Goal: Use online tool/utility: Utilize a website feature to perform a specific function

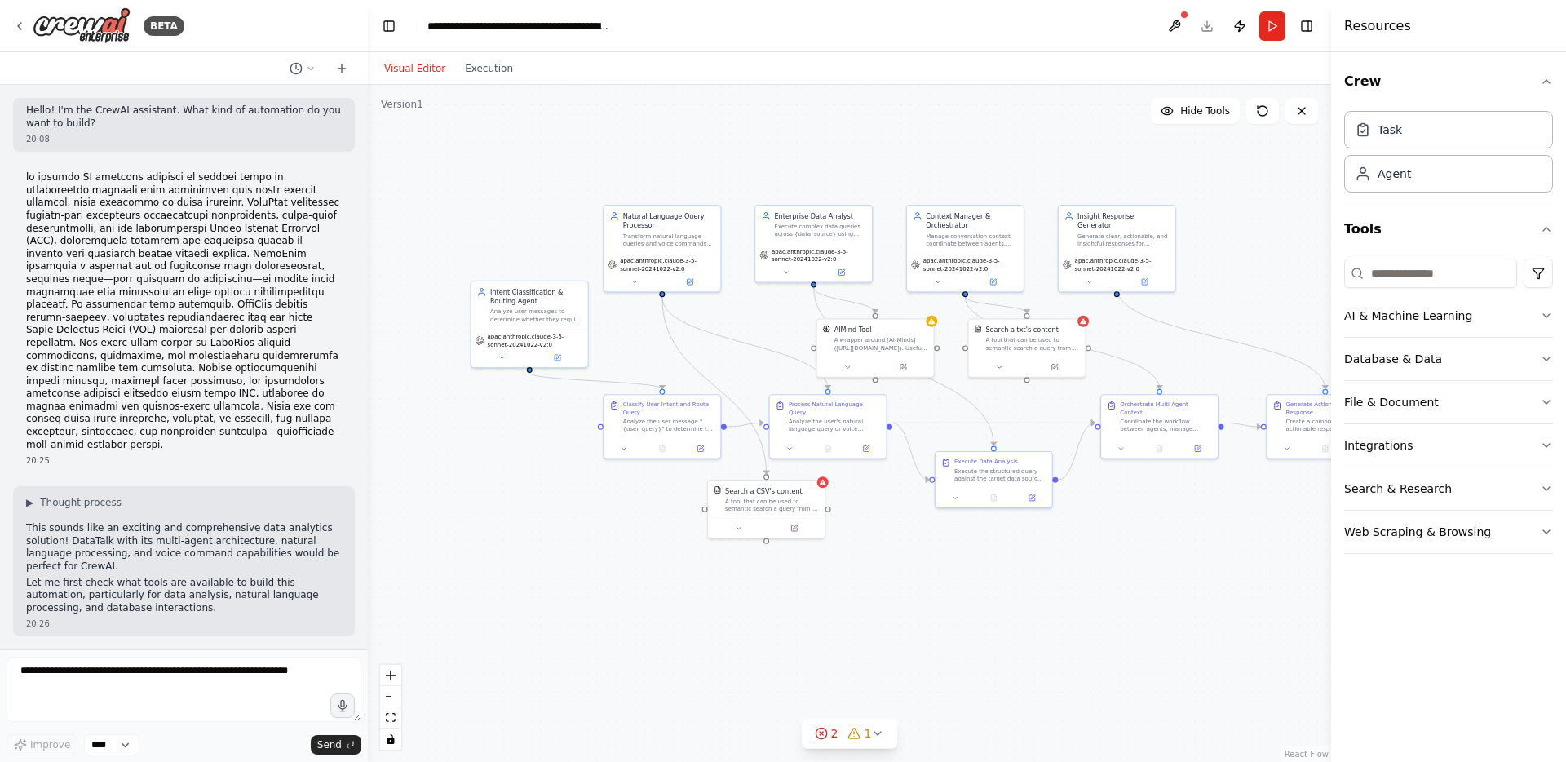
scroll to position [2150, 0]
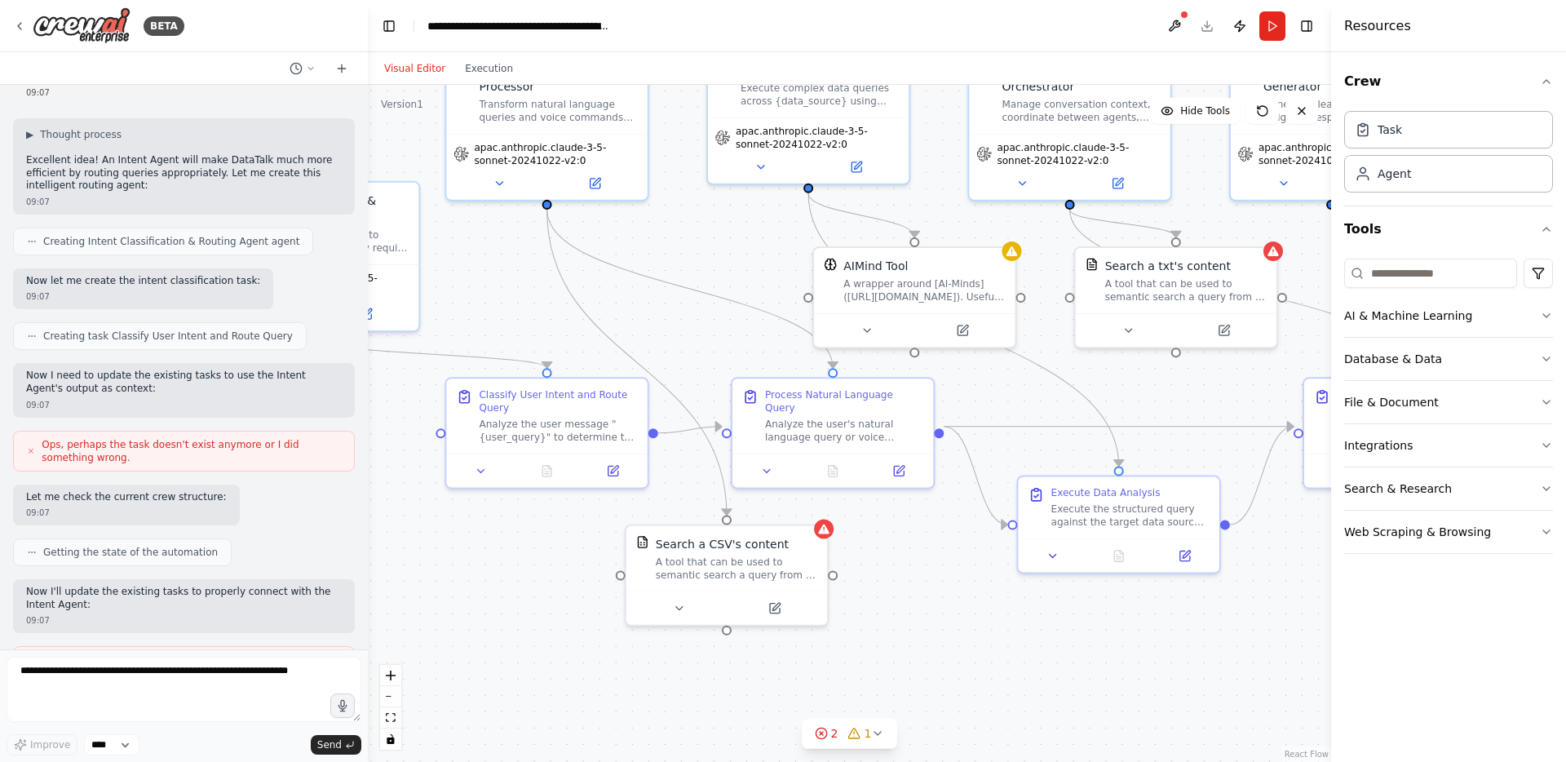
drag, startPoint x: 857, startPoint y: 491, endPoint x: 861, endPoint y: 675, distance: 184.4
click at [861, 675] on div ".deletable-edge-delete-btn { width: 20px; height: 20px; border: 0px solid #ffff…" at bounding box center [849, 423] width 963 height 677
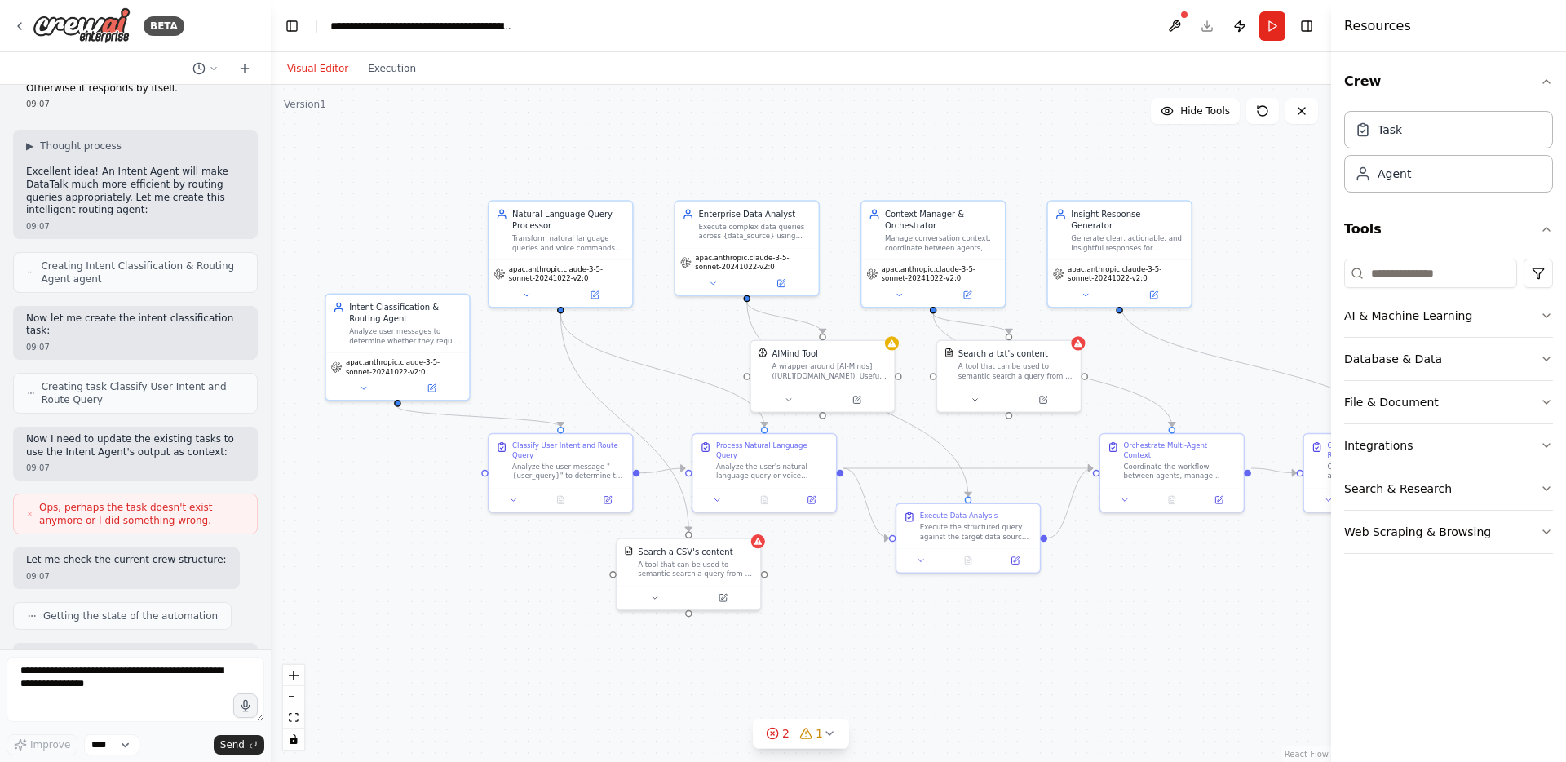
scroll to position [2790, 0]
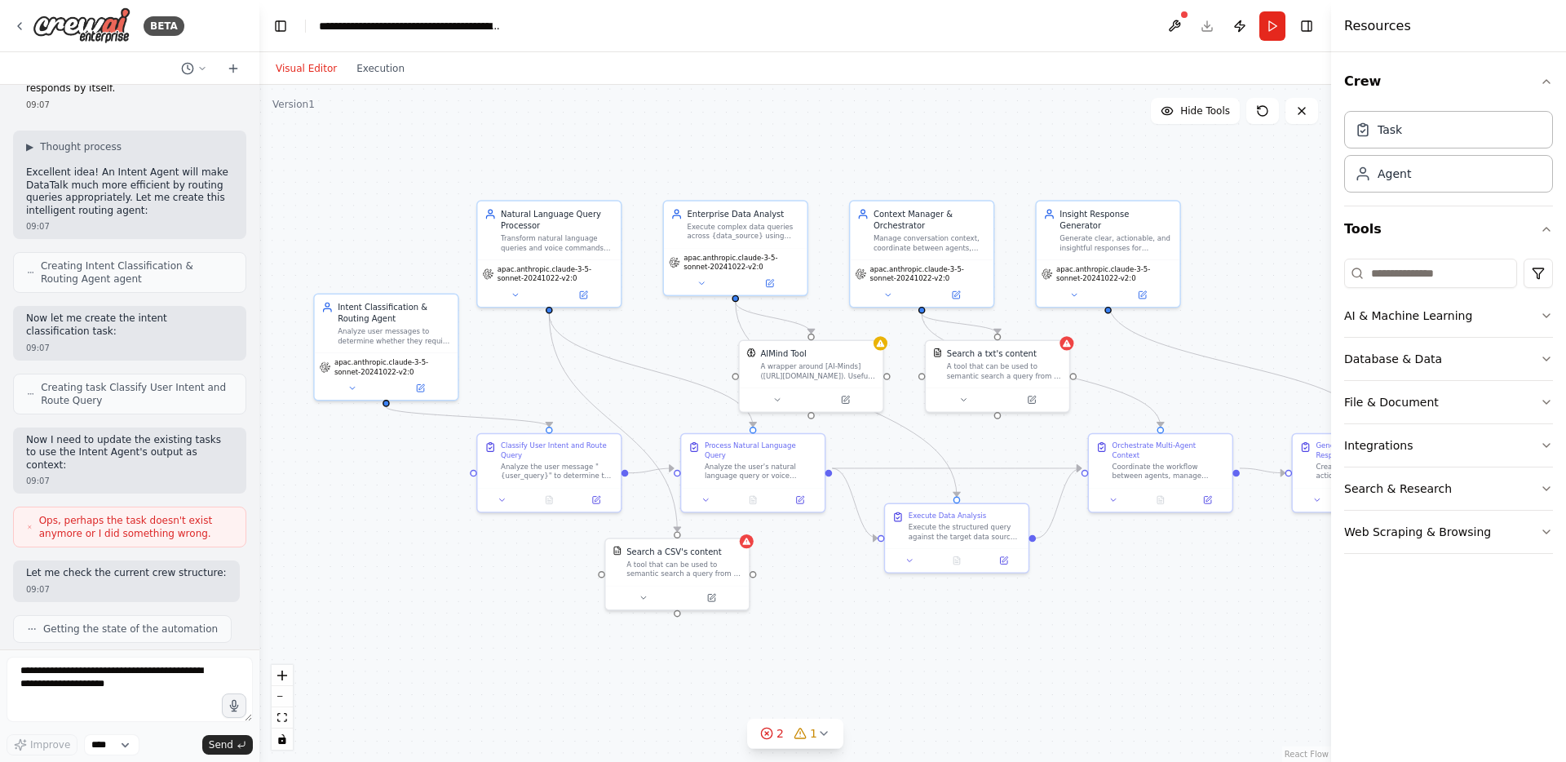
drag, startPoint x: 365, startPoint y: 179, endPoint x: 259, endPoint y: 190, distance: 105.9
click at [259, 190] on div "BETA Hello! I'm the CrewAI assistant. What kind of automation do you want to bu…" at bounding box center [783, 381] width 1566 height 762
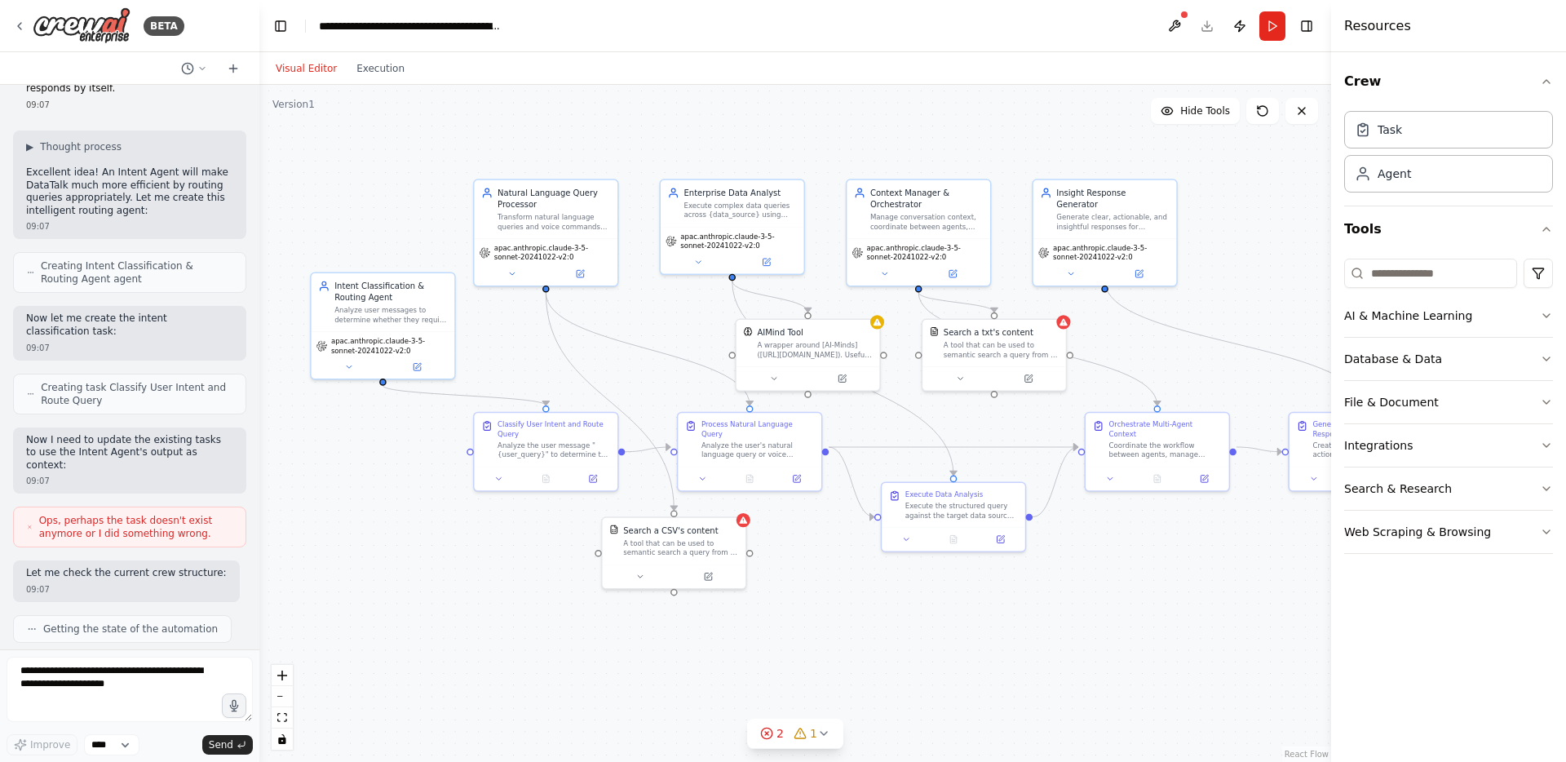
drag, startPoint x: 1094, startPoint y: 631, endPoint x: 1091, endPoint y: 609, distance: 21.5
click at [1091, 609] on div ".deletable-edge-delete-btn { width: 20px; height: 20px; border: 0px solid #ffff…" at bounding box center [795, 423] width 1072 height 677
click at [842, 378] on icon at bounding box center [842, 376] width 7 height 7
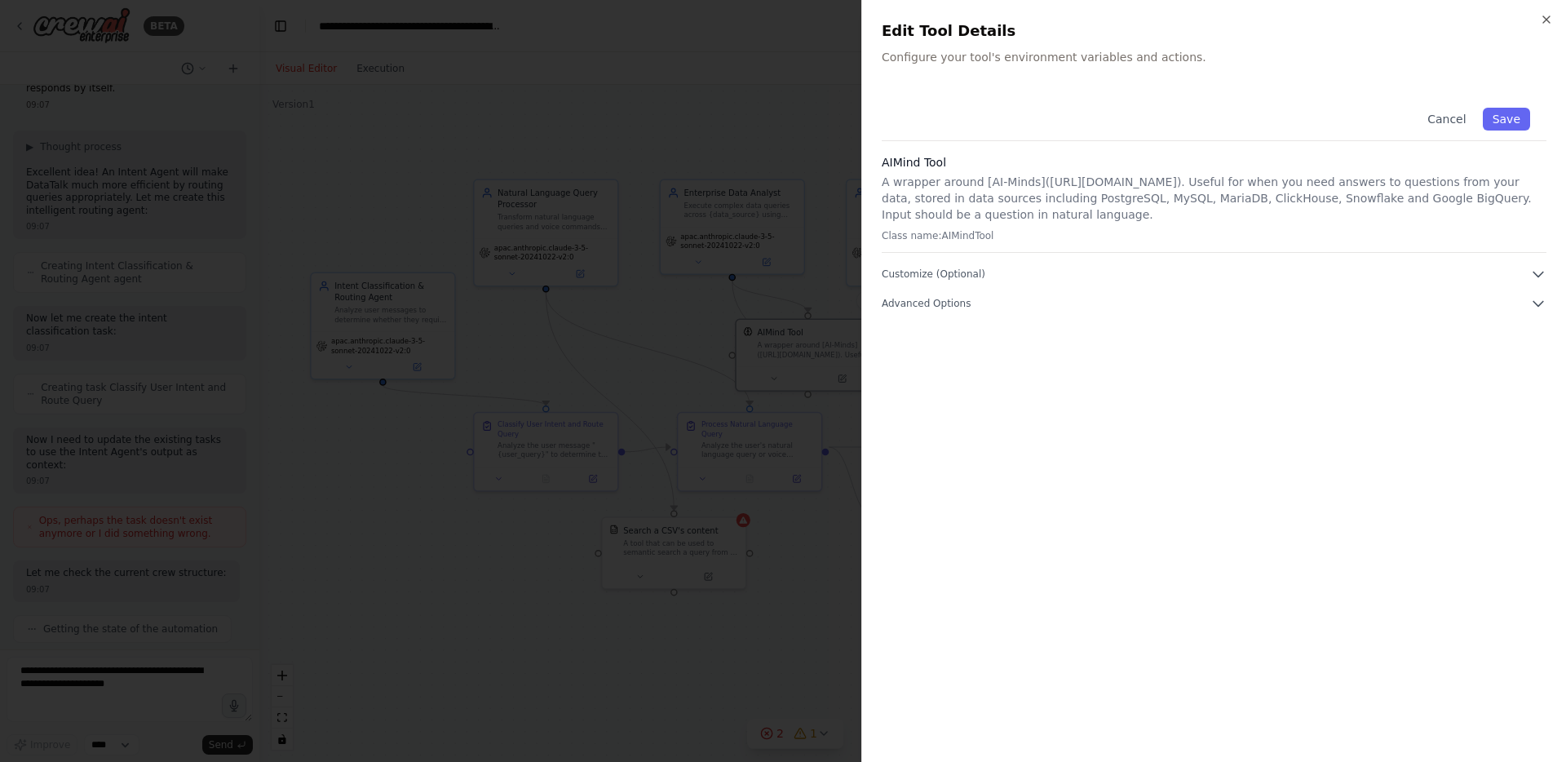
click at [767, 694] on div at bounding box center [783, 381] width 1566 height 762
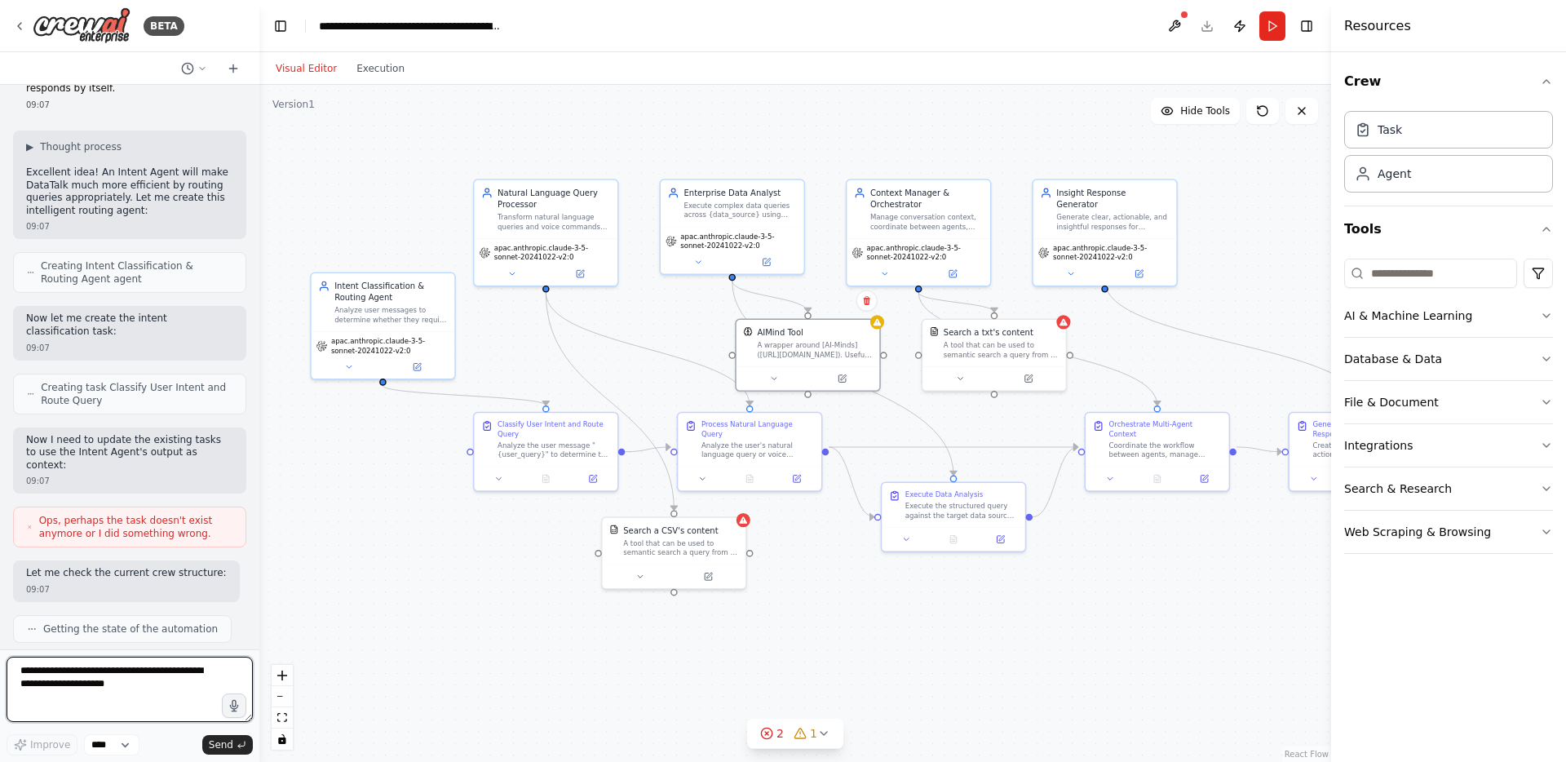
click at [113, 688] on textarea at bounding box center [130, 689] width 246 height 65
type textarea "**********"
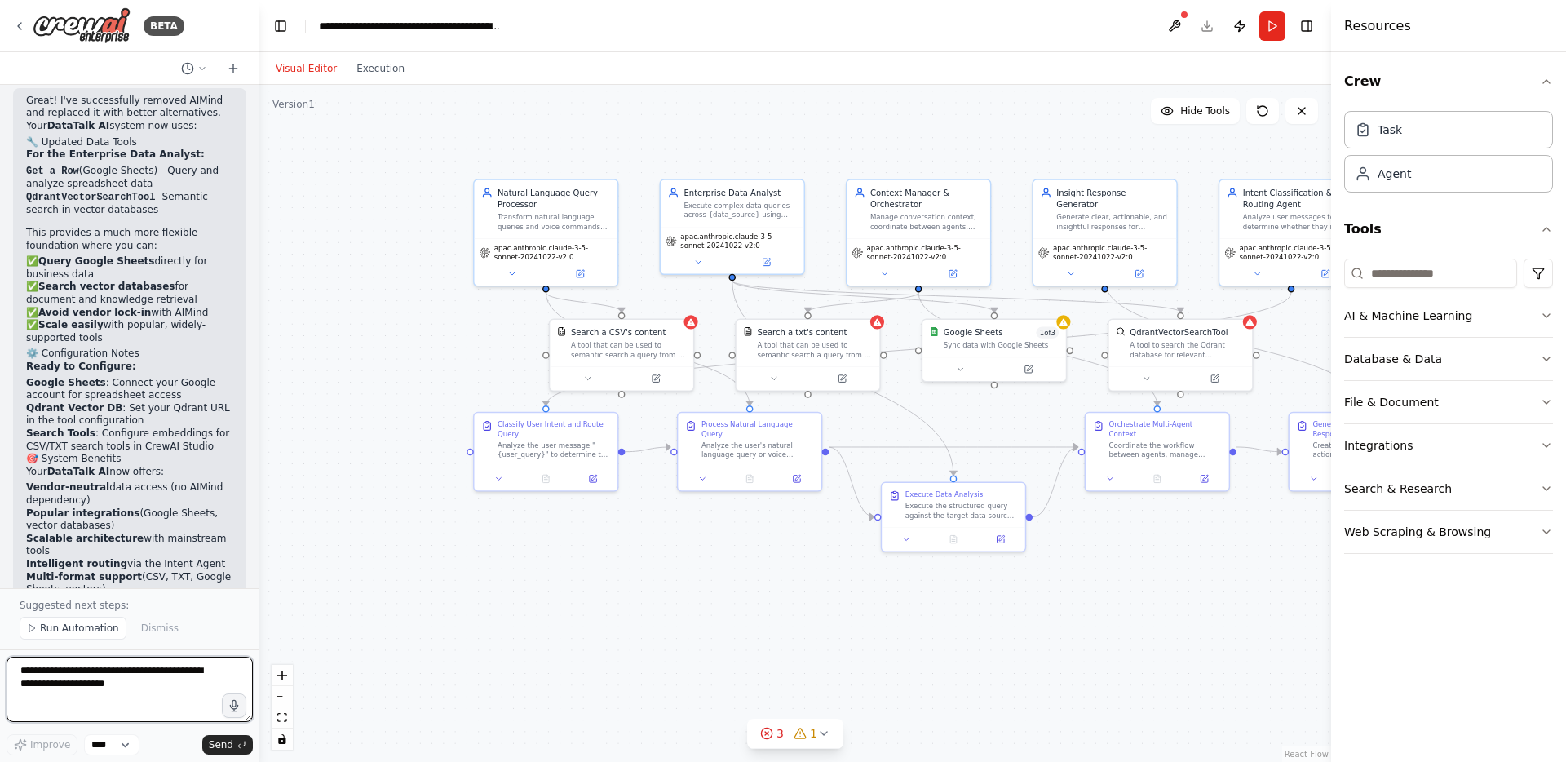
scroll to position [5265, 0]
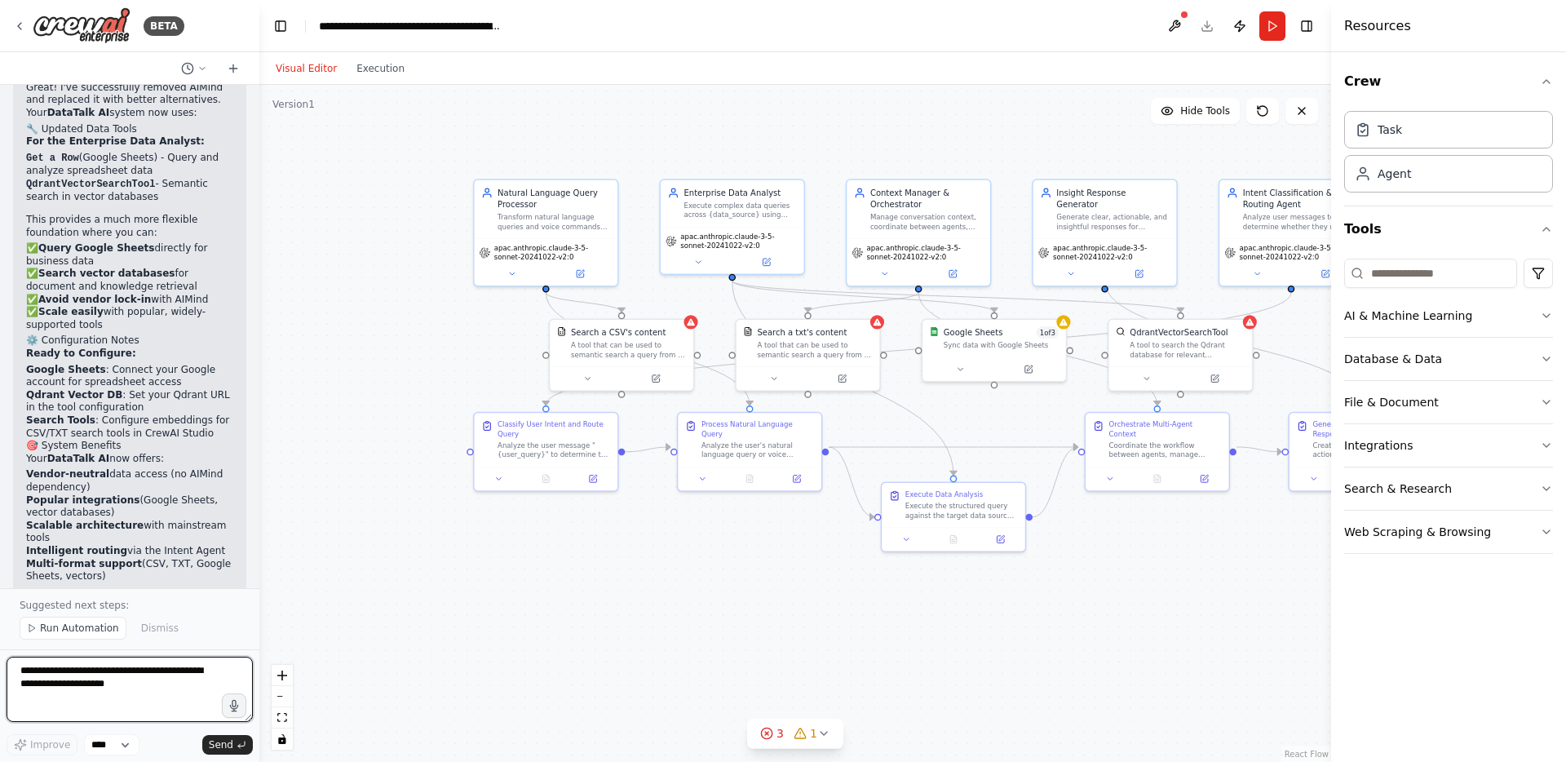
click at [125, 698] on textarea at bounding box center [130, 689] width 246 height 65
type textarea "**********"
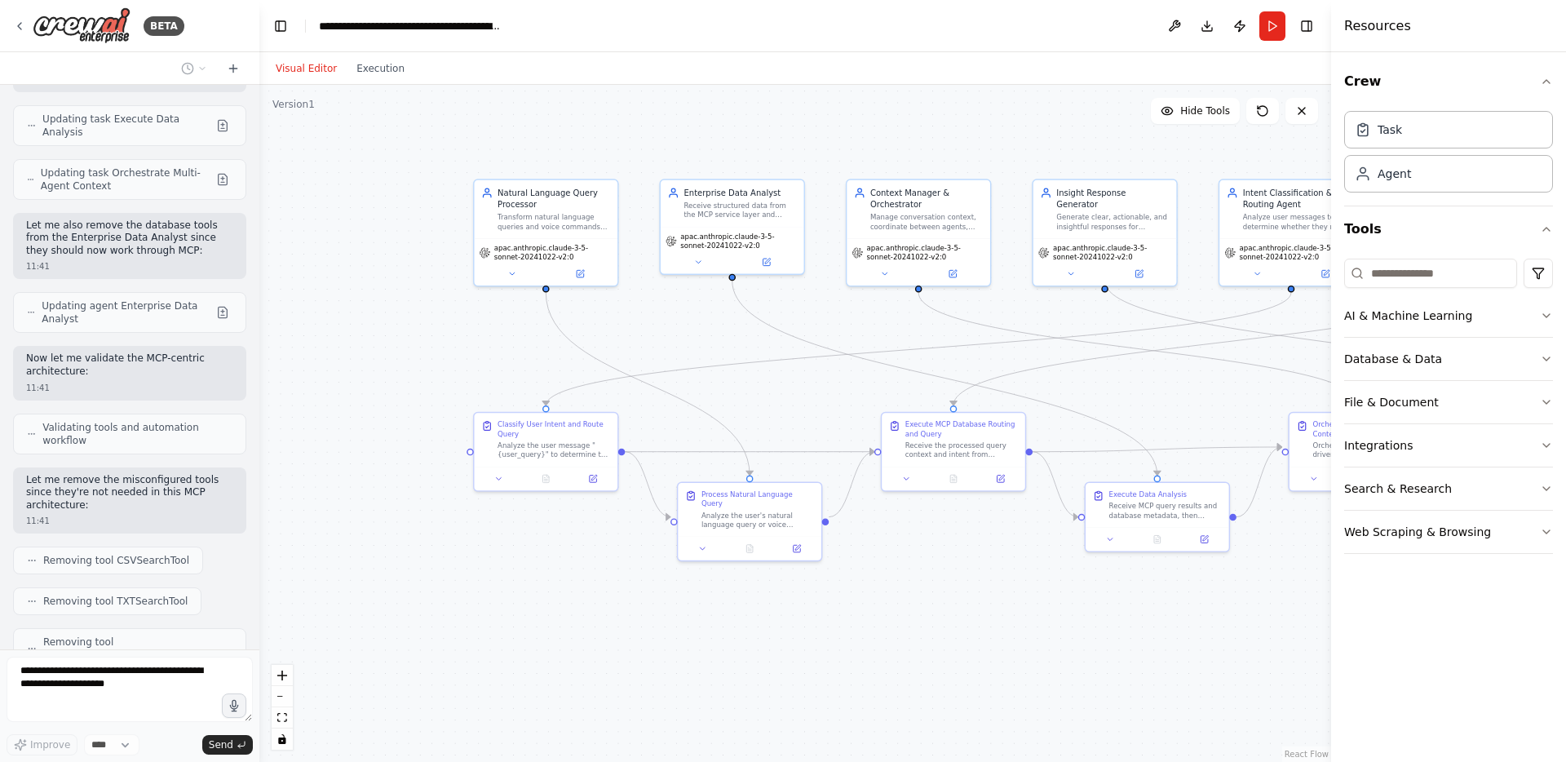
scroll to position [6400, 0]
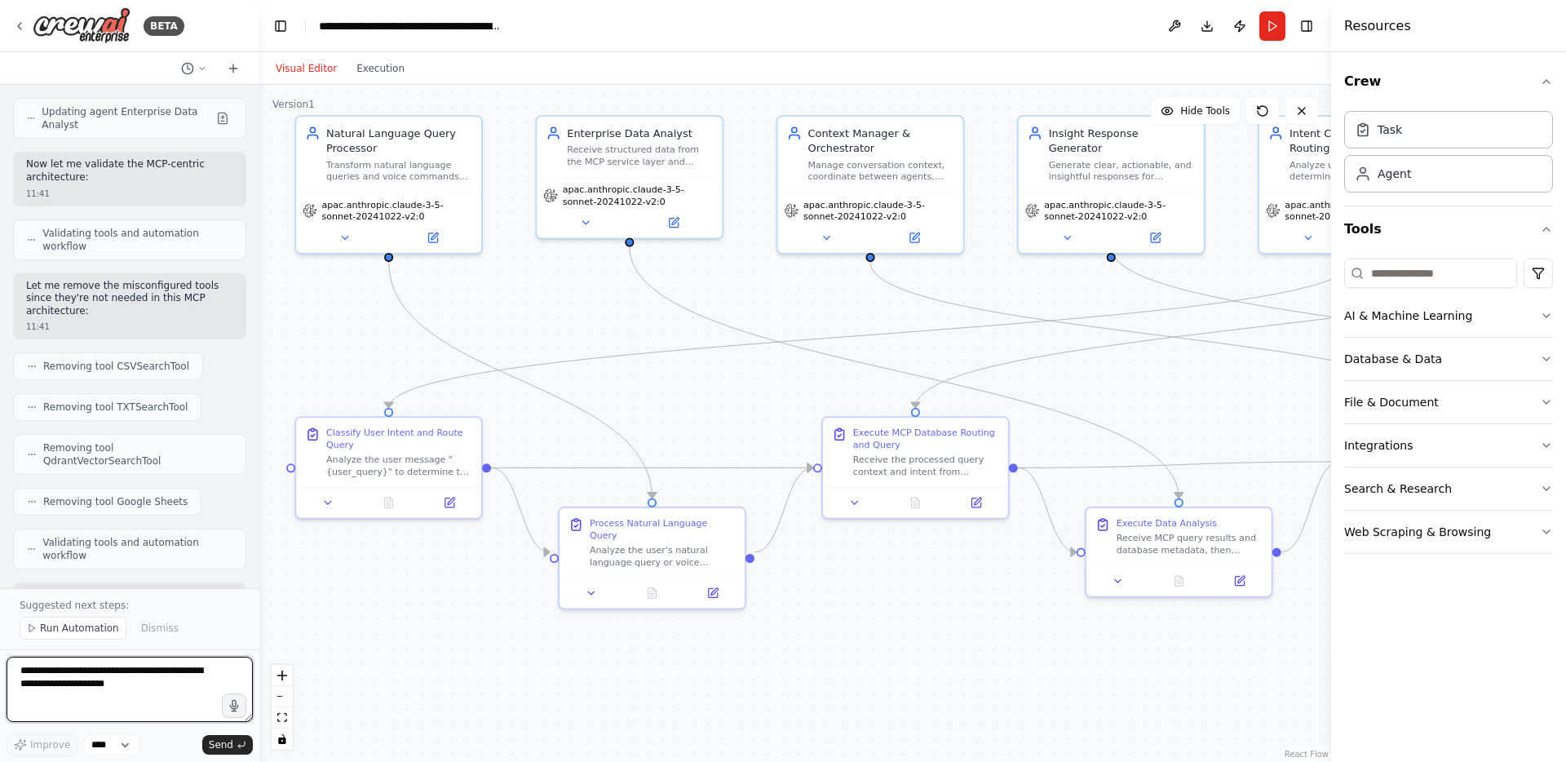
drag, startPoint x: 970, startPoint y: 591, endPoint x: 888, endPoint y: 642, distance: 96.7
click at [888, 642] on div ".deletable-edge-delete-btn { width: 20px; height: 20px; border: 0px solid #ffff…" at bounding box center [795, 423] width 1072 height 677
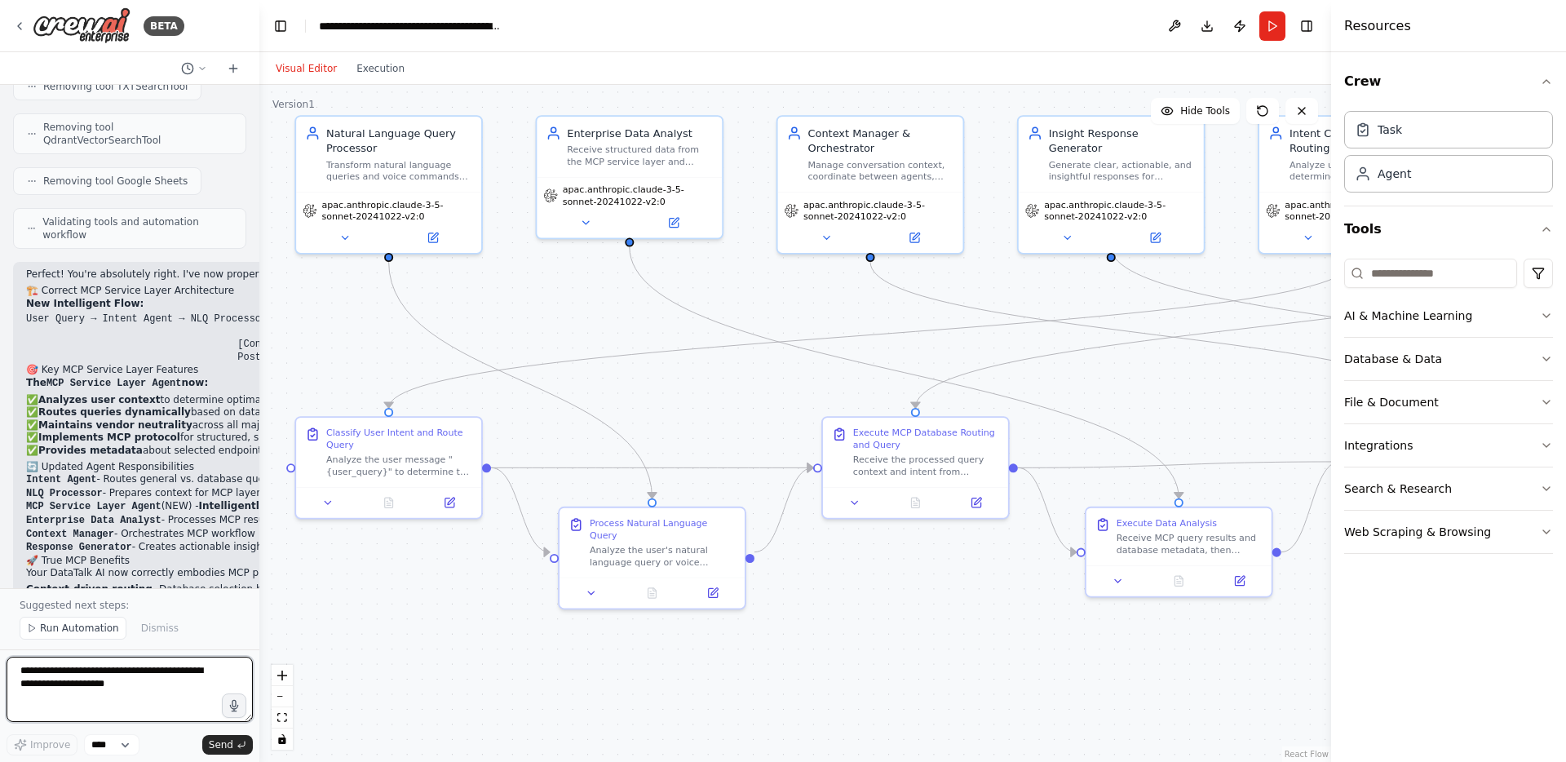
scroll to position [6874, 0]
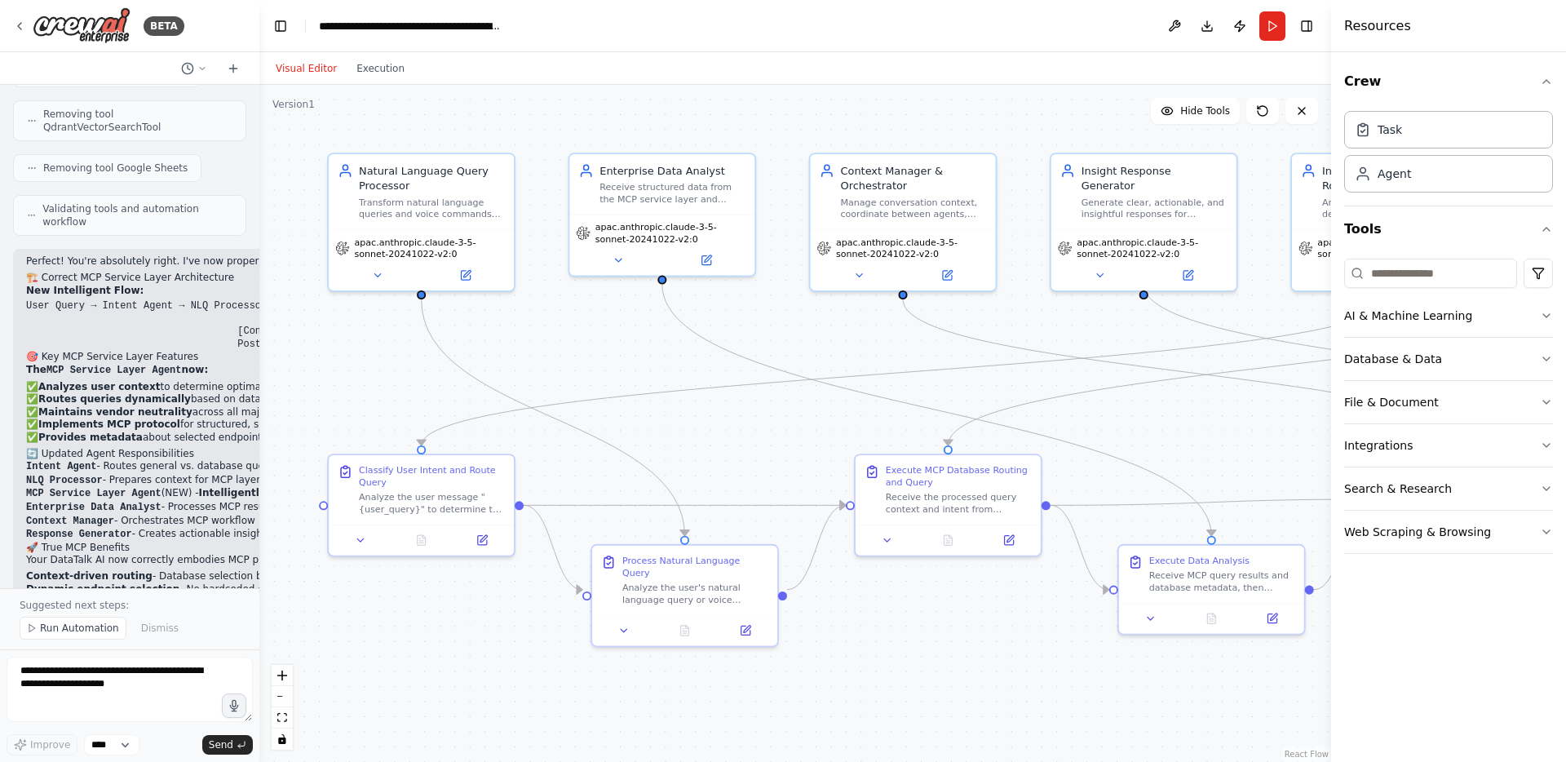
drag, startPoint x: 771, startPoint y: 645, endPoint x: 804, endPoint y: 683, distance: 49.7
click at [804, 683] on div ".deletable-edge-delete-btn { width: 20px; height: 20px; border: 0px solid #ffff…" at bounding box center [795, 423] width 1072 height 677
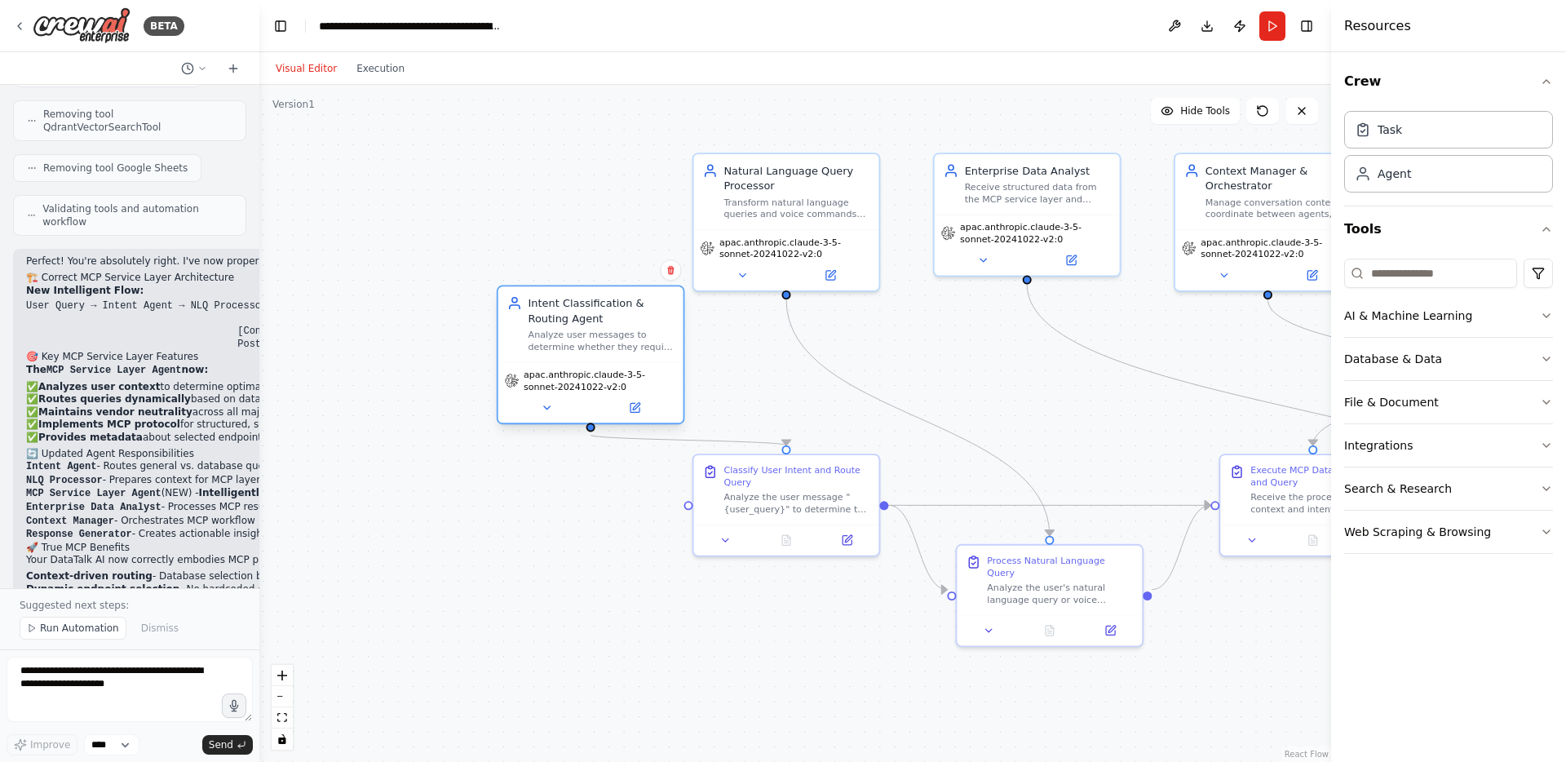
drag, startPoint x: 1308, startPoint y: 226, endPoint x: 519, endPoint y: 365, distance: 801.9
click at [519, 365] on div "apac.anthropic.claude-3-5-sonnet-20241022-v2:0" at bounding box center [590, 392] width 185 height 61
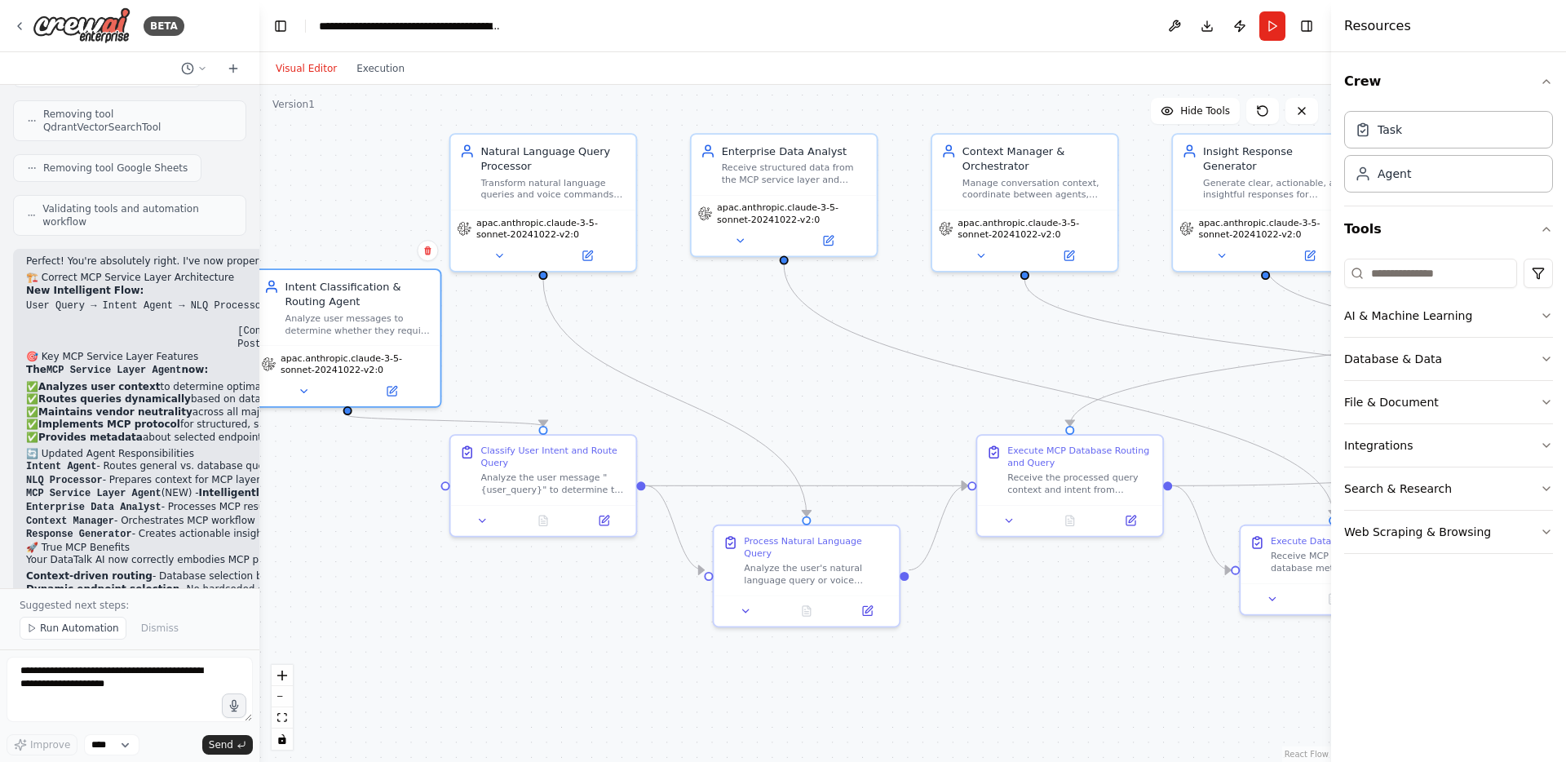
drag, startPoint x: 912, startPoint y: 717, endPoint x: 669, endPoint y: 697, distance: 243.9
click at [669, 697] on div ".deletable-edge-delete-btn { width: 20px; height: 20px; border: 0px solid #ffff…" at bounding box center [795, 423] width 1072 height 677
drag, startPoint x: 585, startPoint y: 483, endPoint x: 510, endPoint y: 532, distance: 89.6
click at [510, 532] on div "Analyze the user message "{user_query}" to determine the intent and appropriate…" at bounding box center [478, 526] width 146 height 24
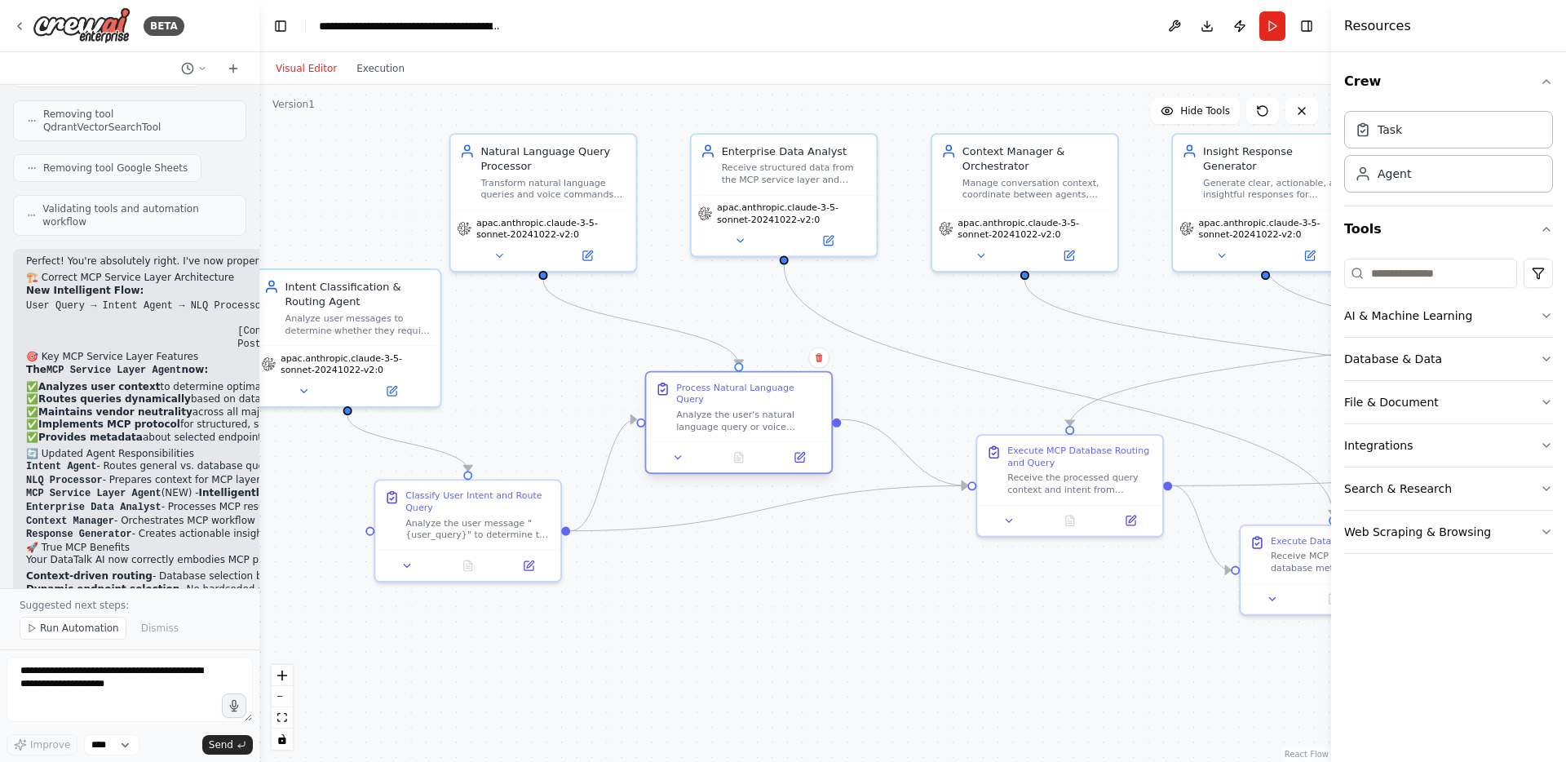
drag, startPoint x: 828, startPoint y: 577, endPoint x: 765, endPoint y: 429, distance: 160.5
click at [765, 429] on div "Process Natural Language Query Analyze the user's natural language query or voi…" at bounding box center [739, 422] width 188 height 103
drag, startPoint x: 1085, startPoint y: 479, endPoint x: 1043, endPoint y: 510, distance: 51.9
click at [1043, 510] on div "Receive the processed query context and intent from previous steps, then use Mo…" at bounding box center [1036, 510] width 146 height 24
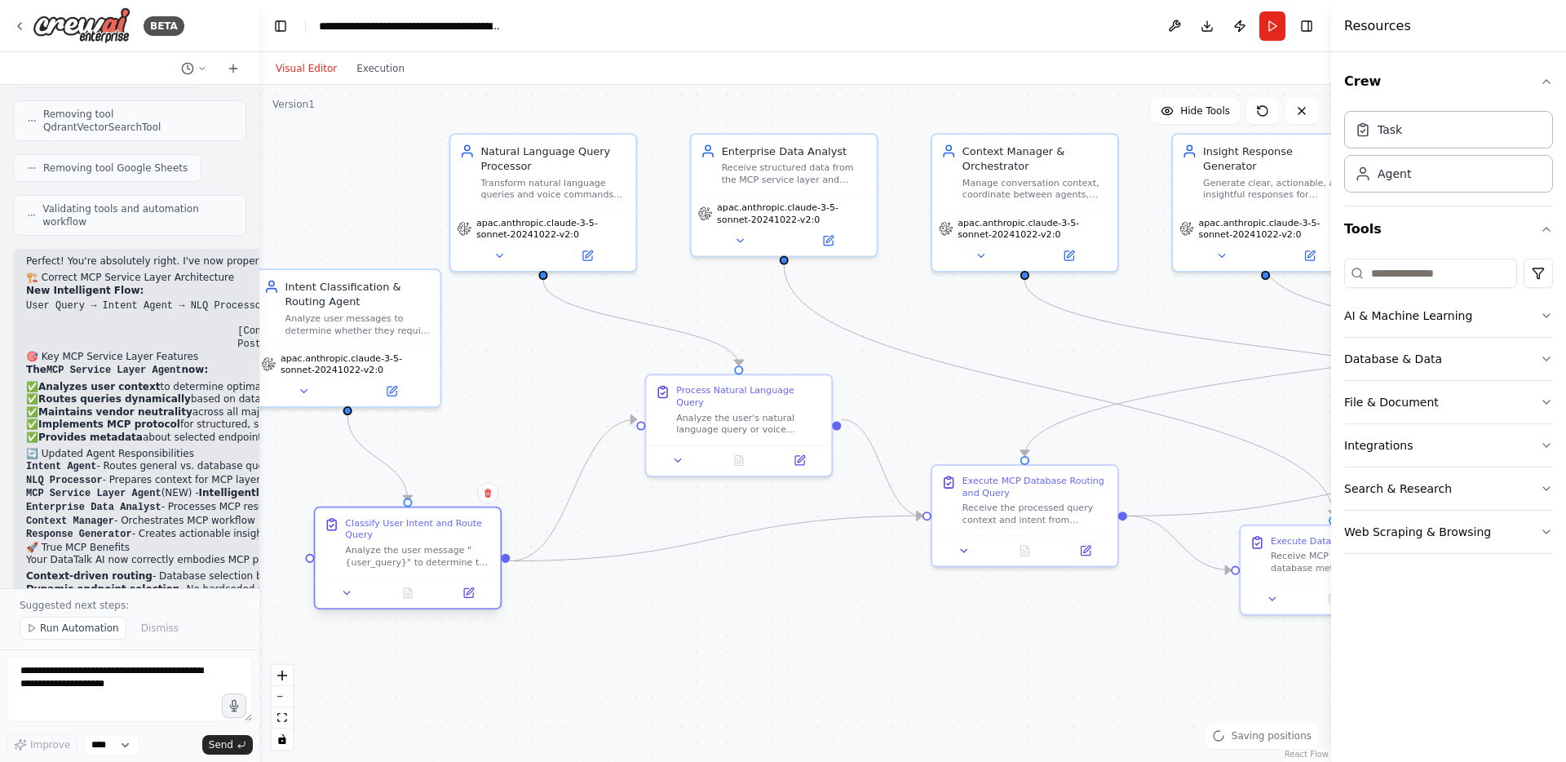
drag, startPoint x: 461, startPoint y: 522, endPoint x: 398, endPoint y: 547, distance: 67.4
click at [398, 547] on div "Analyze the user message "{user_query}" to determine the intent and appropriate…" at bounding box center [418, 556] width 146 height 24
drag, startPoint x: 731, startPoint y: 423, endPoint x: 626, endPoint y: 426, distance: 105.3
click at [626, 426] on div "Process Natural Language Query Analyze the user's natural language query or voi…" at bounding box center [633, 406] width 185 height 69
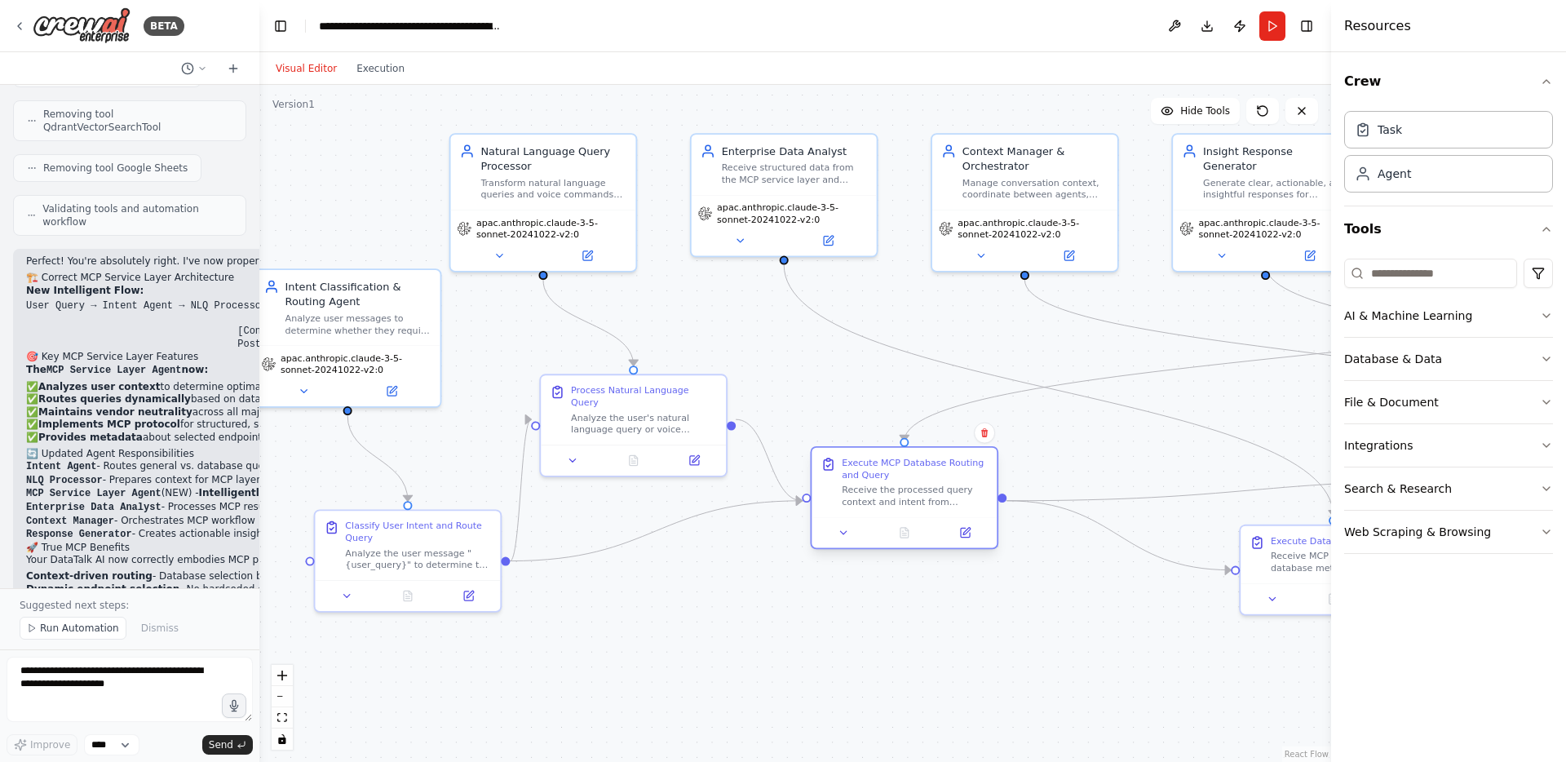
drag, startPoint x: 1003, startPoint y: 504, endPoint x: 882, endPoint y: 485, distance: 123.0
click at [882, 485] on div "Receive the processed query context and intent from previous steps, then use Mo…" at bounding box center [915, 496] width 146 height 24
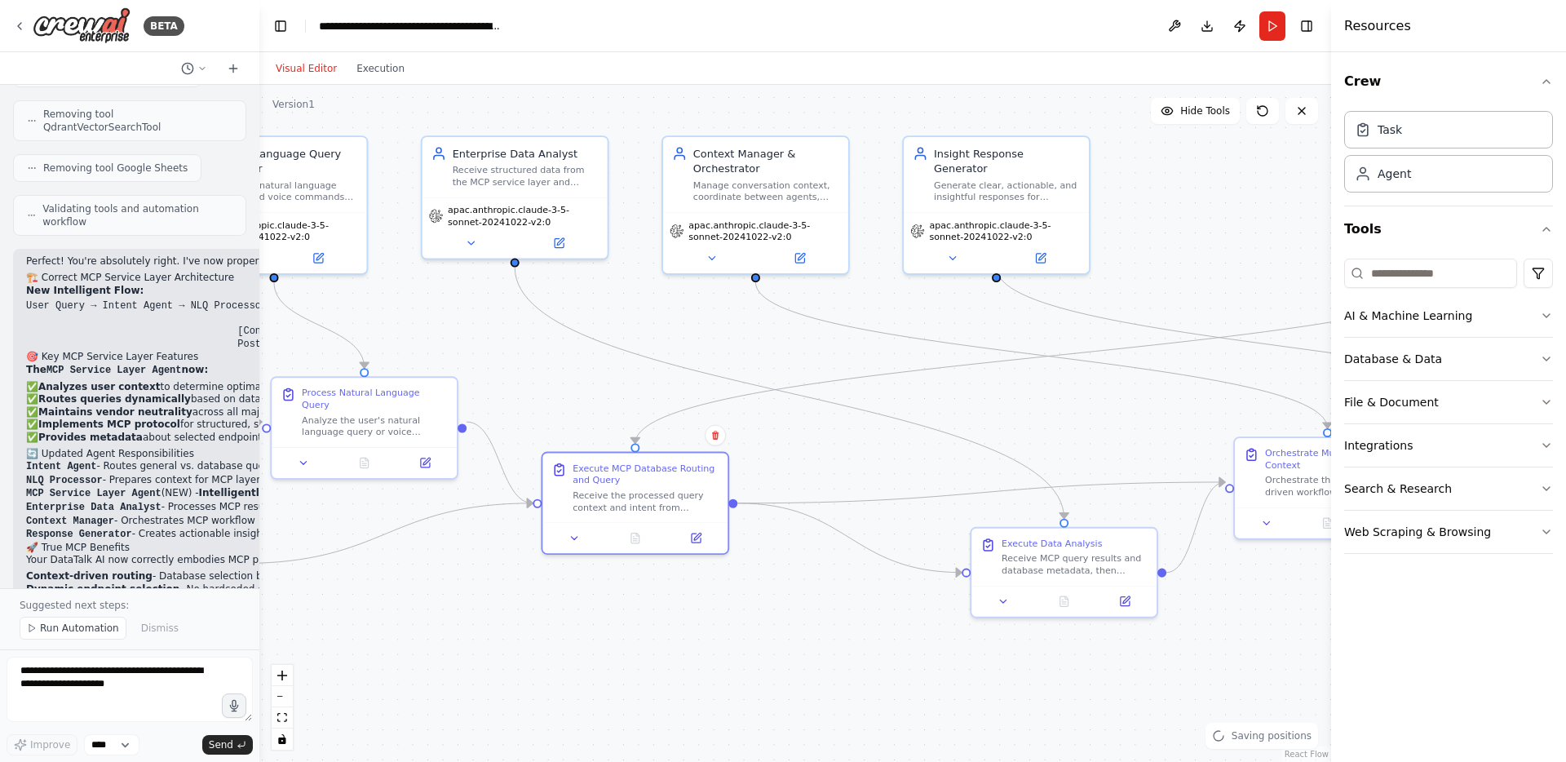
drag, startPoint x: 899, startPoint y: 623, endPoint x: 630, endPoint y: 626, distance: 269.2
click at [630, 626] on div ".deletable-edge-delete-btn { width: 20px; height: 20px; border: 0px solid #ffff…" at bounding box center [795, 423] width 1072 height 677
click at [853, 514] on div at bounding box center [876, 522] width 185 height 31
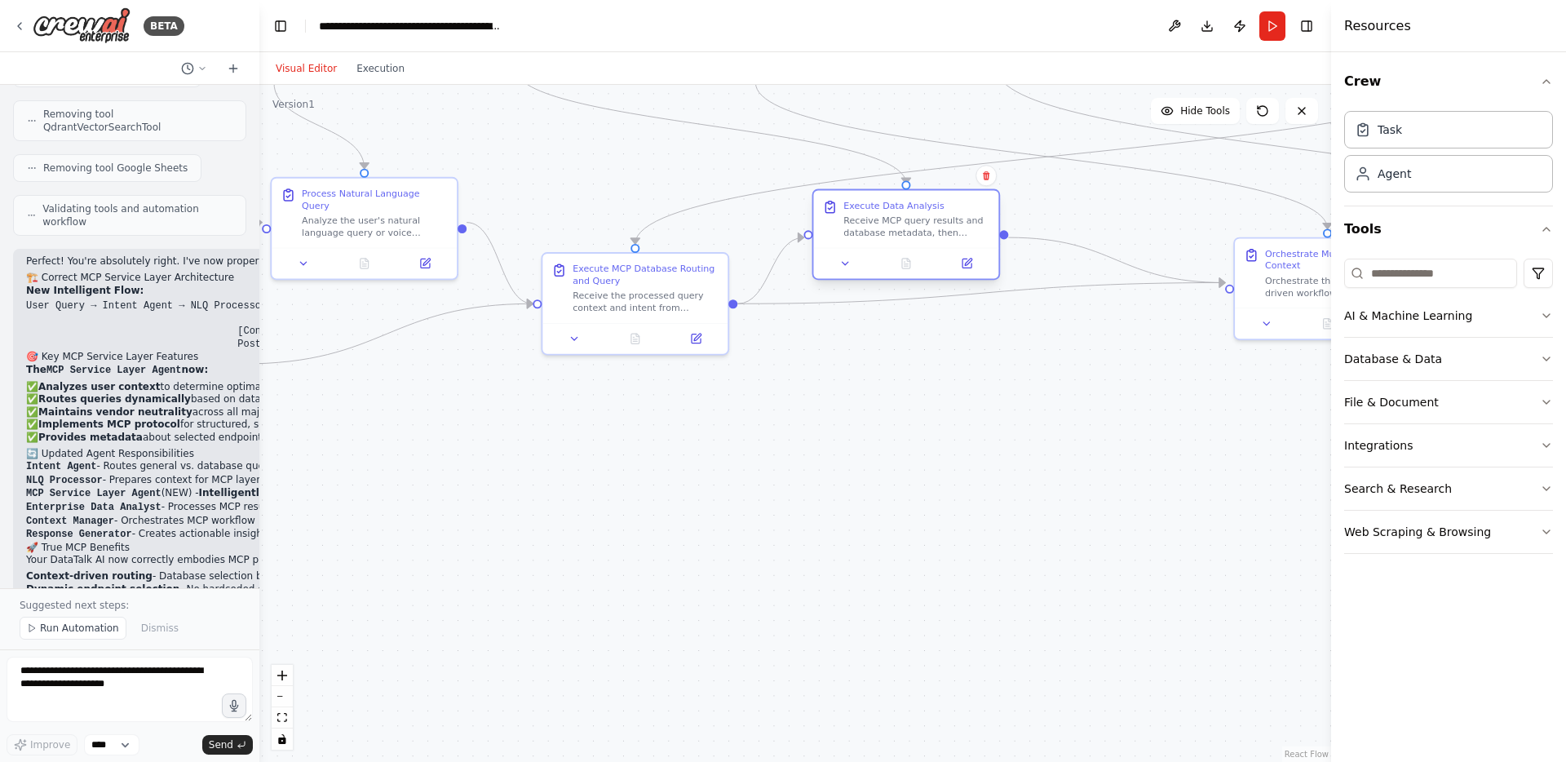
click at [889, 250] on div at bounding box center [905, 263] width 185 height 31
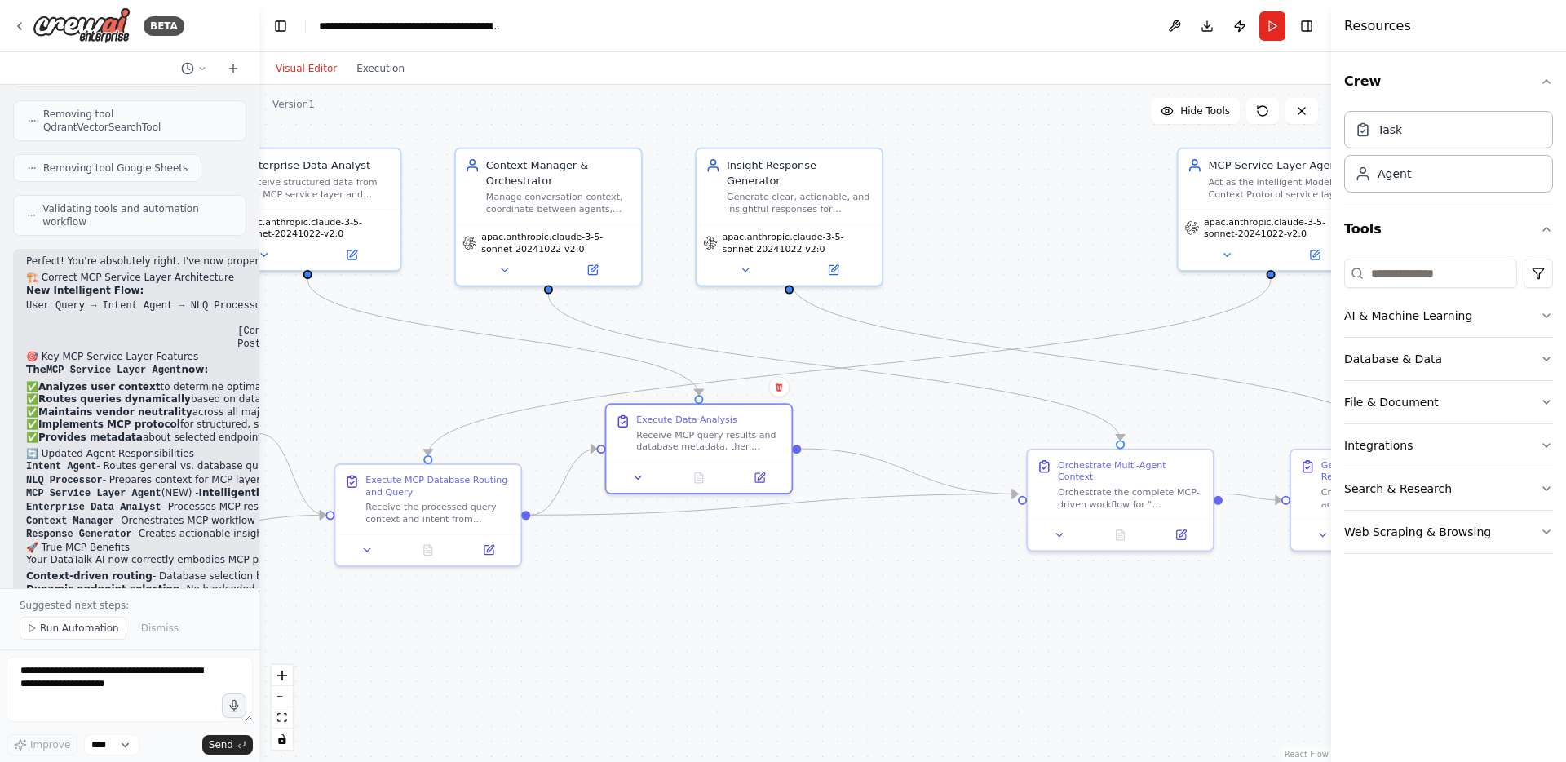
drag, startPoint x: 1109, startPoint y: 559, endPoint x: 923, endPoint y: 761, distance: 274.3
click at [923, 761] on div ".deletable-edge-delete-btn { width: 20px; height: 20px; border: 0px solid #ffff…" at bounding box center [795, 423] width 1072 height 677
drag, startPoint x: 1134, startPoint y: 497, endPoint x: 982, endPoint y: 509, distance: 152.2
click at [982, 509] on div "Orchestrate Multi-Agent Context Orchestrate the complete MCP-driven workflow fo…" at bounding box center [970, 496] width 185 height 69
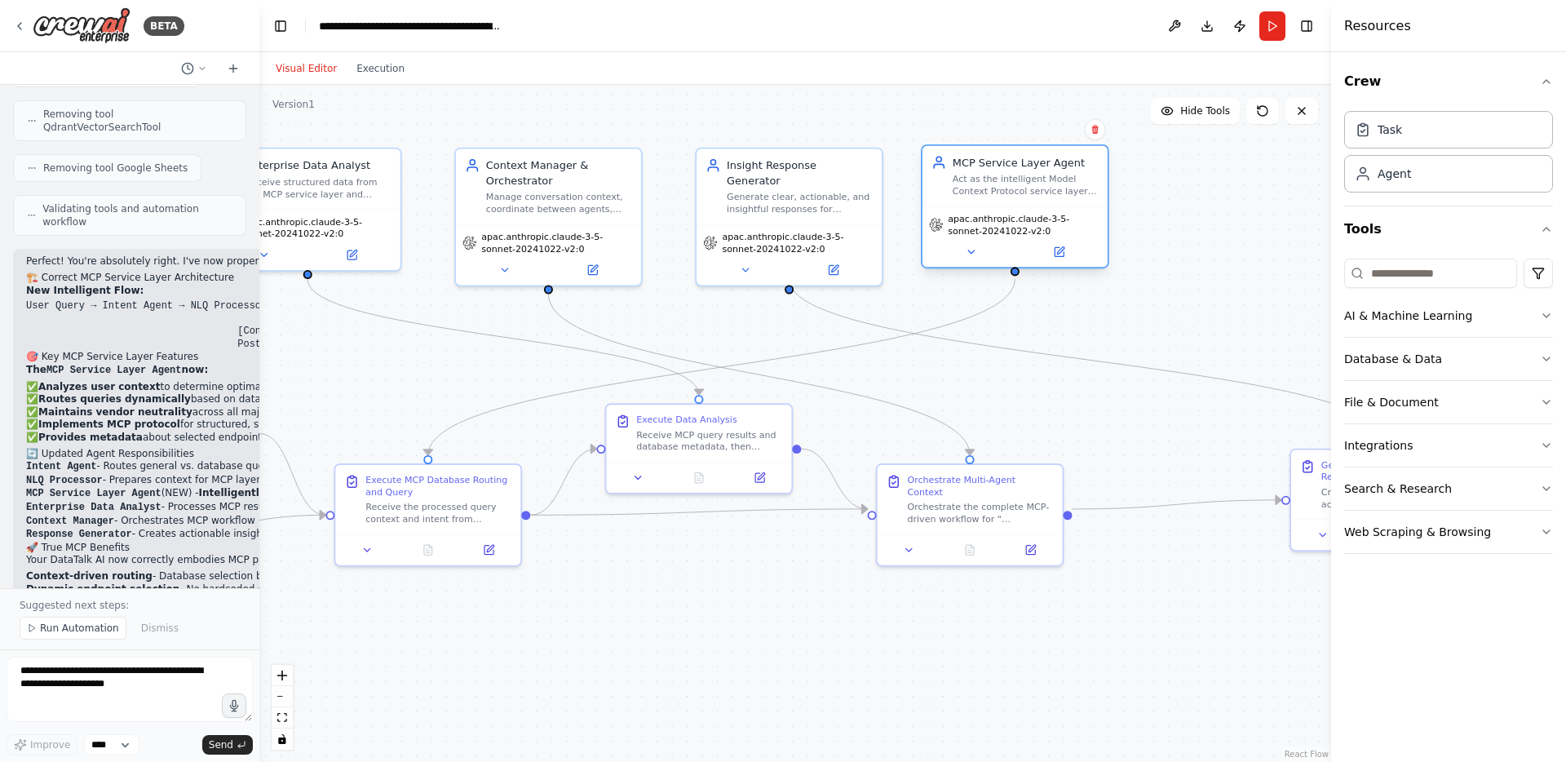
drag, startPoint x: 1176, startPoint y: 226, endPoint x: 956, endPoint y: 221, distance: 219.5
click at [956, 221] on span "apac.anthropic.claude-3-5-sonnet-20241022-v2:0" at bounding box center [1024, 225] width 153 height 24
drag, startPoint x: 856, startPoint y: 215, endPoint x: 839, endPoint y: 221, distance: 17.3
click at [839, 228] on span "apac.anthropic.claude-3-5-sonnet-20241022-v2:0" at bounding box center [783, 240] width 153 height 24
drag, startPoint x: 969, startPoint y: 222, endPoint x: 948, endPoint y: 227, distance: 21.8
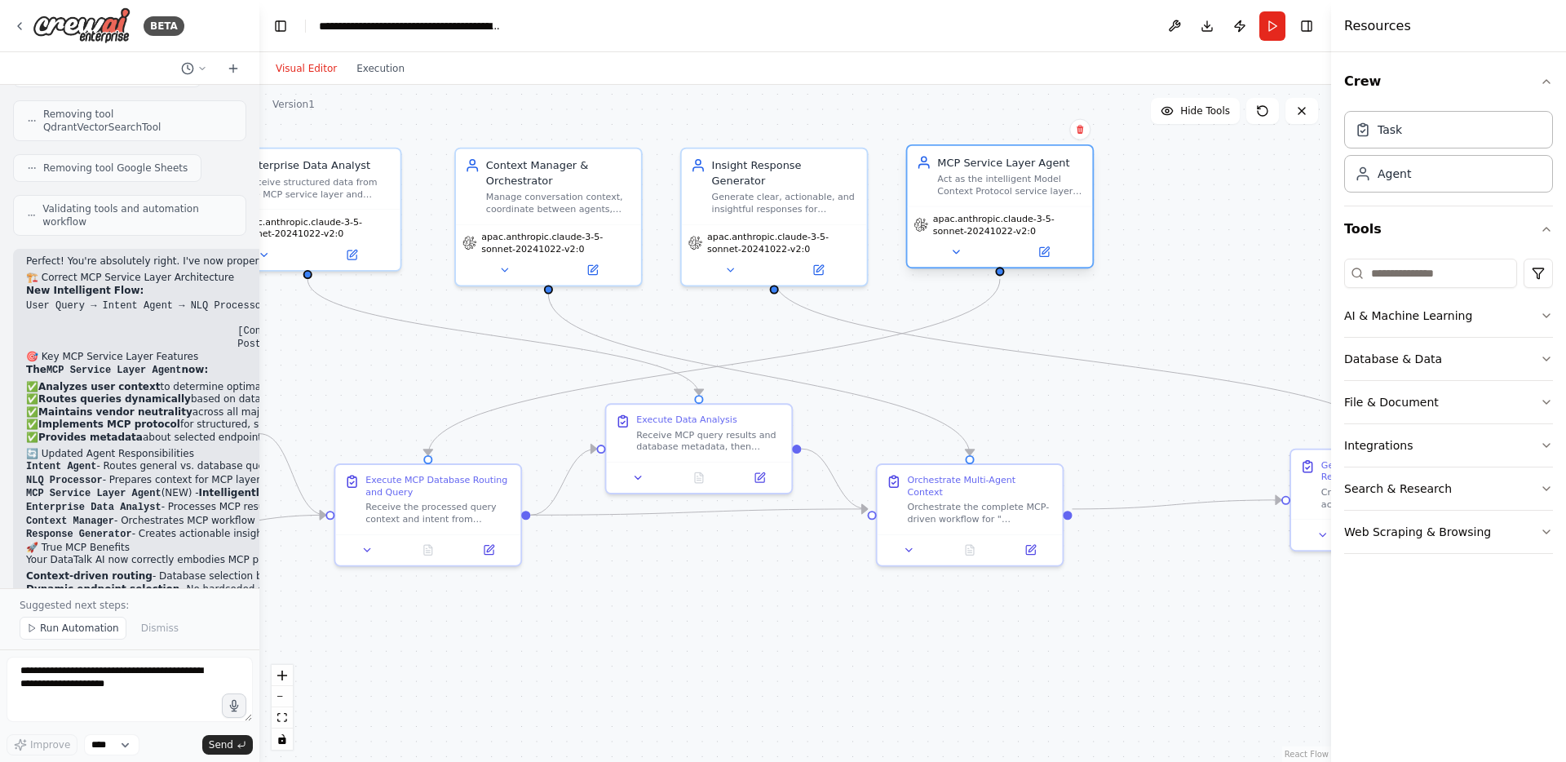
click at [948, 227] on span "apac.anthropic.claude-3-5-sonnet-20241022-v2:0" at bounding box center [1009, 225] width 153 height 24
click at [1149, 290] on div ".deletable-edge-delete-btn { width: 20px; height: 20px; border: 0px solid #ffff…" at bounding box center [795, 423] width 1072 height 677
drag, startPoint x: 1303, startPoint y: 503, endPoint x: 1109, endPoint y: 387, distance: 226.5
click at [1109, 387] on div "Generate Actionable Insights Response Create a comprehensive, actionable respon…" at bounding box center [1192, 360] width 185 height 69
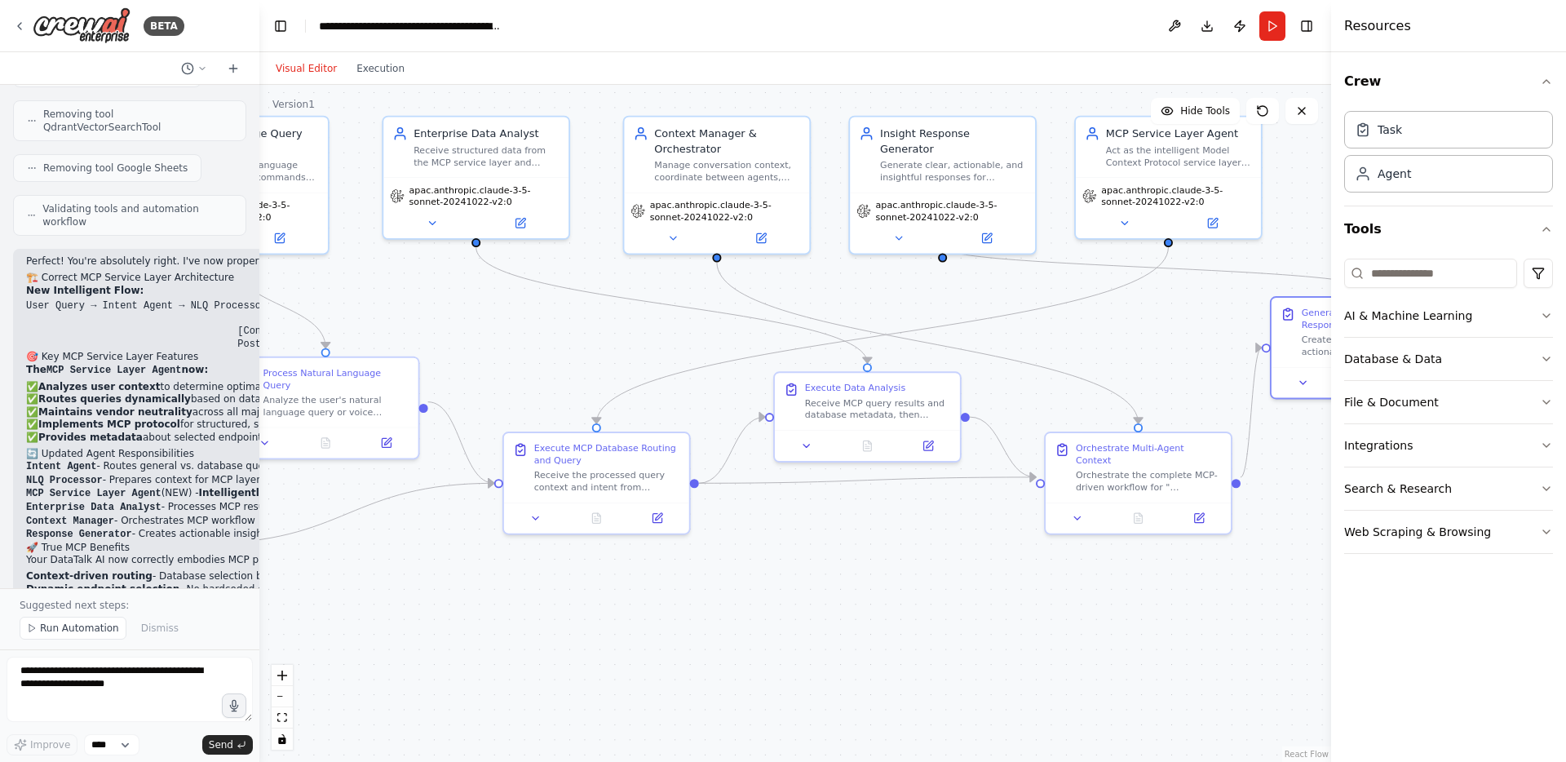
drag, startPoint x: 1027, startPoint y: 684, endPoint x: 1207, endPoint y: 649, distance: 183.8
click at [1207, 649] on div ".deletable-edge-delete-btn { width: 20px; height: 20px; border: 0px solid #ffff…" at bounding box center [795, 423] width 1072 height 677
drag, startPoint x: 591, startPoint y: 481, endPoint x: 588, endPoint y: 598, distance: 116.7
click at [588, 598] on div "Receive the processed query context and intent from previous steps, then use Mo…" at bounding box center [607, 599] width 146 height 24
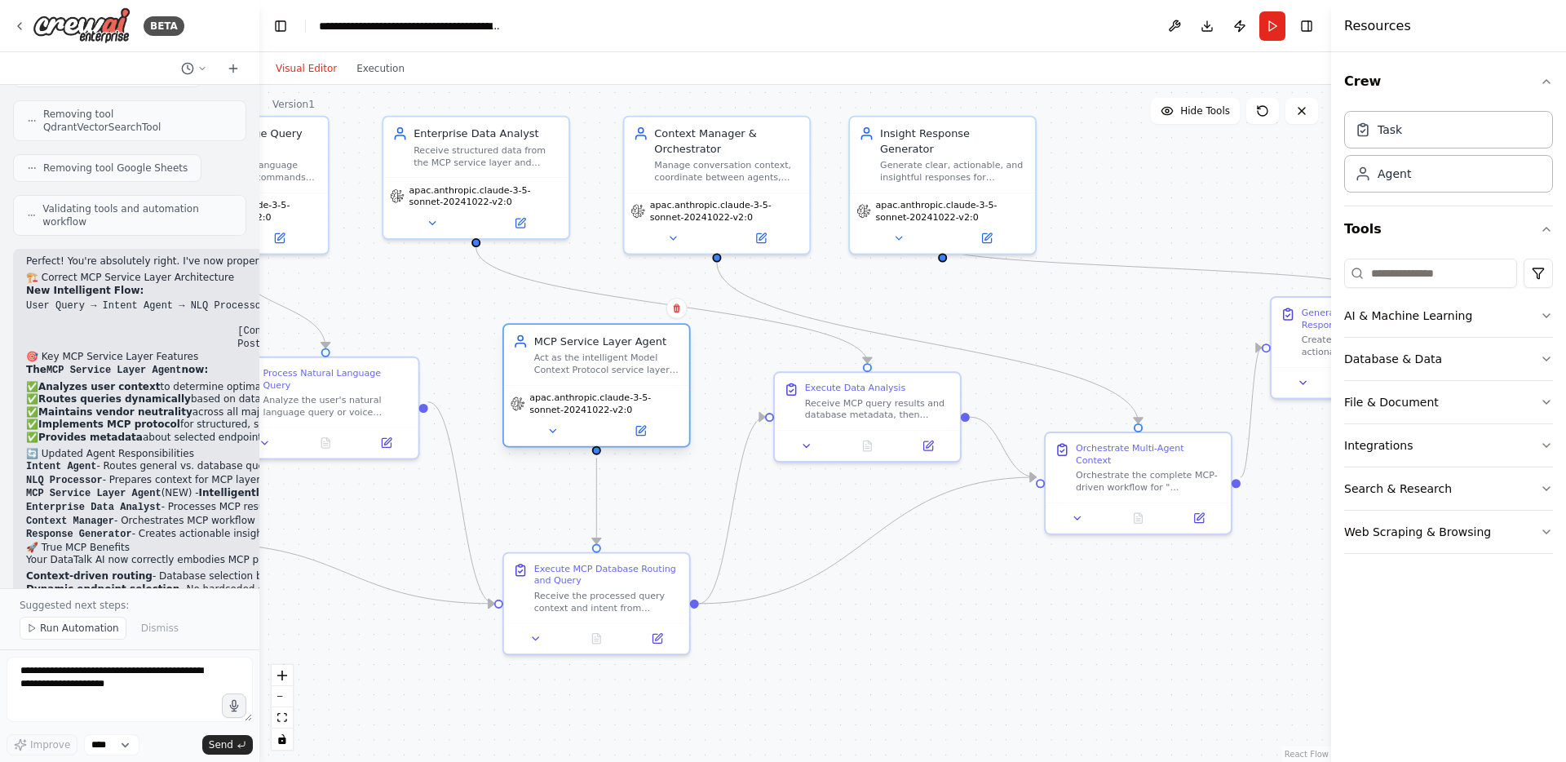
drag, startPoint x: 1165, startPoint y: 200, endPoint x: 599, endPoint y: 411, distance: 604.3
click at [599, 411] on span "apac.anthropic.claude-3-5-sonnet-20241022-v2:0" at bounding box center [605, 404] width 153 height 24
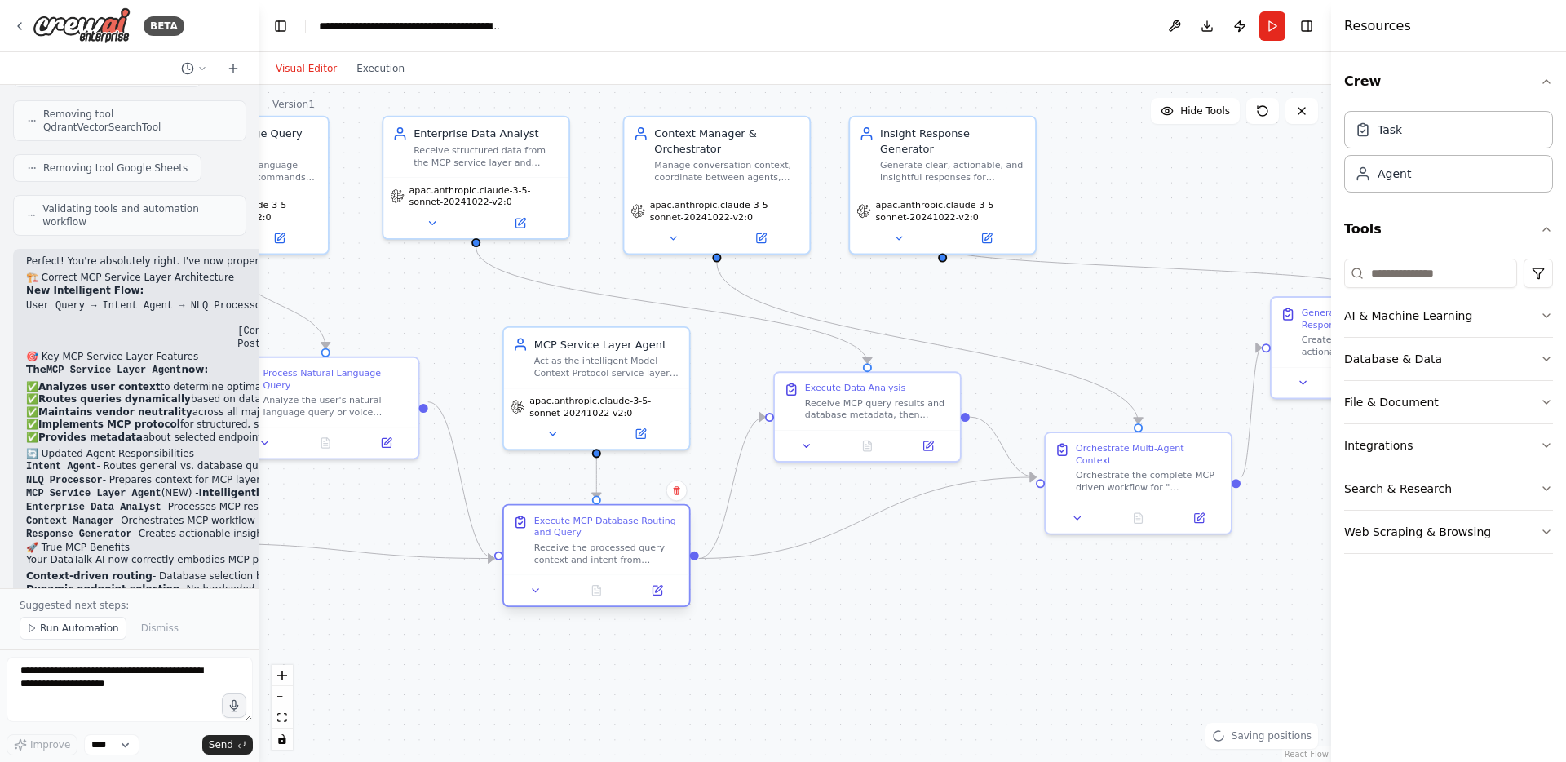
drag, startPoint x: 624, startPoint y: 599, endPoint x: 622, endPoint y: 559, distance: 40.0
click at [622, 559] on div "Receive the processed query context and intent from previous steps, then use Mo…" at bounding box center [607, 554] width 146 height 24
drag, startPoint x: 1307, startPoint y: 332, endPoint x: 1153, endPoint y: 308, distance: 156.0
click at [1153, 308] on div "Create a comprehensive, actionable response to the user query "{user_query}" ba…" at bounding box center [1218, 313] width 146 height 24
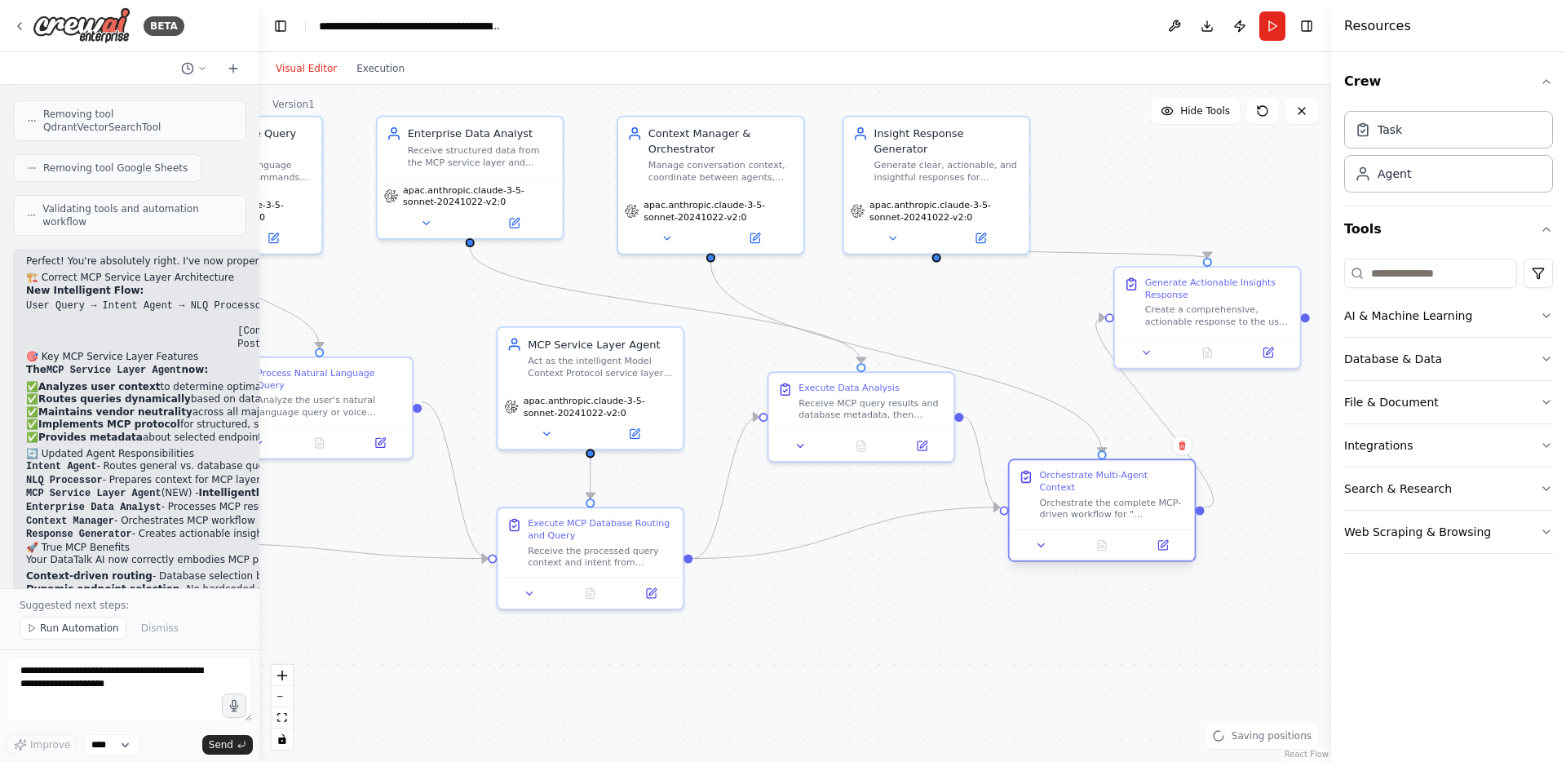
drag, startPoint x: 1127, startPoint y: 472, endPoint x: 1101, endPoint y: 507, distance: 43.2
click at [1101, 507] on div "Orchestrate the complete MCP-driven workflow for "{user_query}", managing conte…" at bounding box center [1113, 508] width 146 height 24
drag, startPoint x: 897, startPoint y: 405, endPoint x: 866, endPoint y: 411, distance: 31.7
click at [866, 411] on div "Receive MCP query results and database metadata, then perform advanced analytic…" at bounding box center [841, 406] width 146 height 24
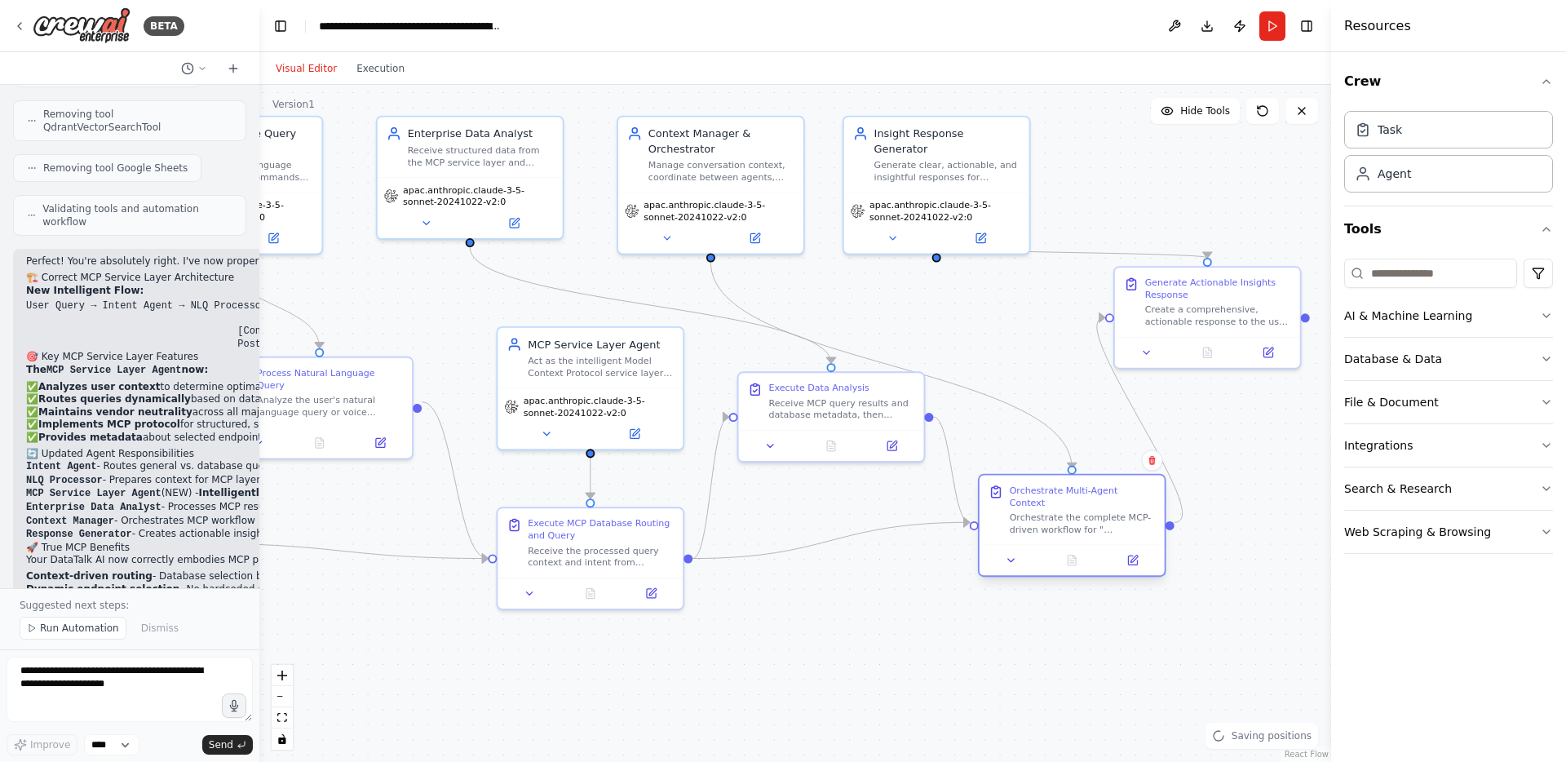
drag, startPoint x: 1050, startPoint y: 490, endPoint x: 1025, endPoint y: 508, distance: 31.0
click at [1025, 511] on div "Orchestrate the complete MCP-driven workflow for "{user_query}", managing conte…" at bounding box center [1083, 523] width 146 height 24
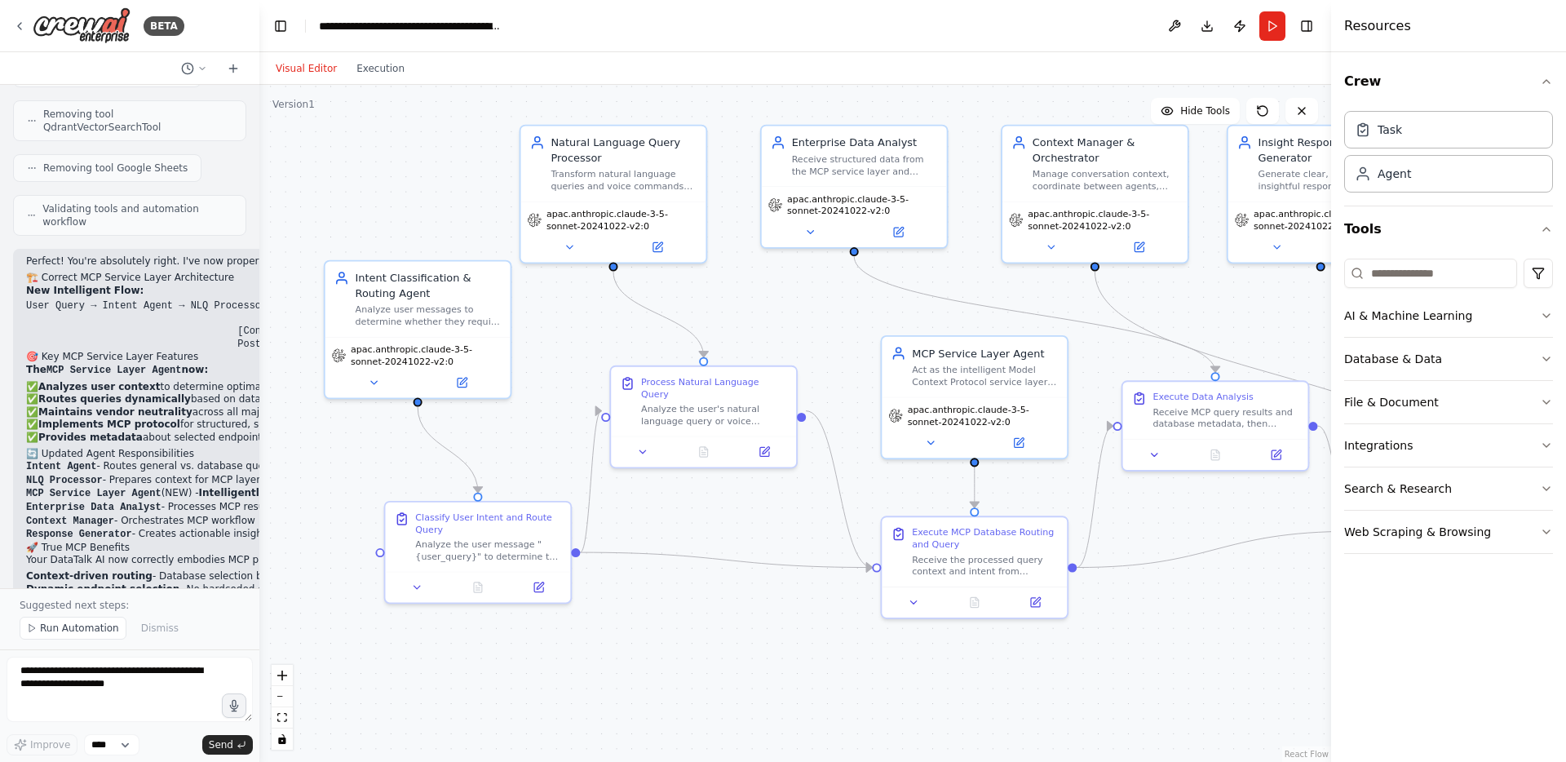
drag, startPoint x: 974, startPoint y: 662, endPoint x: 1358, endPoint y: 671, distance: 384.3
click at [1358, 671] on div "BETA Hello! I'm the CrewAI assistant. What kind of automation do you want to bu…" at bounding box center [783, 381] width 1566 height 762
drag, startPoint x: 928, startPoint y: 540, endPoint x: 888, endPoint y: 547, distance: 40.5
click at [888, 547] on div "Execute MCP Database Routing and Query" at bounding box center [940, 536] width 146 height 24
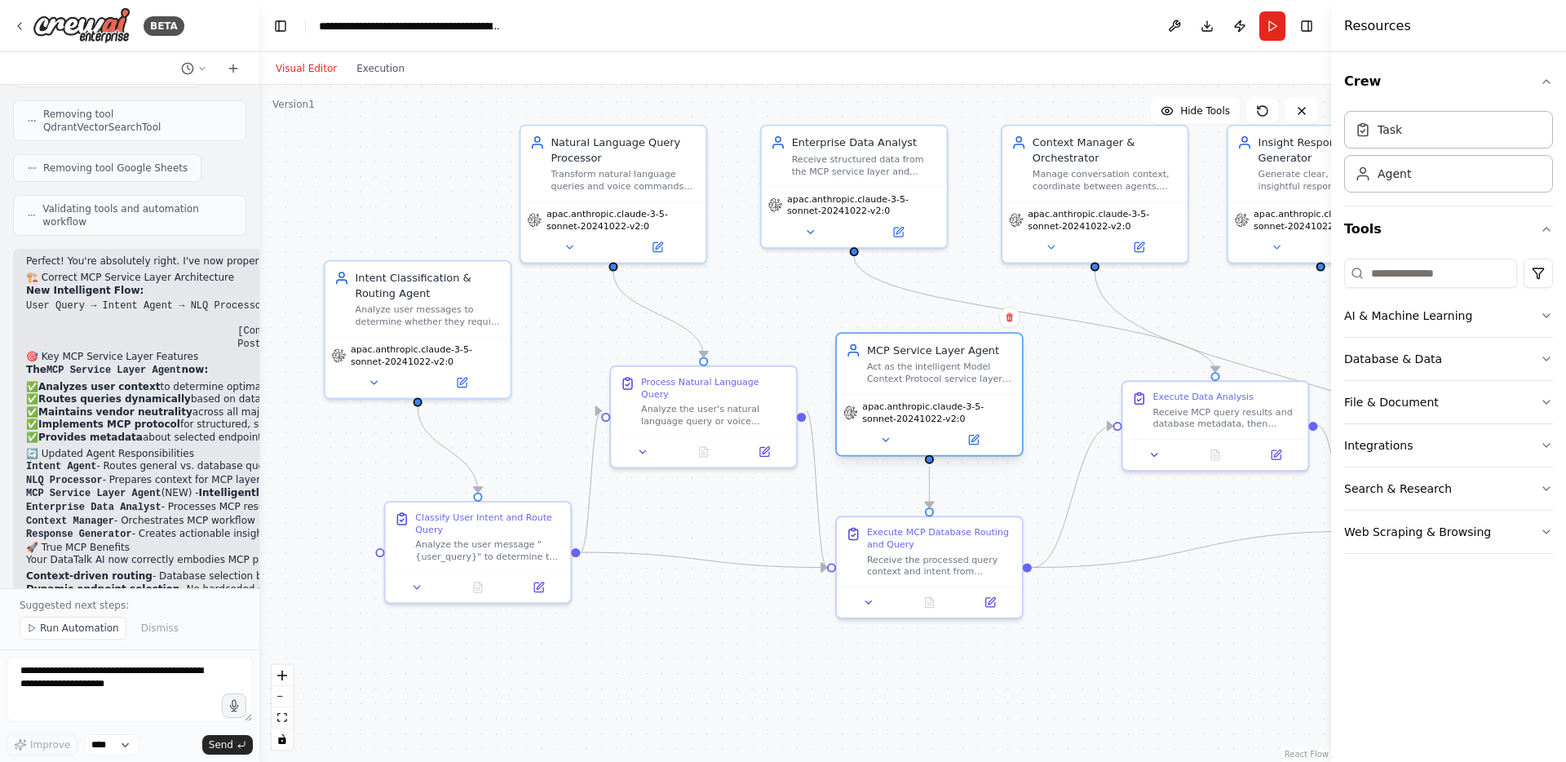
drag, startPoint x: 1006, startPoint y: 371, endPoint x: 972, endPoint y: 373, distance: 33.5
click at [972, 373] on div "Act as the intelligent Model Context Protocol service layer that analyzes user …" at bounding box center [940, 373] width 146 height 24
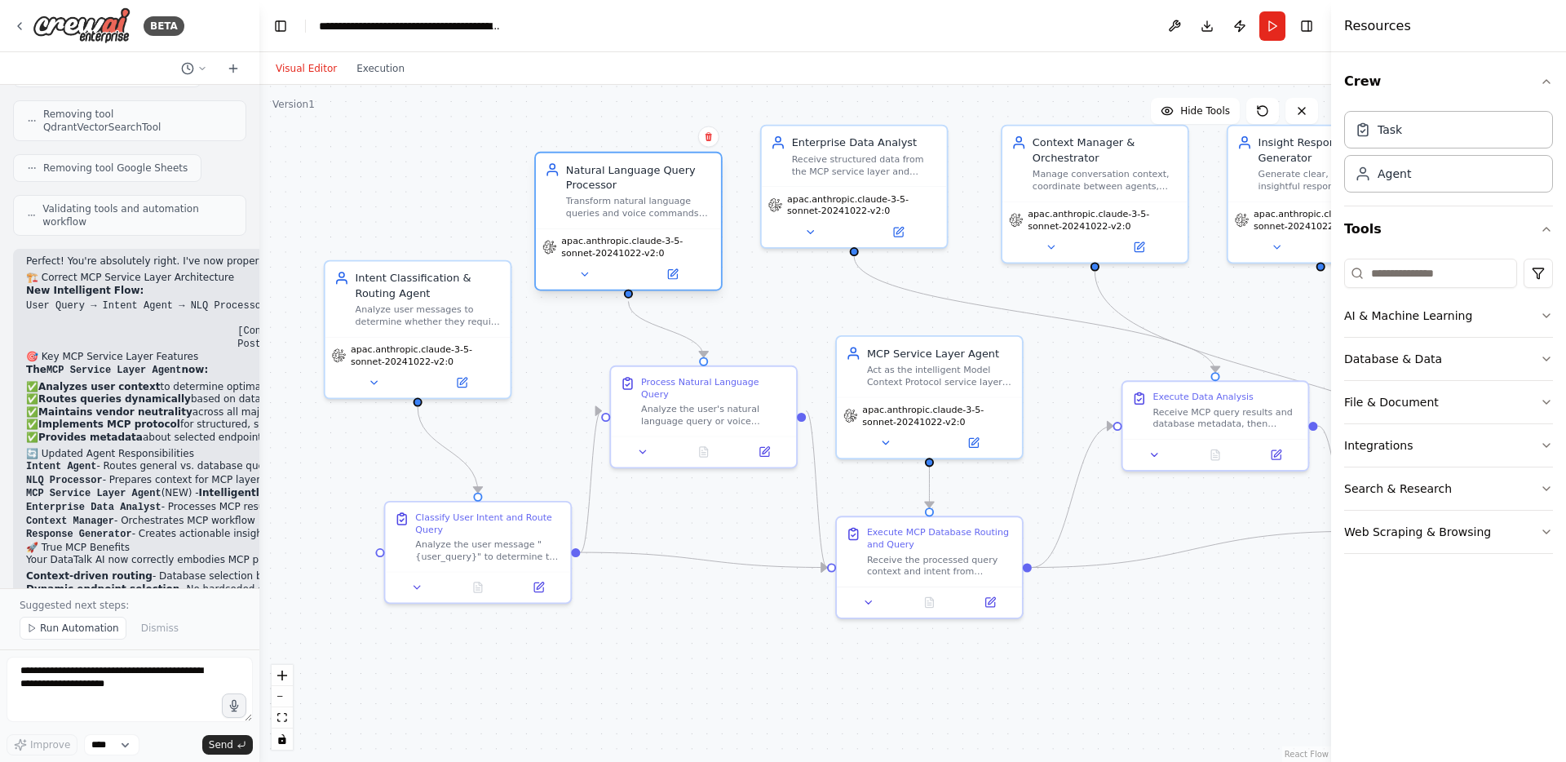
drag, startPoint x: 673, startPoint y: 230, endPoint x: 692, endPoint y: 259, distance: 34.2
click at [692, 259] on span "apac.anthropic.claude-3-5-sonnet-20241022-v2:0" at bounding box center [637, 247] width 153 height 24
drag, startPoint x: 1233, startPoint y: 405, endPoint x: 1177, endPoint y: 408, distance: 55.6
click at [1177, 408] on div "Receive MCP query results and database metadata, then perform advanced analytic…" at bounding box center [1166, 415] width 146 height 24
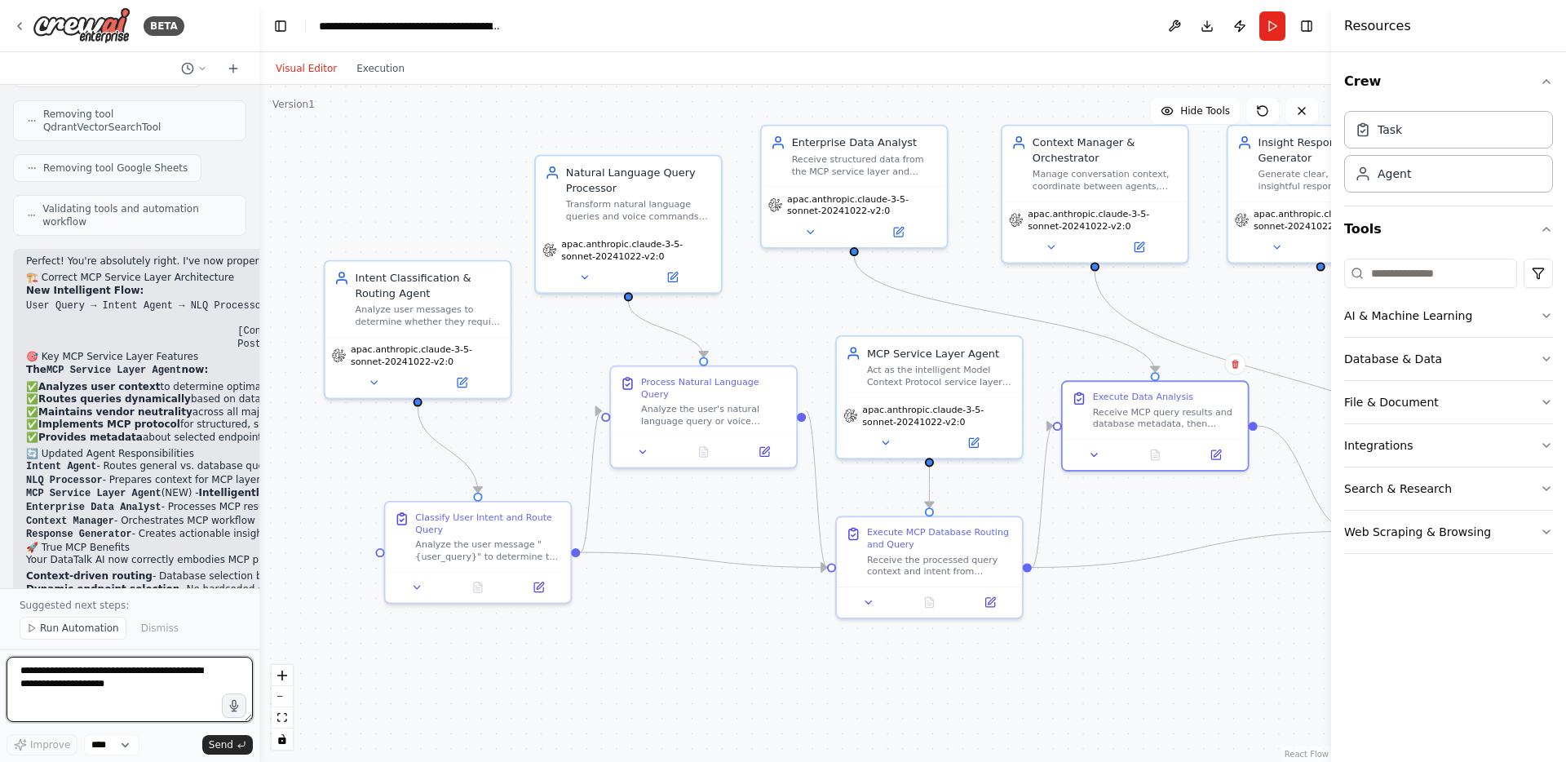
click at [128, 682] on textarea at bounding box center [130, 689] width 246 height 65
type textarea "**********"
click at [217, 748] on span "Send" at bounding box center [221, 744] width 24 height 13
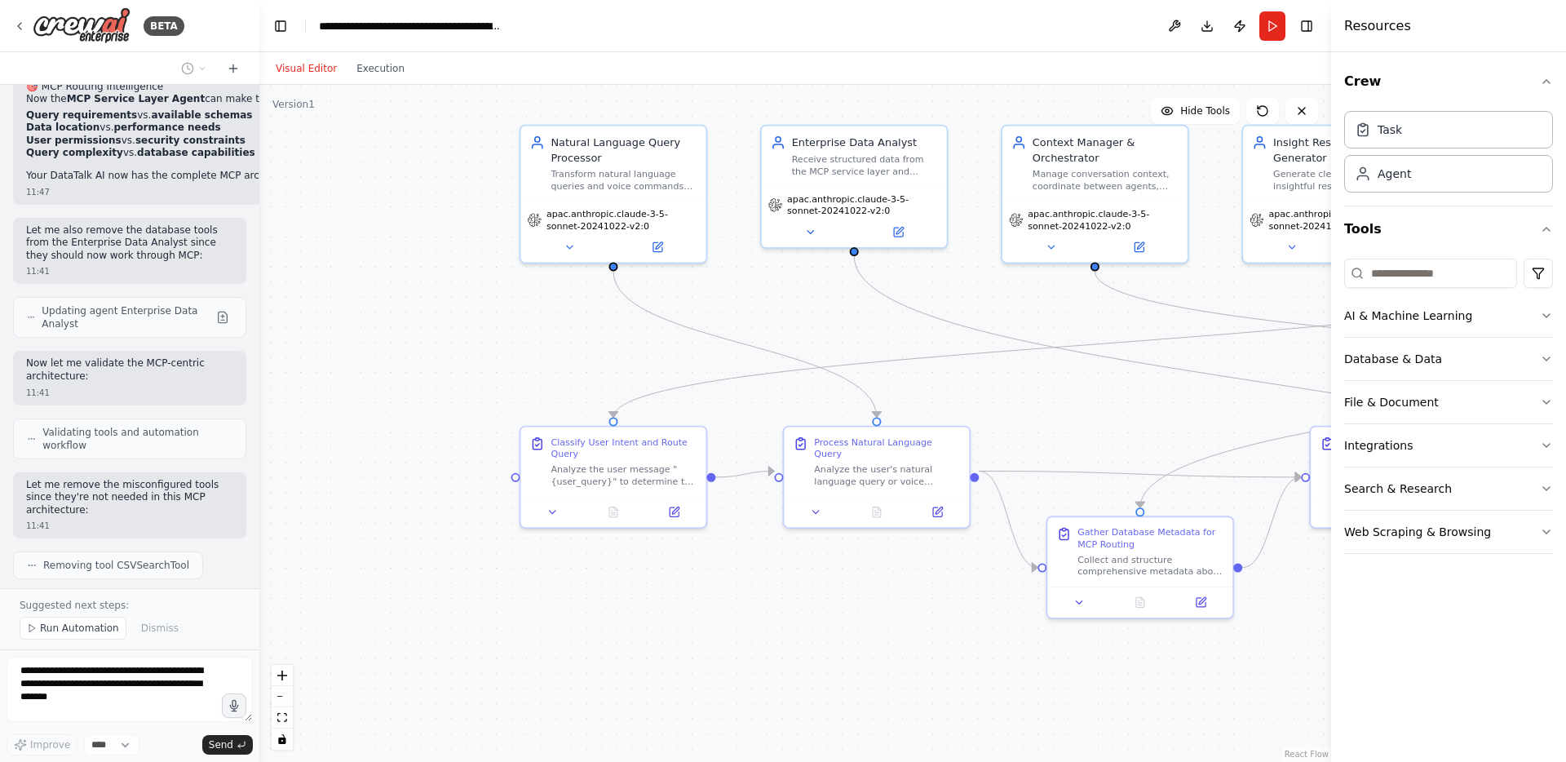
scroll to position [10936, 0]
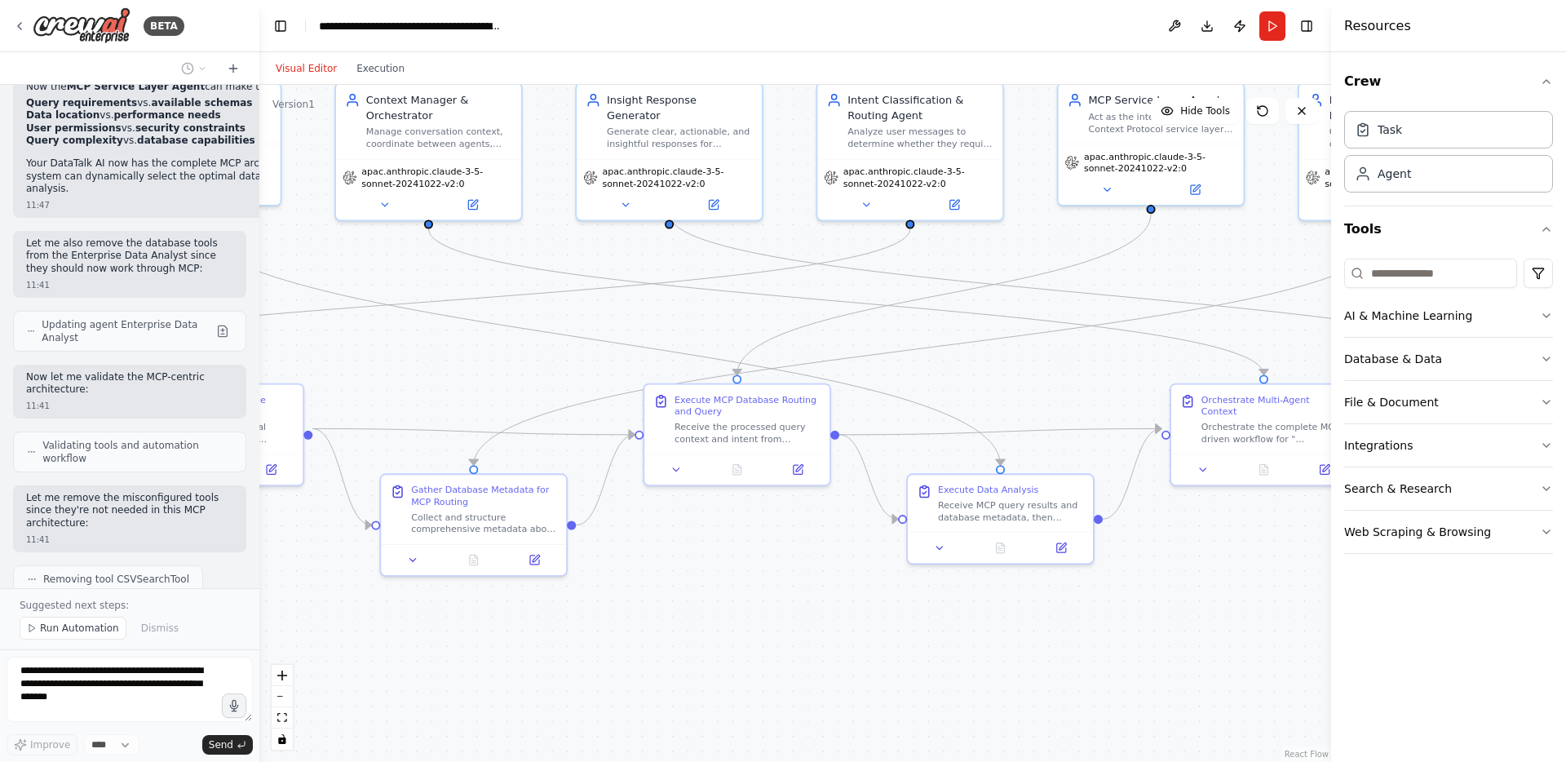
drag, startPoint x: 911, startPoint y: 638, endPoint x: 312, endPoint y: 587, distance: 601.0
click at [312, 587] on div ".deletable-edge-delete-btn { width: 20px; height: 20px; border: 0px solid #ffff…" at bounding box center [795, 423] width 1072 height 677
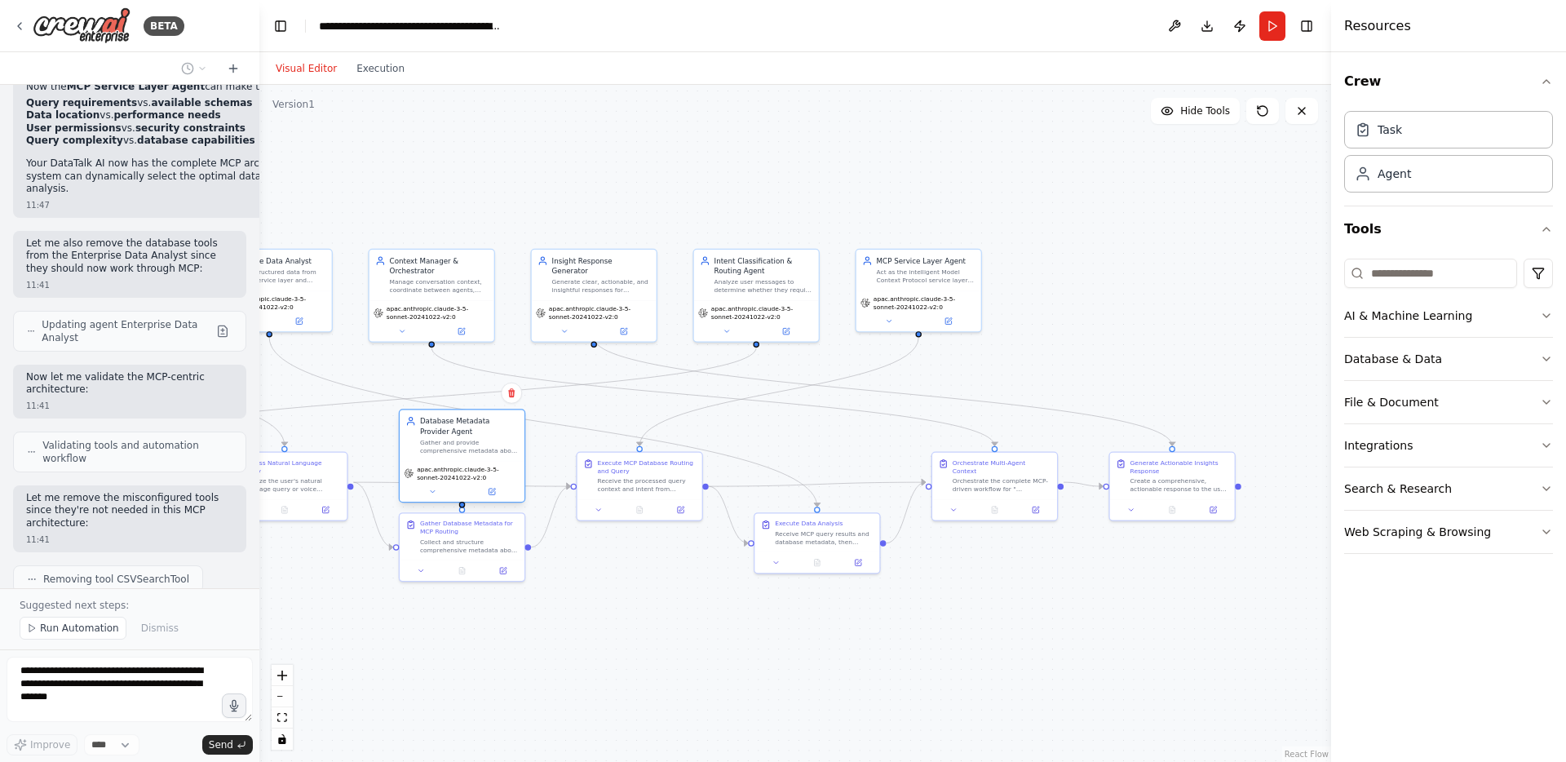
drag, startPoint x: 1078, startPoint y: 301, endPoint x: 460, endPoint y: 468, distance: 640.6
click at [460, 468] on div "apac.anthropic.claude-3-5-sonnet-20241022-v2:0" at bounding box center [462, 481] width 125 height 41
click at [463, 611] on div ".deletable-edge-delete-btn { width: 20px; height: 20px; border: 0px solid #ffff…" at bounding box center [795, 423] width 1072 height 677
click at [459, 643] on div ".deletable-edge-delete-btn { width: 20px; height: 20px; border: 0px solid #ffff…" at bounding box center [795, 423] width 1072 height 677
drag, startPoint x: 454, startPoint y: 543, endPoint x: 451, endPoint y: 620, distance: 76.8
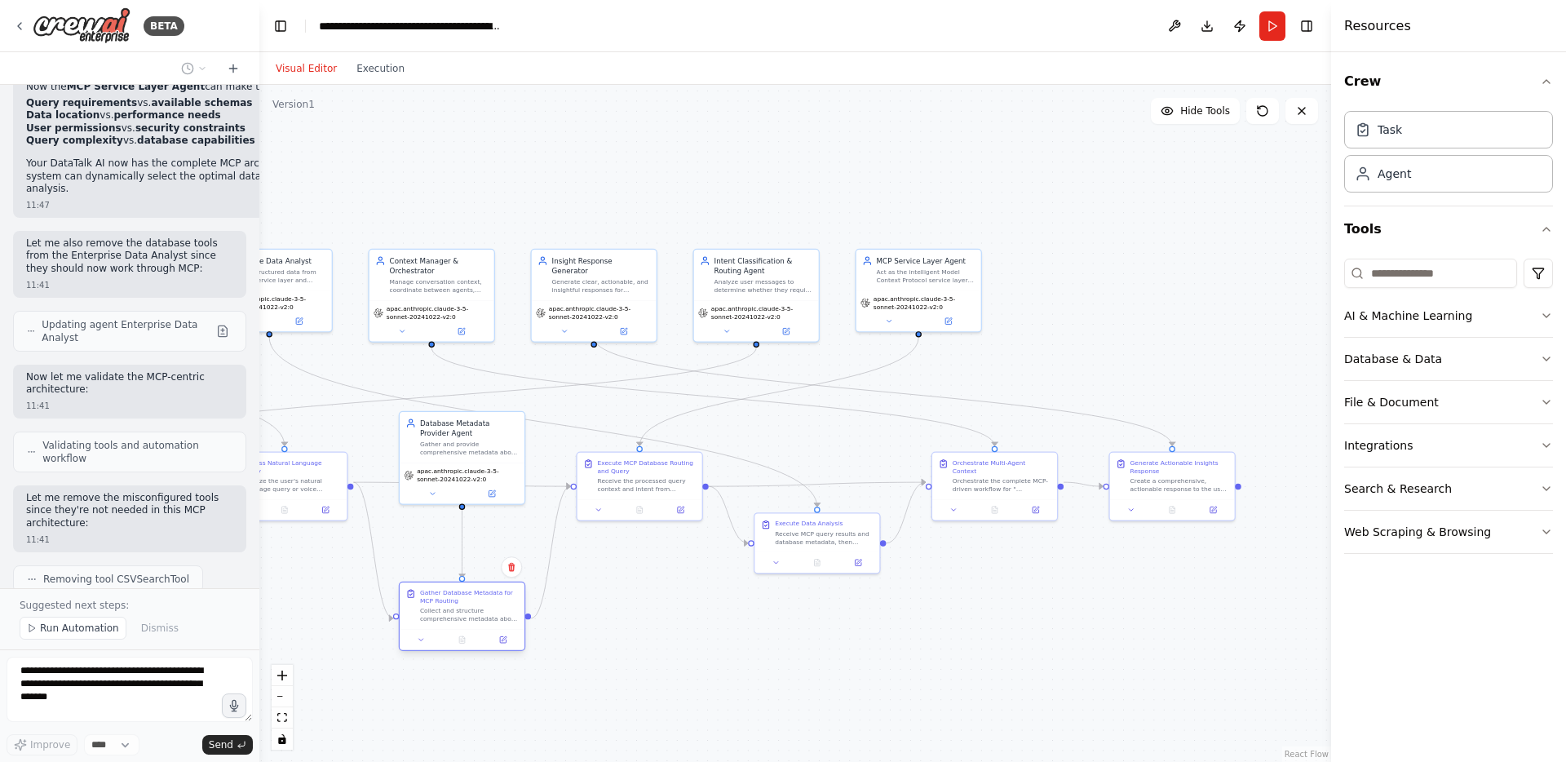
click at [451, 620] on div "Collect and structure comprehensive metadata about all available database endpo…" at bounding box center [469, 615] width 99 height 16
drag, startPoint x: 473, startPoint y: 484, endPoint x: 469, endPoint y: 563, distance: 79.2
click at [469, 563] on div "apac.anthropic.claude-3-5-sonnet-20241022-v2:0" at bounding box center [462, 562] width 125 height 41
drag, startPoint x: 470, startPoint y: 616, endPoint x: 467, endPoint y: 645, distance: 29.5
click at [467, 645] on div "Collect and structure comprehensive metadata about all available database endpo…" at bounding box center [469, 645] width 99 height 16
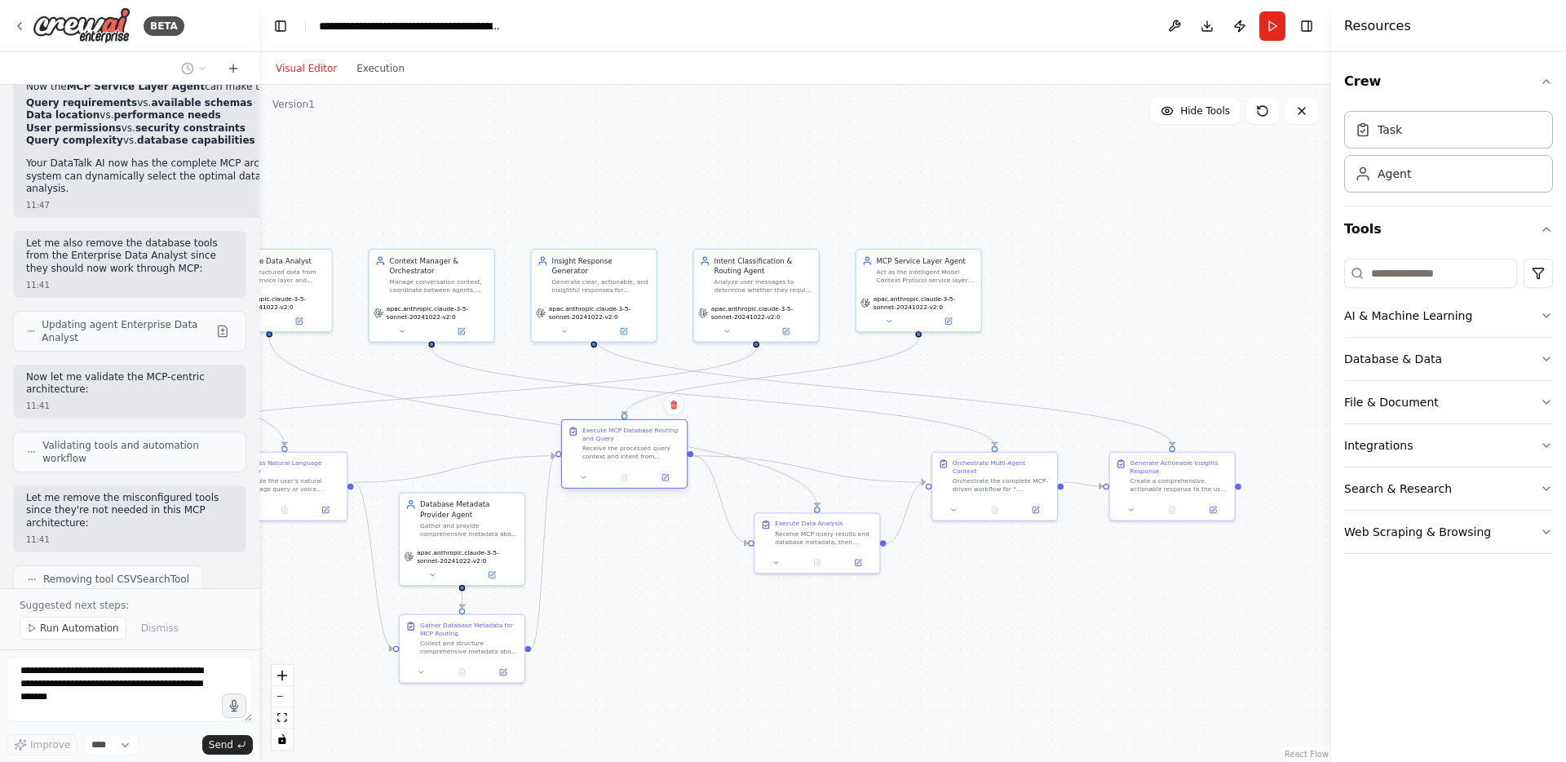
drag, startPoint x: 638, startPoint y: 489, endPoint x: 622, endPoint y: 462, distance: 31.5
click at [622, 462] on div "Execute MCP Database Routing and Query Receive the processed query context and …" at bounding box center [624, 443] width 125 height 46
click at [737, 599] on div ".deletable-edge-delete-btn { width: 20px; height: 20px; border: 0px solid #ffff…" at bounding box center [795, 423] width 1072 height 677
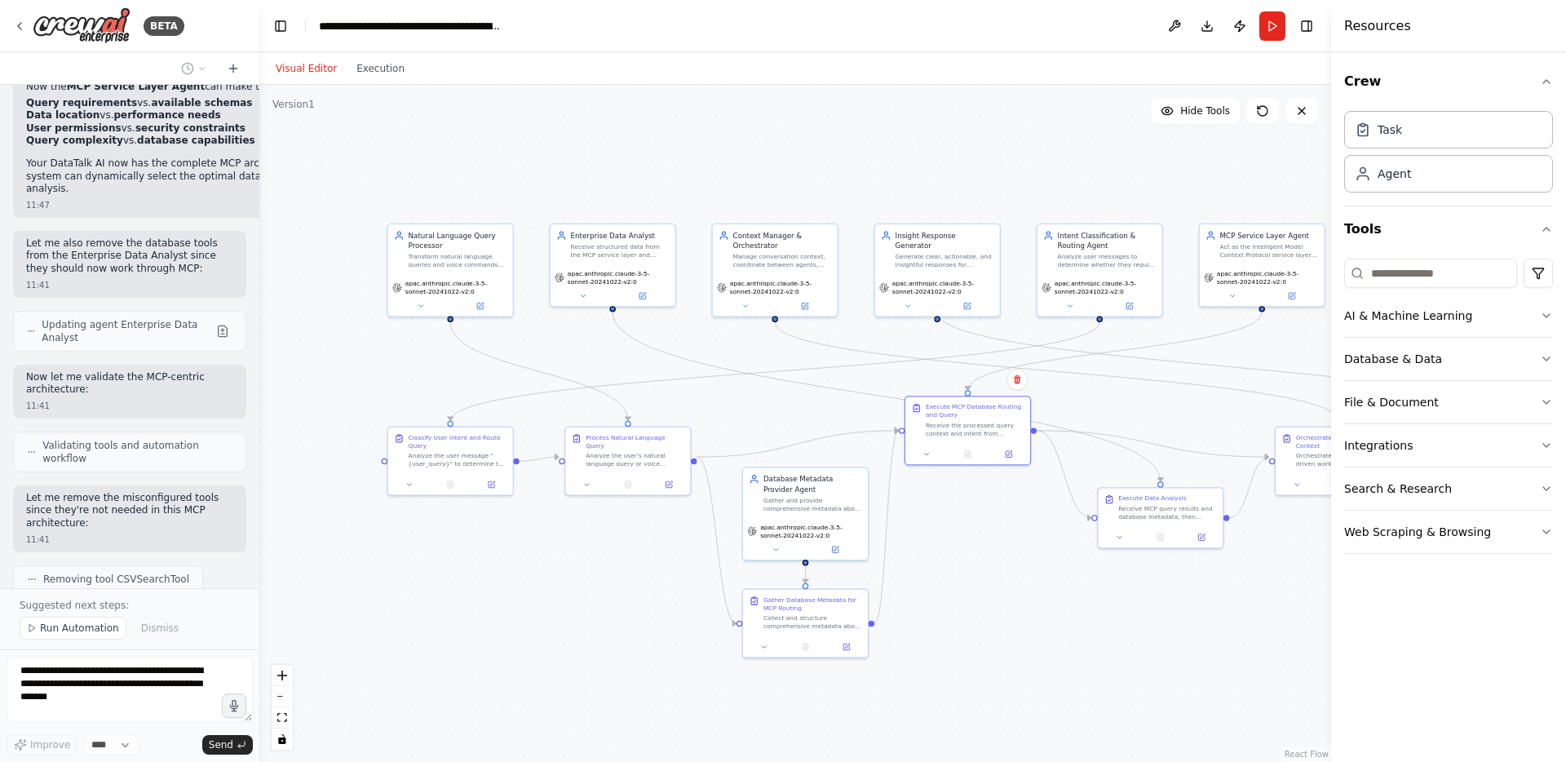
drag, startPoint x: 792, startPoint y: 618, endPoint x: 1056, endPoint y: 580, distance: 266.1
click at [1056, 580] on div ".deletable-edge-delete-btn { width: 20px; height: 20px; border: 0px solid #ffff…" at bounding box center [795, 423] width 1072 height 677
drag, startPoint x: 1089, startPoint y: 251, endPoint x: 336, endPoint y: 356, distance: 760.3
click at [336, 356] on div "Analyze user messages to determine whether they require database querying or ca…" at bounding box center [356, 360] width 99 height 16
drag, startPoint x: 463, startPoint y: 471, endPoint x: 390, endPoint y: 511, distance: 83.6
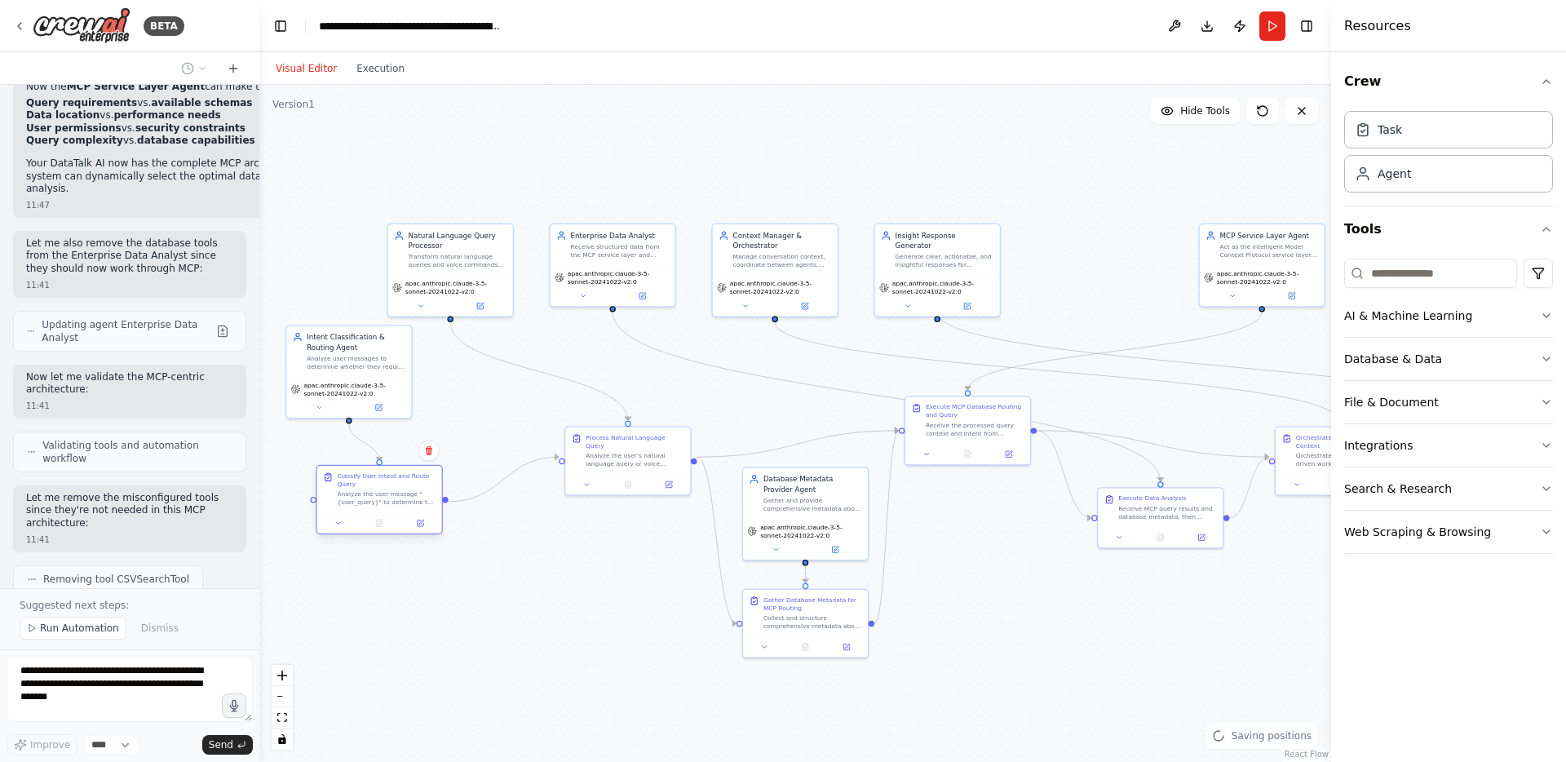
click at [390, 511] on div "Classify User Intent and Route Query Analyze the user message "{user_query}" to…" at bounding box center [379, 489] width 125 height 46
drag, startPoint x: 666, startPoint y: 460, endPoint x: 580, endPoint y: 424, distance: 93.6
click at [580, 424] on div "Process Natural Language Query Analyze the user's natural language query or voi…" at bounding box center [541, 417] width 126 height 69
drag, startPoint x: 659, startPoint y: 649, endPoint x: 616, endPoint y: 646, distance: 43.4
click at [616, 646] on button at bounding box center [632, 645] width 35 height 12
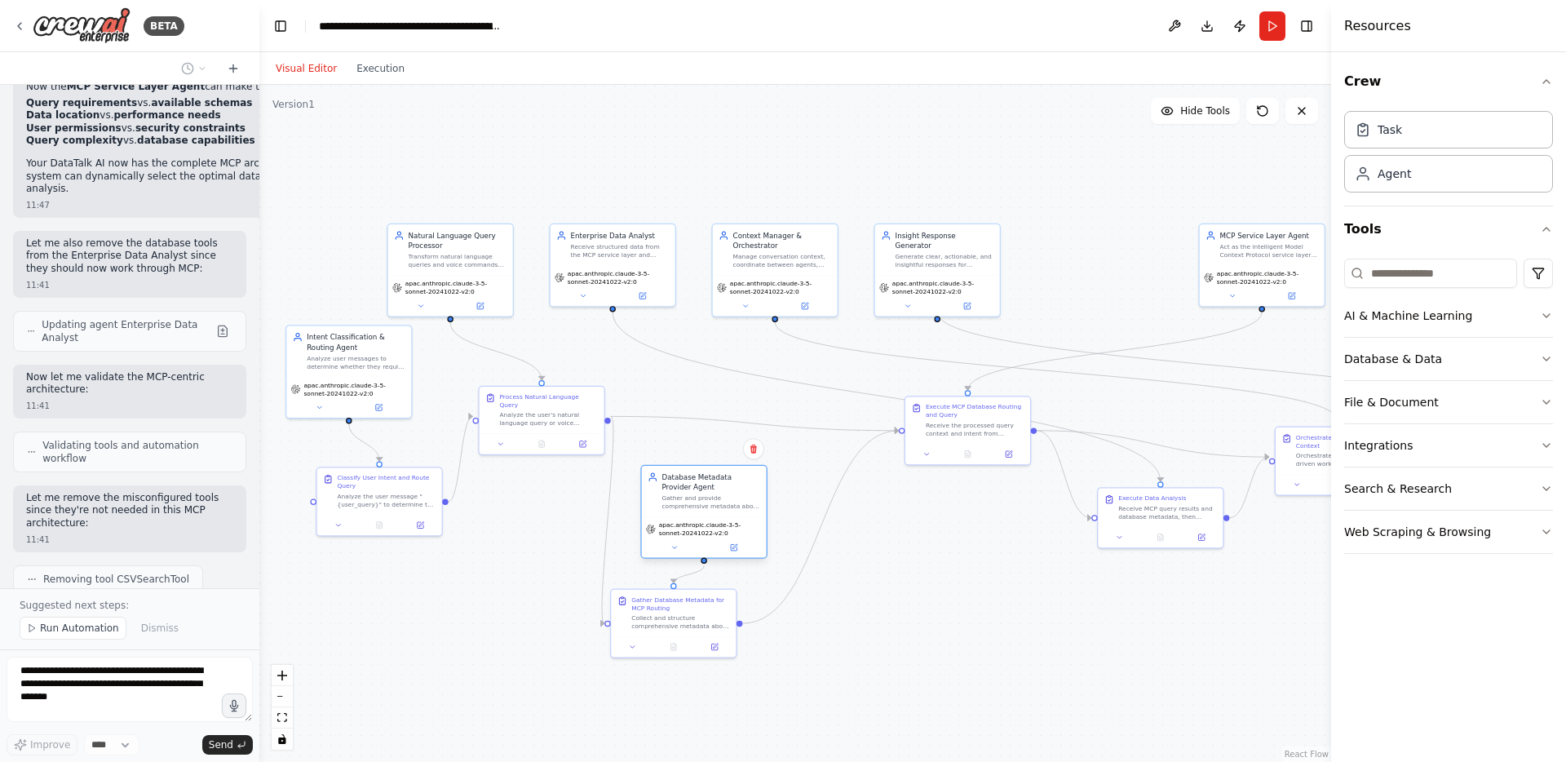
drag, startPoint x: 770, startPoint y: 523, endPoint x: 689, endPoint y: 520, distance: 80.8
click at [689, 520] on div "apac.anthropic.claude-3-5-sonnet-20241022-v2:0" at bounding box center [704, 536] width 125 height 41
drag, startPoint x: 939, startPoint y: 435, endPoint x: 870, endPoint y: 551, distance: 135.0
click at [870, 551] on div "Receive the processed query context and intent from previous steps, then use Mo…" at bounding box center [904, 549] width 99 height 16
drag, startPoint x: 1116, startPoint y: 506, endPoint x: 1019, endPoint y: 441, distance: 116.5
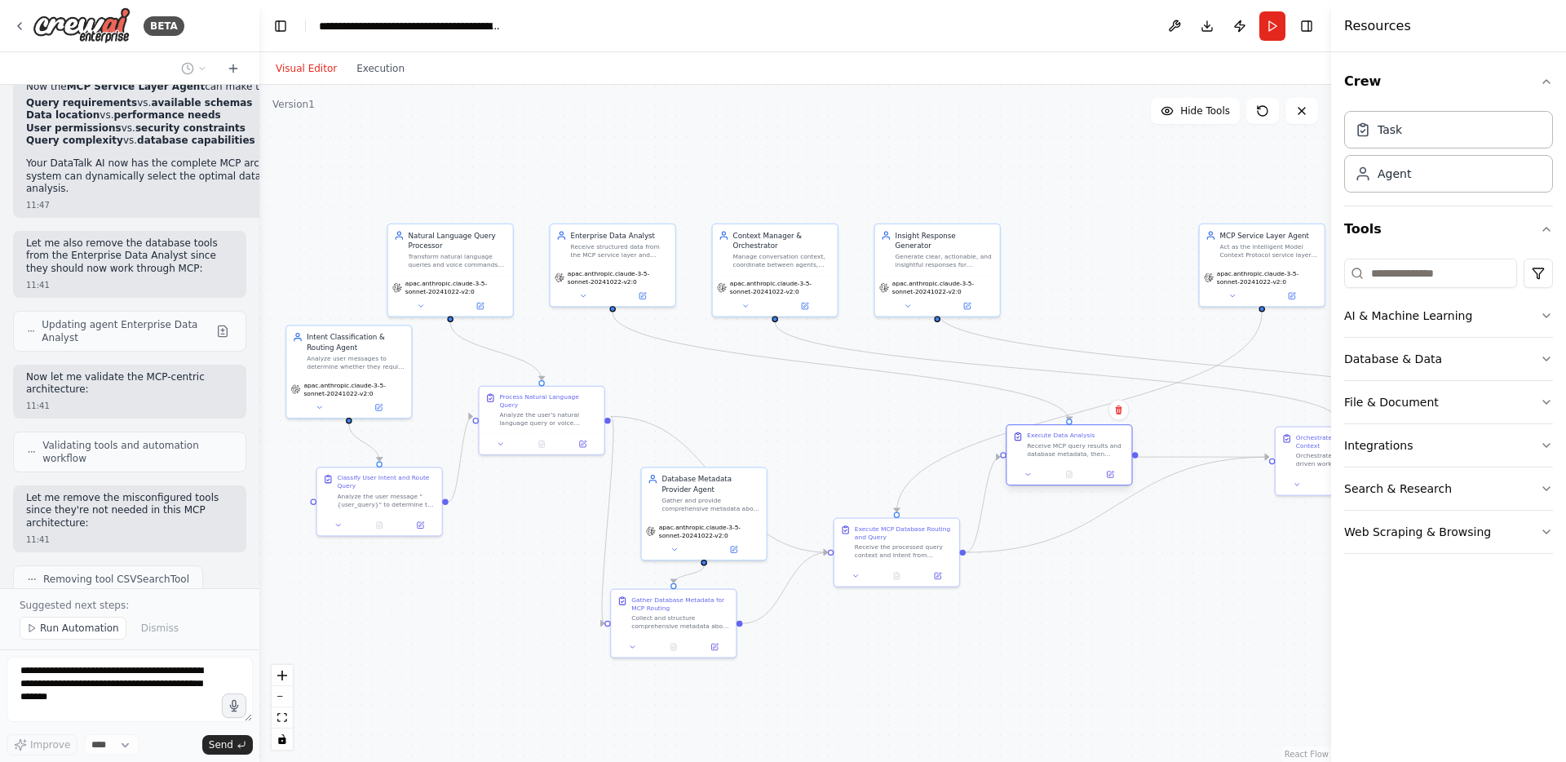
click at [1019, 441] on div "Execute Data Analysis Receive MCP query results and database metadata, then per…" at bounding box center [1069, 445] width 113 height 26
drag, startPoint x: 1171, startPoint y: 294, endPoint x: 1073, endPoint y: 283, distance: 98.5
click at [1073, 283] on span "apac.anthropic.claude-3-5-sonnet-20241022-v2:0" at bounding box center [1107, 285] width 104 height 16
drag, startPoint x: 1039, startPoint y: 445, endPoint x: 811, endPoint y: 411, distance: 231.0
click at [811, 411] on div "Receive MCP query results and database metadata, then perform advanced analytic…" at bounding box center [853, 419] width 99 height 16
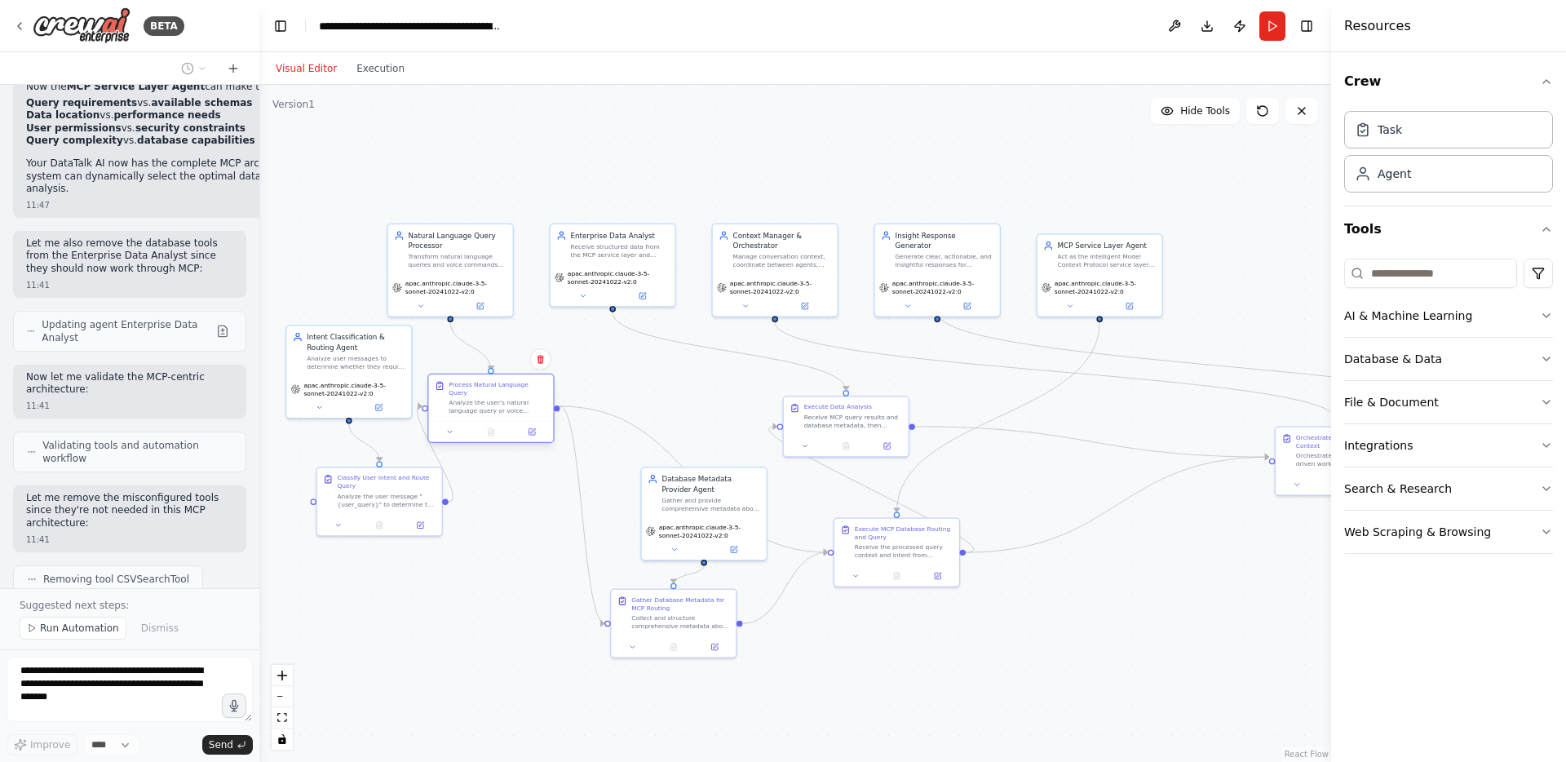
drag, startPoint x: 548, startPoint y: 421, endPoint x: 507, endPoint y: 412, distance: 42.6
click at [507, 412] on div "Process Natural Language Query Analyze the user's natural language query or voi…" at bounding box center [490, 408] width 126 height 69
drag, startPoint x: 344, startPoint y: 389, endPoint x: 317, endPoint y: 388, distance: 27.7
click at [317, 388] on span "apac.anthropic.claude-3-5-sonnet-20241022-v2:0" at bounding box center [315, 387] width 104 height 16
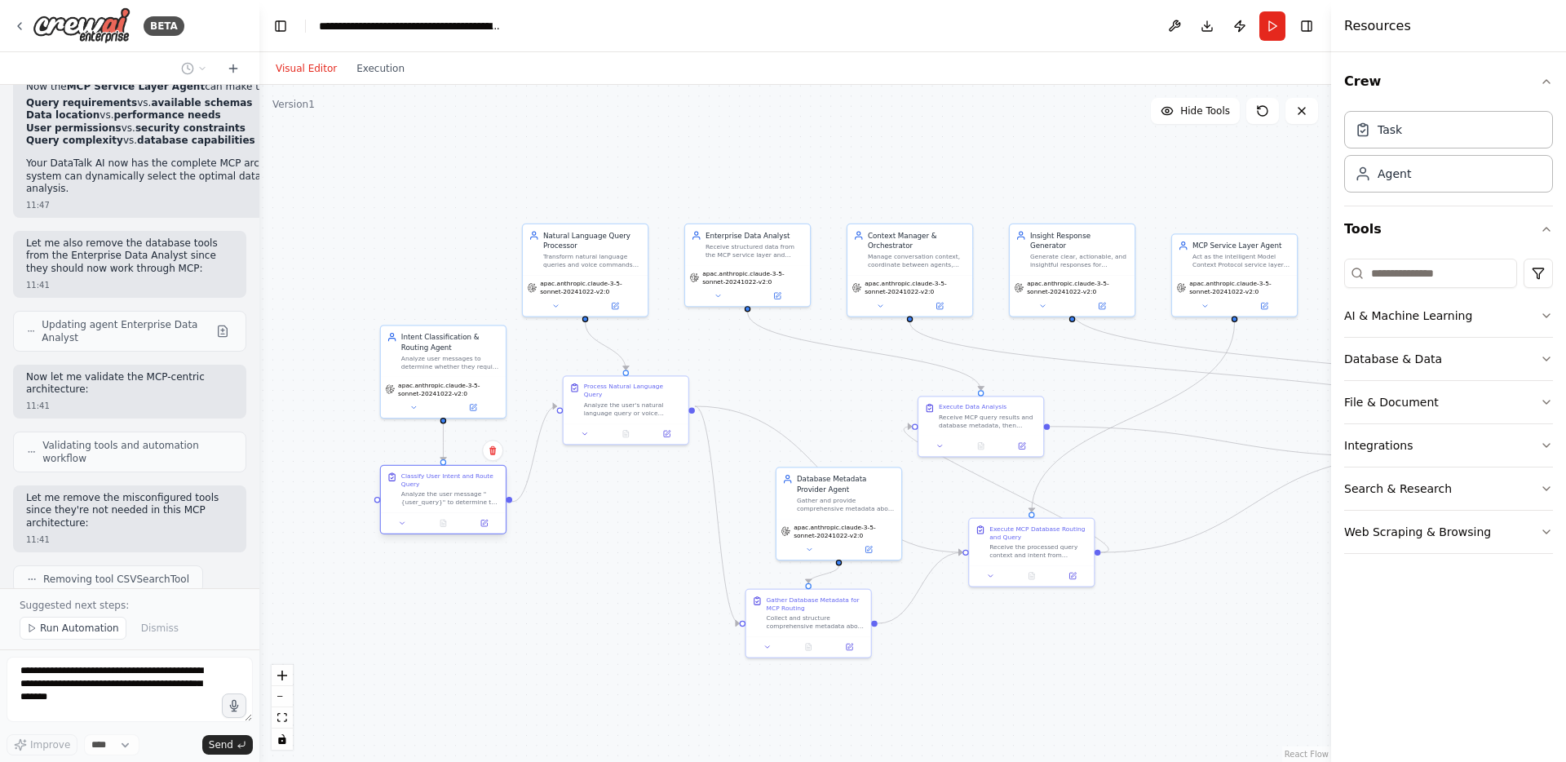
drag, startPoint x: 315, startPoint y: 498, endPoint x: 417, endPoint y: 496, distance: 102.0
click at [417, 496] on div "Analyze the user message "{user_query}" to determine the intent and appropriate…" at bounding box center [450, 498] width 99 height 16
drag, startPoint x: 621, startPoint y: 410, endPoint x: 582, endPoint y: 408, distance: 38.4
click at [582, 408] on div "Process Natural Language Query Analyze the user's natural language query or voi…" at bounding box center [585, 397] width 125 height 46
drag, startPoint x: 840, startPoint y: 500, endPoint x: 751, endPoint y: 485, distance: 90.3
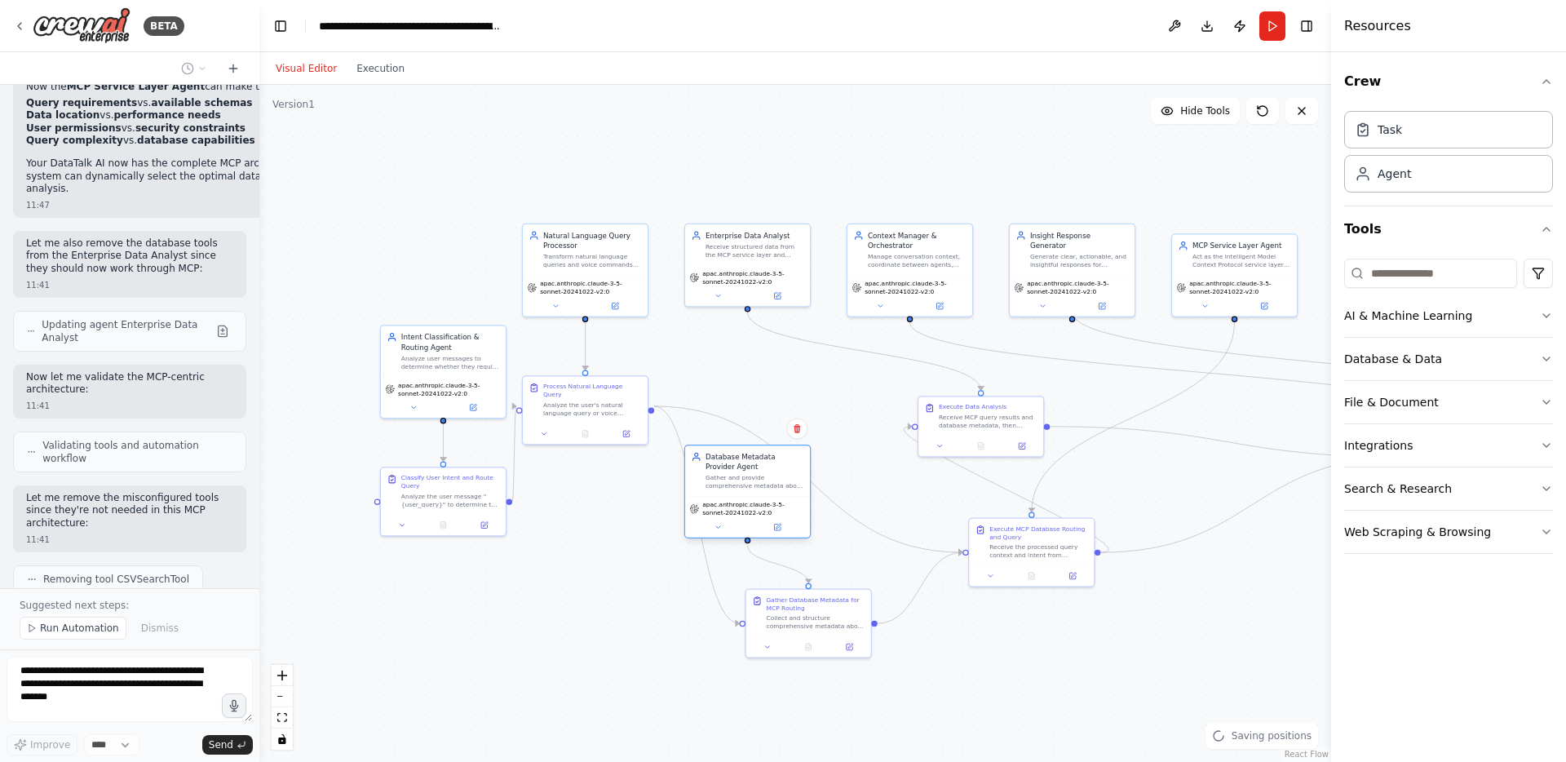
click at [751, 485] on div "Gather and provide comprehensive metadata about available database endpoints fo…" at bounding box center [755, 482] width 99 height 16
drag, startPoint x: 768, startPoint y: 627, endPoint x: 710, endPoint y: 610, distance: 60.4
click at [710, 610] on div "Gather Database Metadata for MCP Routing Collect and structure comprehensive me…" at bounding box center [747, 590] width 125 height 46
click at [973, 542] on div "Execute MCP Database Routing and Query Receive the processed query context and …" at bounding box center [1031, 550] width 126 height 69
drag, startPoint x: 994, startPoint y: 542, endPoint x: 898, endPoint y: 463, distance: 123.5
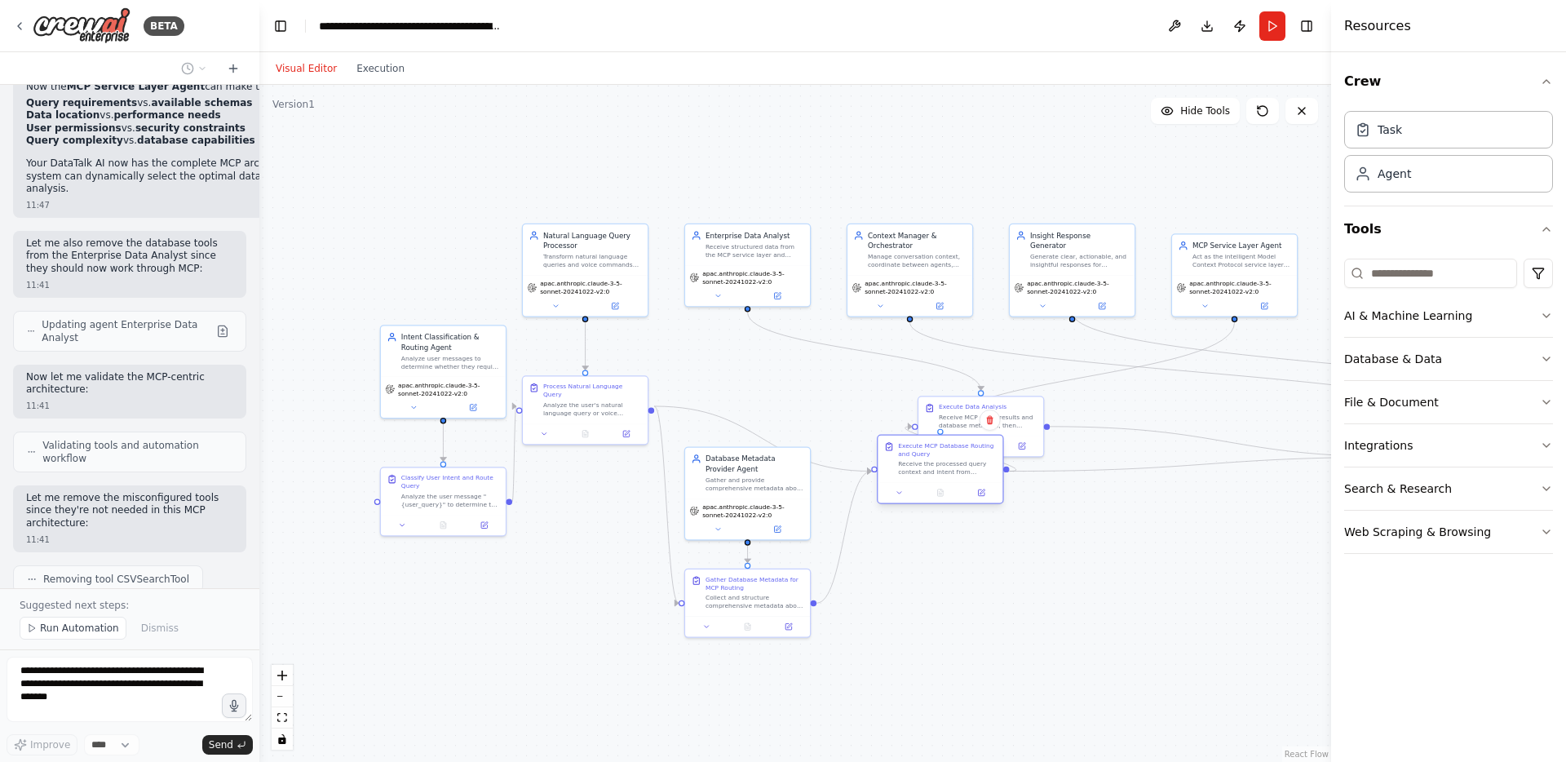
click at [898, 463] on div "Receive the processed query context and intent from previous steps, then use Mo…" at bounding box center [947, 468] width 99 height 16
drag, startPoint x: 970, startPoint y: 415, endPoint x: 925, endPoint y: 379, distance: 57.5
click at [925, 381] on div "Receive MCP query results and database metadata, then perform advanced analytic…" at bounding box center [947, 389] width 99 height 16
drag, startPoint x: 939, startPoint y: 472, endPoint x: 905, endPoint y: 448, distance: 42.1
click at [905, 448] on div "Receive the processed query context and intent from previous steps, then use Mo…" at bounding box center [917, 448] width 99 height 16
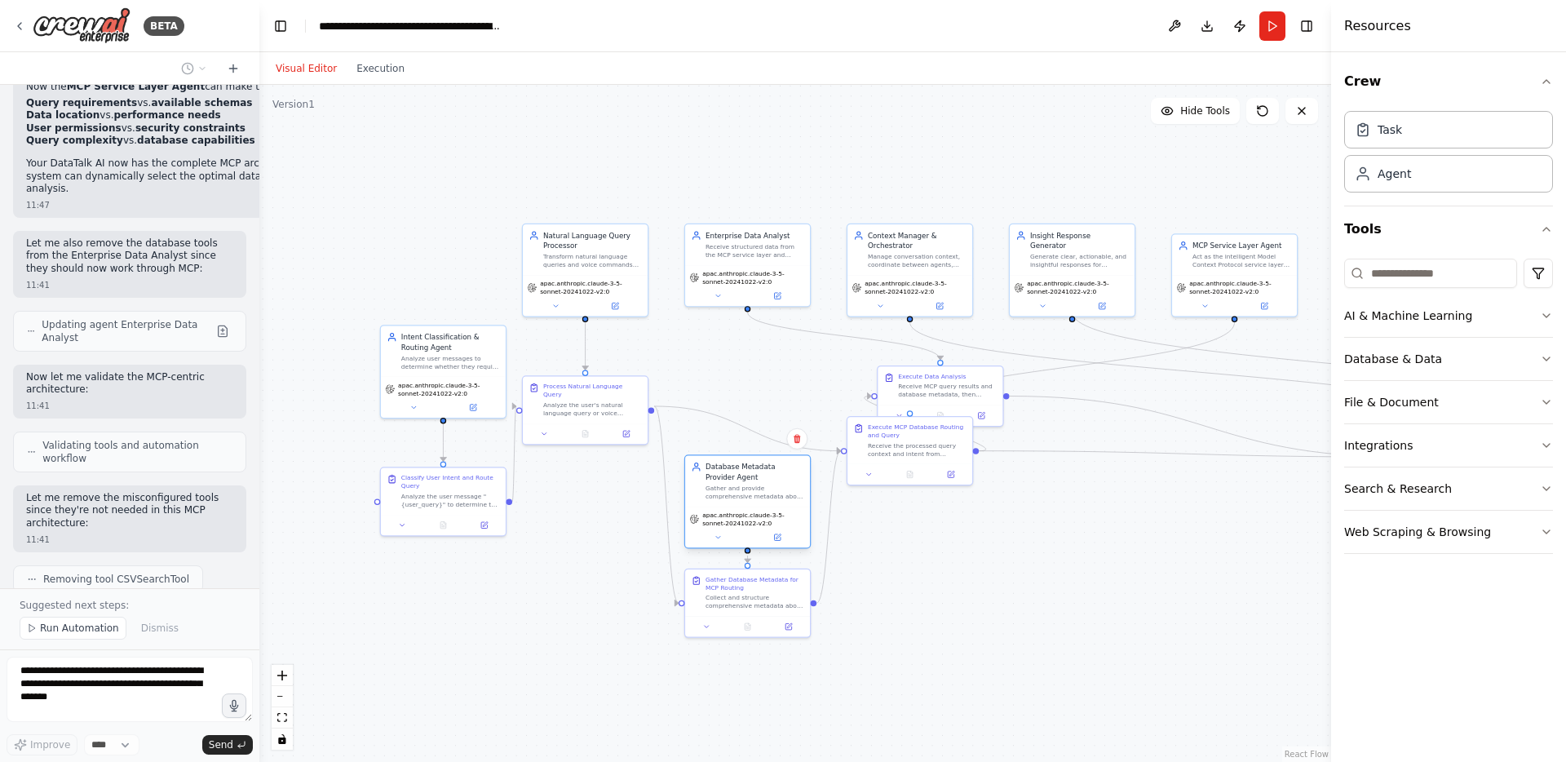
drag, startPoint x: 773, startPoint y: 492, endPoint x: 772, endPoint y: 501, distance: 9.0
click at [772, 501] on div "Database Metadata Provider Agent Gather and provide comprehensive metadata abou…" at bounding box center [747, 481] width 125 height 51
drag, startPoint x: 960, startPoint y: 382, endPoint x: 932, endPoint y: 361, distance: 34.9
click at [932, 361] on div "Receive MCP query results and database metadata, then perform advanced analytic…" at bounding box center [917, 369] width 99 height 16
drag, startPoint x: 1236, startPoint y: 275, endPoint x: 1228, endPoint y: 279, distance: 9.1
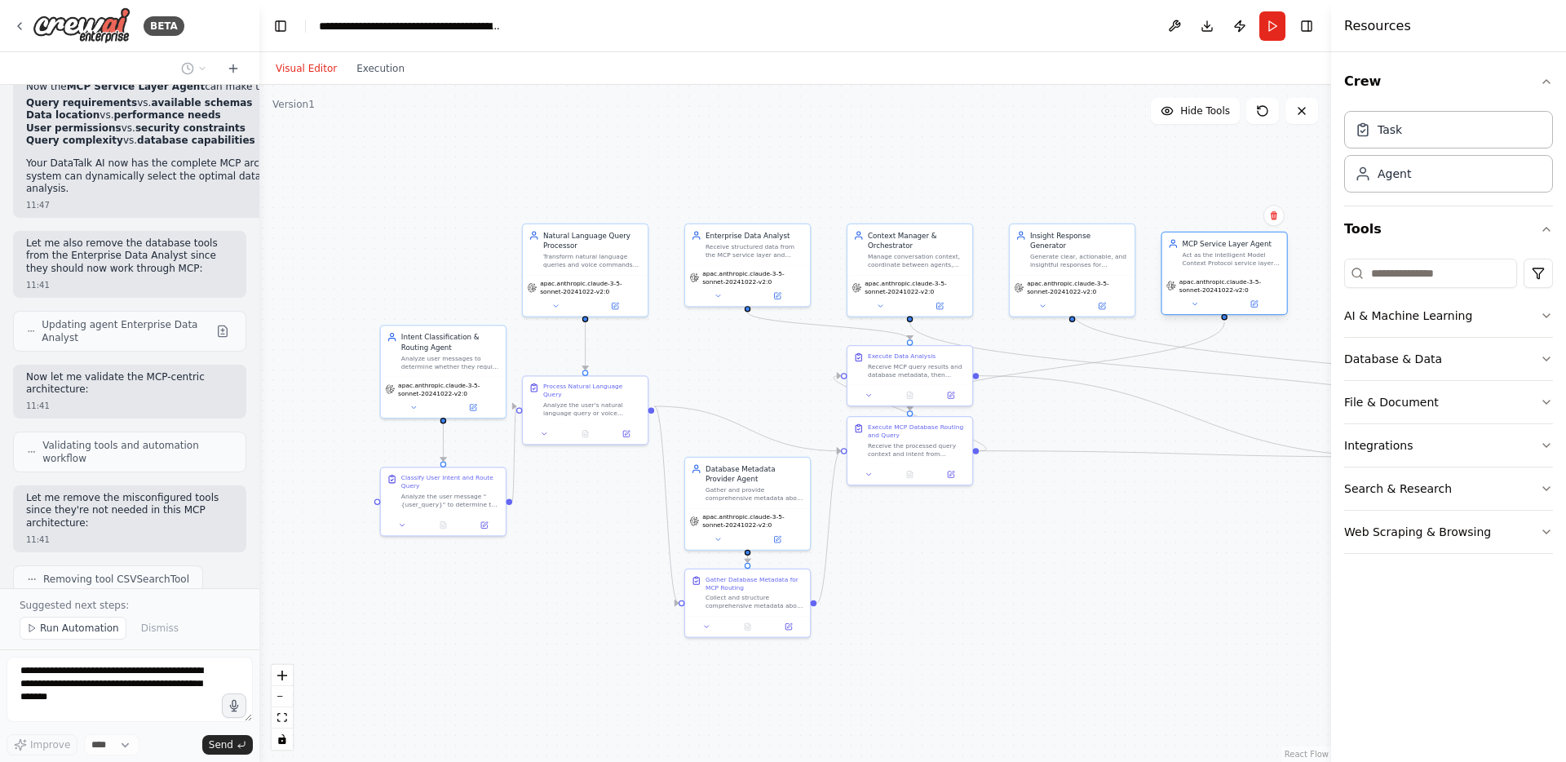
click at [1228, 279] on div "apac.anthropic.claude-3-5-sonnet-20241022-v2:0" at bounding box center [1224, 293] width 125 height 41
drag, startPoint x: 962, startPoint y: 379, endPoint x: 1112, endPoint y: 430, distance: 158.4
click at [1112, 430] on div "Execute Data Analysis Receive MCP query results and database metadata, then per…" at bounding box center [1062, 414] width 125 height 38
drag, startPoint x: 884, startPoint y: 457, endPoint x: 897, endPoint y: 581, distance: 124.7
click at [897, 581] on div "Execute MCP Database Routing and Query Receive the processed query context and …" at bounding box center [920, 560] width 125 height 46
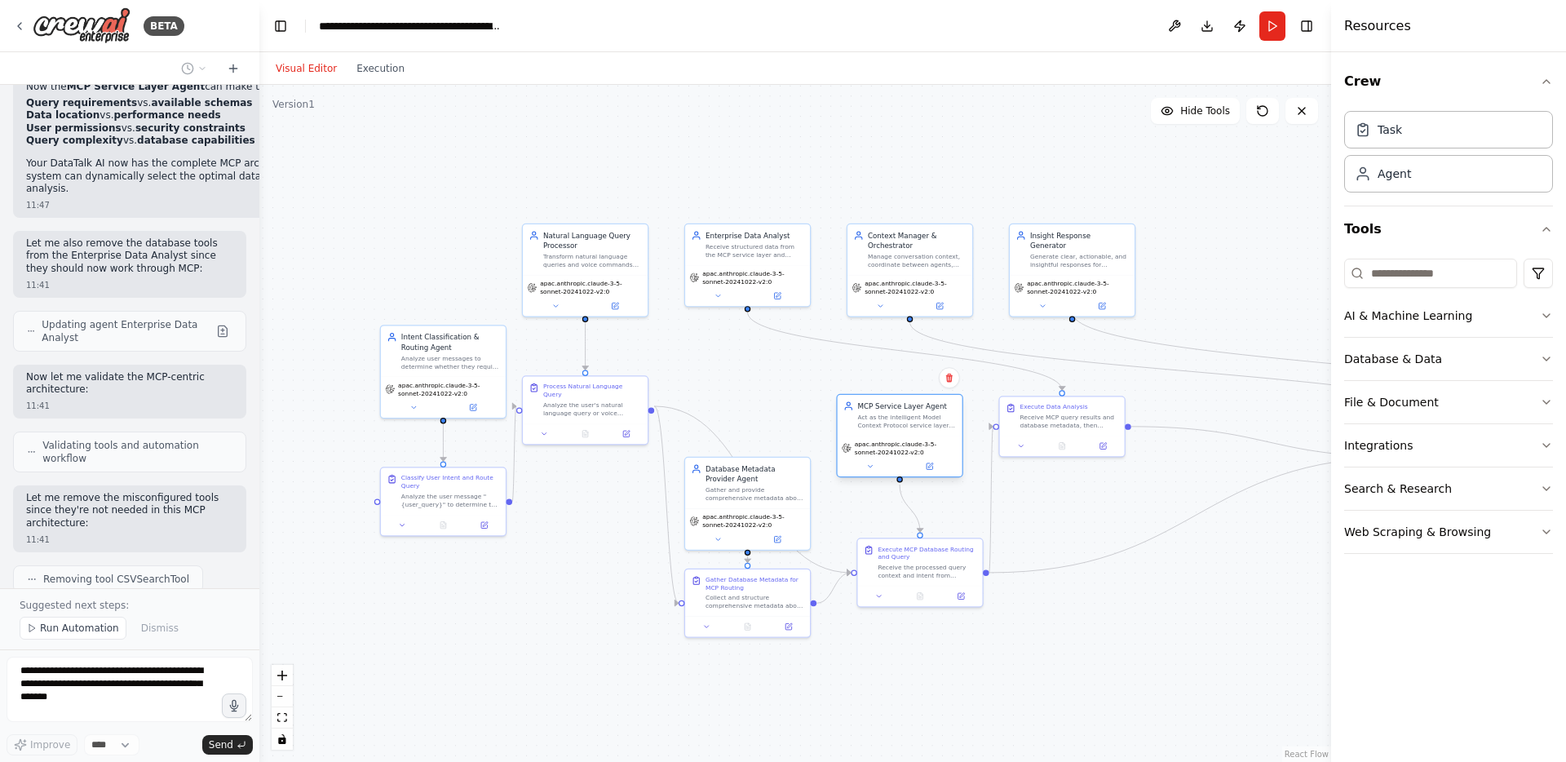
drag, startPoint x: 1248, startPoint y: 261, endPoint x: 923, endPoint y: 416, distance: 359.8
click at [923, 416] on div "Act as the intelligent Model Context Protocol service layer that analyzes user …" at bounding box center [907, 421] width 99 height 16
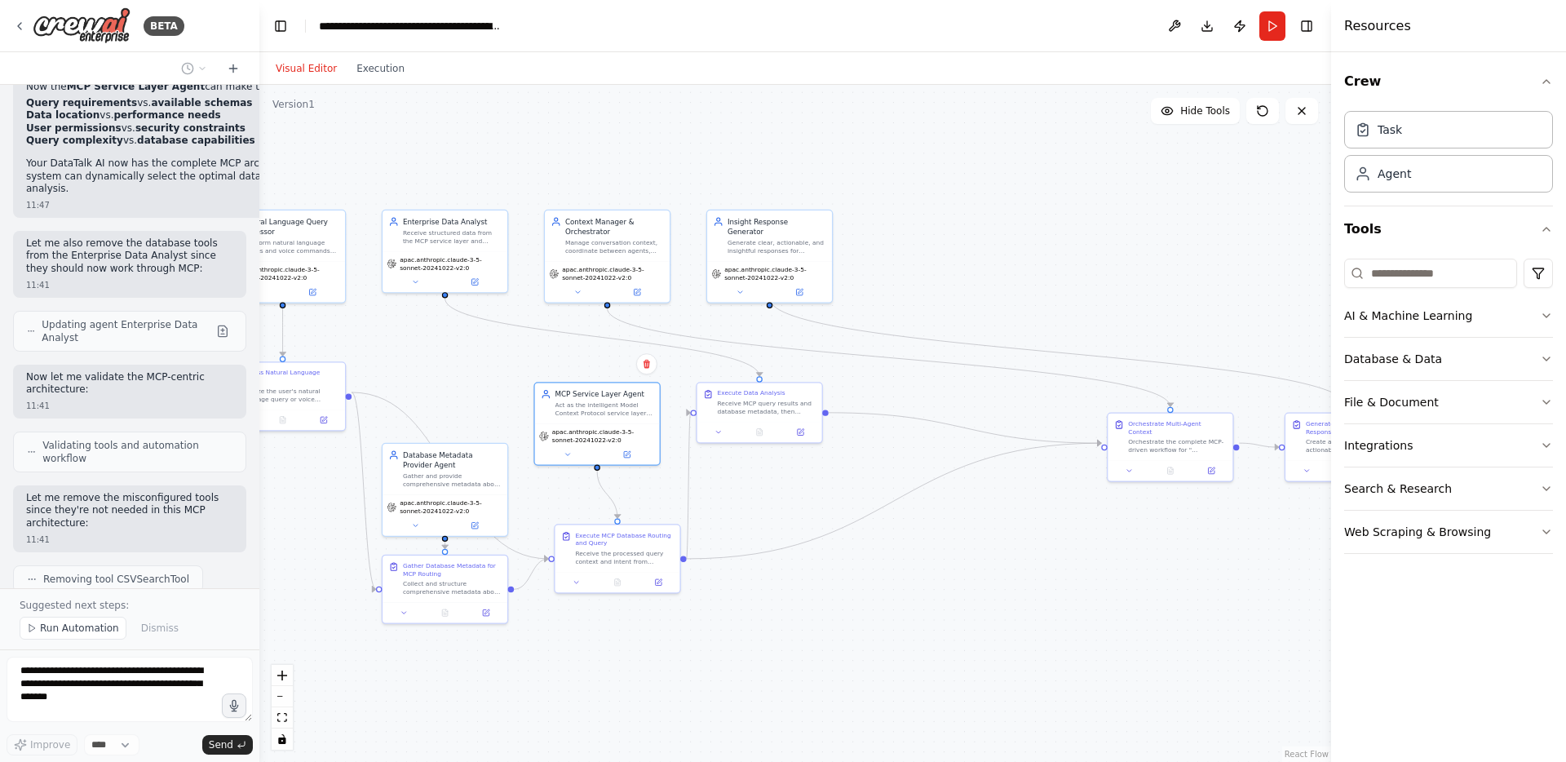
drag, startPoint x: 1131, startPoint y: 594, endPoint x: 830, endPoint y: 578, distance: 300.6
click at [830, 578] on div ".deletable-edge-delete-btn { width: 20px; height: 20px; border: 0px solid #ffff…" at bounding box center [795, 423] width 1072 height 677
drag, startPoint x: 813, startPoint y: 261, endPoint x: 1086, endPoint y: 263, distance: 272.5
click at [1086, 263] on span "apac.anthropic.claude-3-5-sonnet-20241022-v2:0" at bounding box center [1050, 271] width 104 height 16
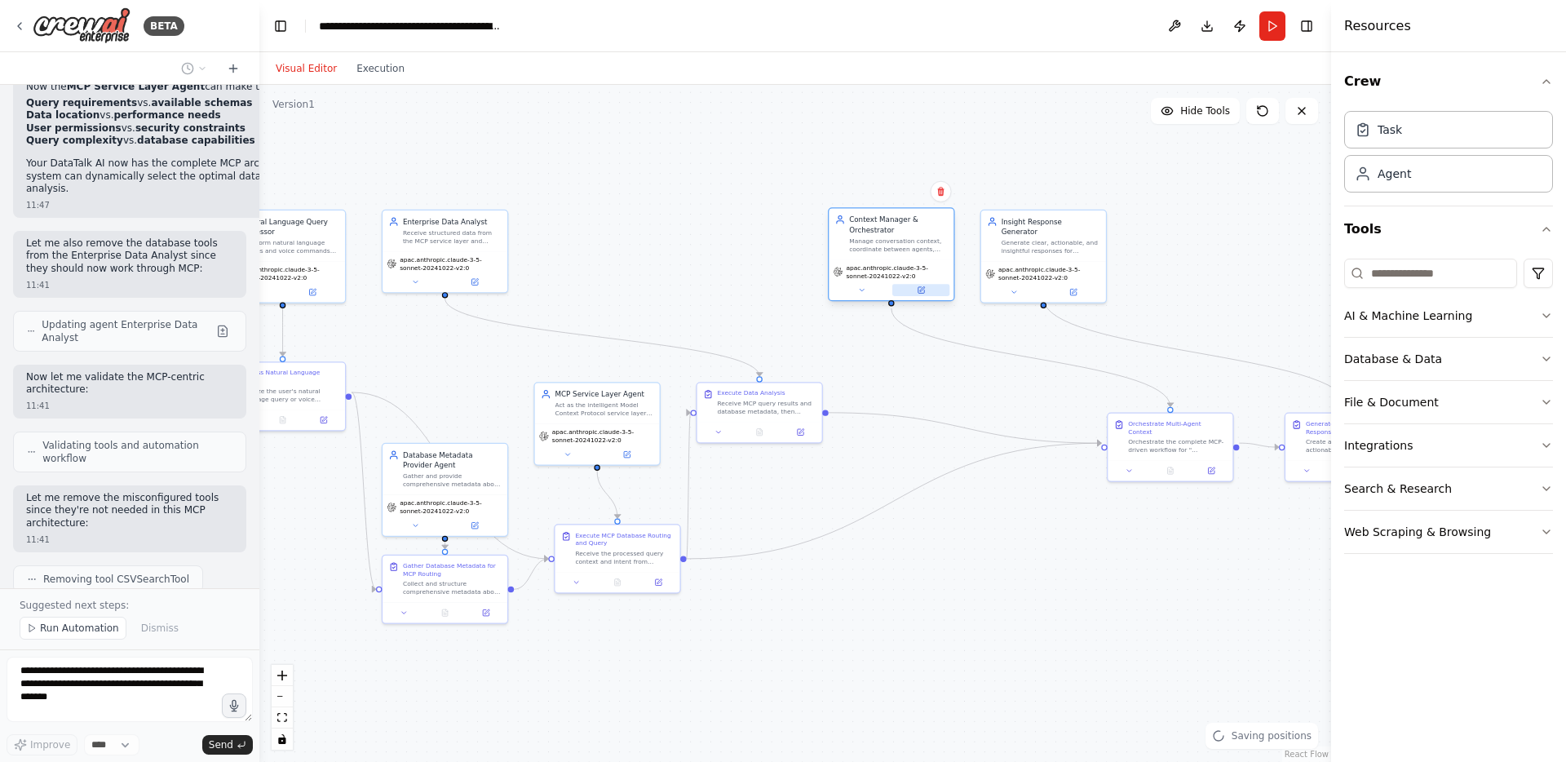
drag, startPoint x: 767, startPoint y: 281, endPoint x: 945, endPoint y: 284, distance: 178.7
click at [945, 284] on div "apac.anthropic.claude-3-5-sonnet-20241022-v2:0" at bounding box center [891, 279] width 125 height 41
drag, startPoint x: 511, startPoint y: 272, endPoint x: 780, endPoint y: 317, distance: 273.0
click at [780, 317] on span "apac.anthropic.claude-3-5-sonnet-20241022-v2:0" at bounding box center [767, 312] width 104 height 16
drag, startPoint x: 626, startPoint y: 551, endPoint x: 611, endPoint y: 547, distance: 15.5
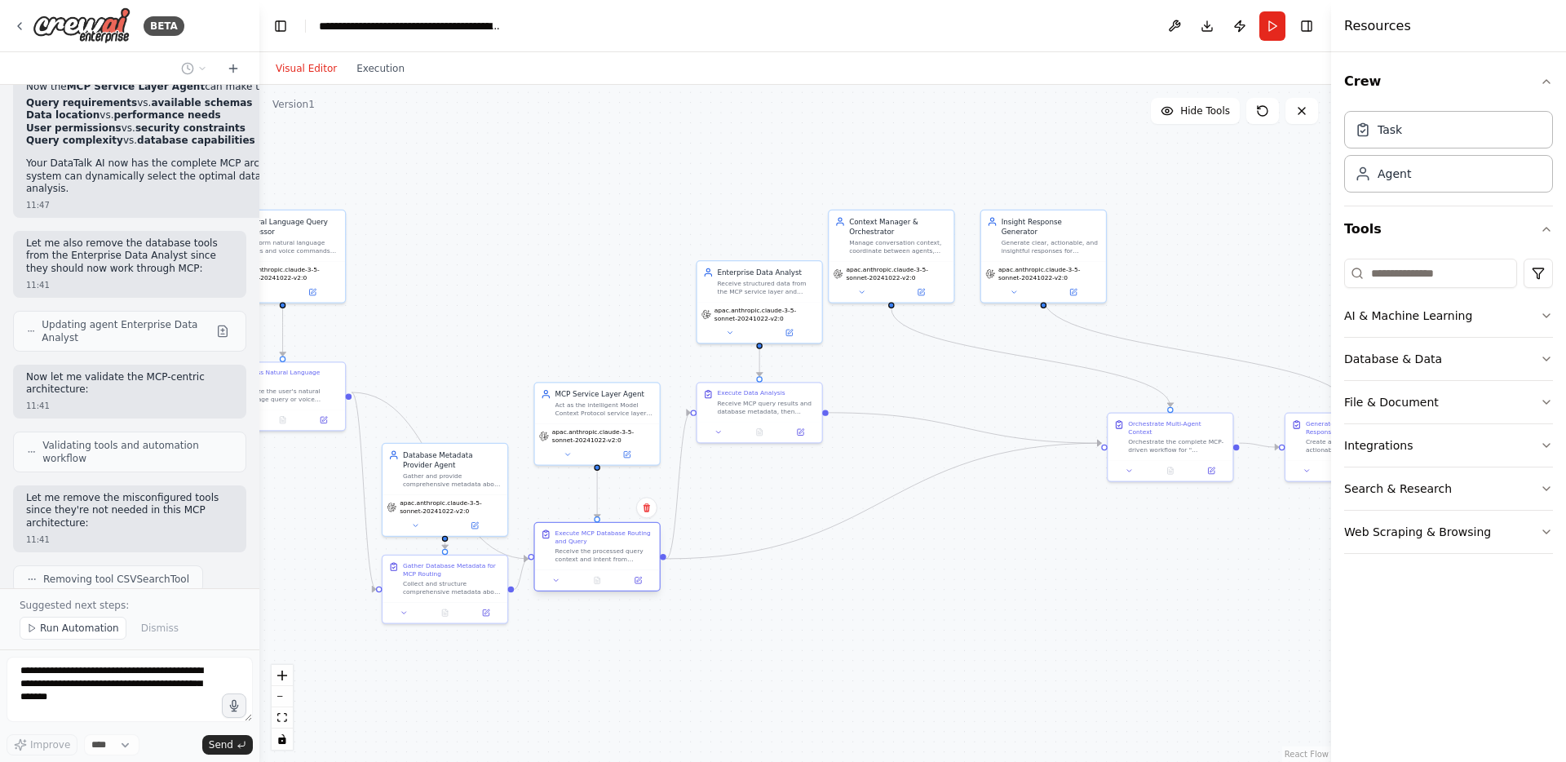
click at [611, 547] on div "Receive the processed query context and intent from previous steps, then use Mo…" at bounding box center [605, 555] width 99 height 16
drag, startPoint x: 602, startPoint y: 418, endPoint x: 605, endPoint y: 372, distance: 45.8
click at [605, 372] on span "apac.anthropic.claude-3-5-sonnet-20241022-v2:0" at bounding box center [604, 373] width 104 height 16
drag, startPoint x: 613, startPoint y: 520, endPoint x: 600, endPoint y: 449, distance: 72.2
click at [600, 449] on div "Execute MCP Database Routing and Query" at bounding box center [605, 446] width 99 height 16
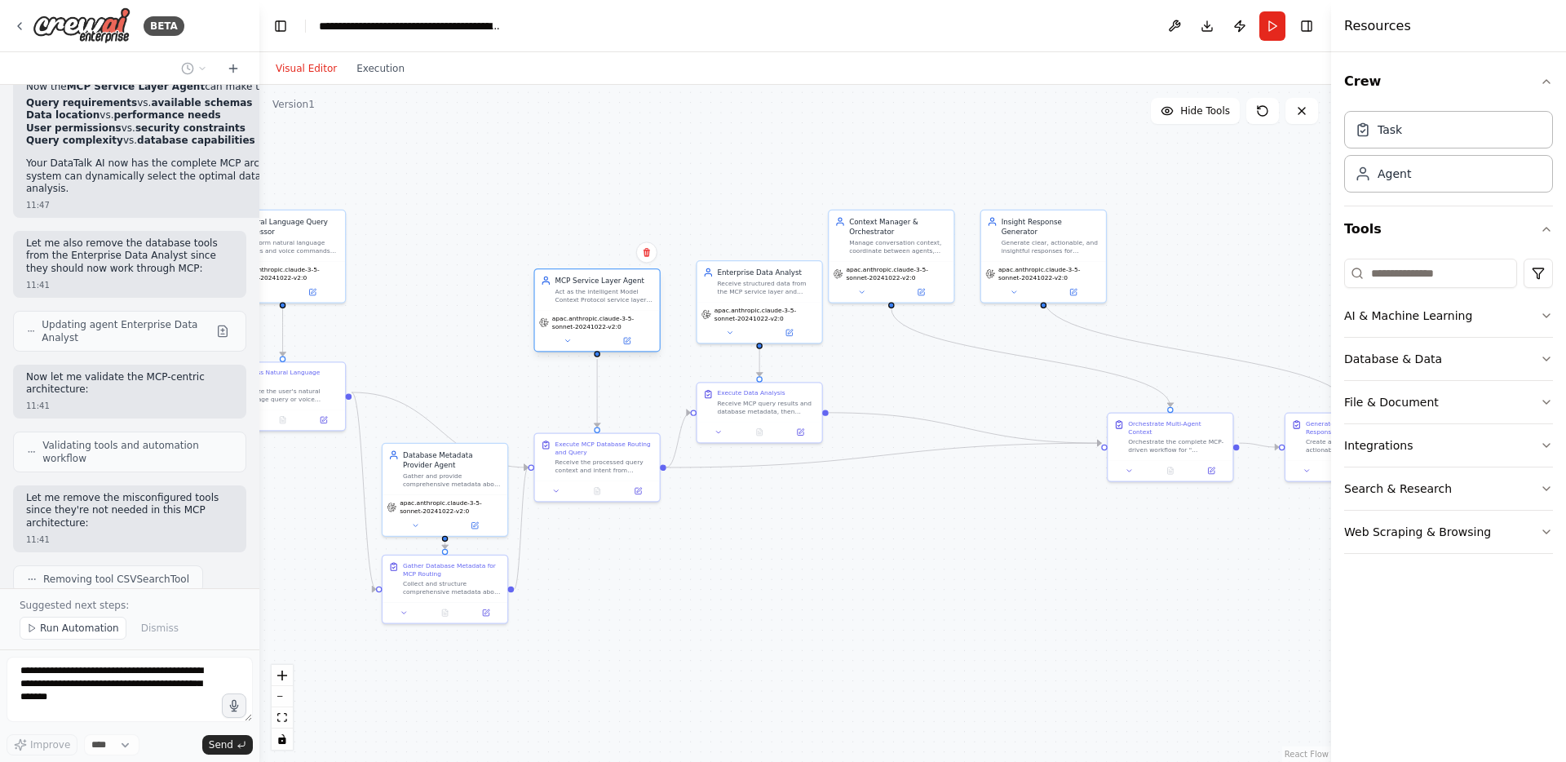
drag, startPoint x: 596, startPoint y: 367, endPoint x: 599, endPoint y: 325, distance: 42.5
click at [599, 325] on span "apac.anthropic.claude-3-5-sonnet-20241022-v2:0" at bounding box center [604, 322] width 104 height 16
drag, startPoint x: 616, startPoint y: 462, endPoint x: 620, endPoint y: 415, distance: 46.7
click at [620, 415] on div "Receive the processed query context and intent from previous steps, then use Mo…" at bounding box center [605, 413] width 99 height 16
drag, startPoint x: 1156, startPoint y: 423, endPoint x: 892, endPoint y: 506, distance: 276.1
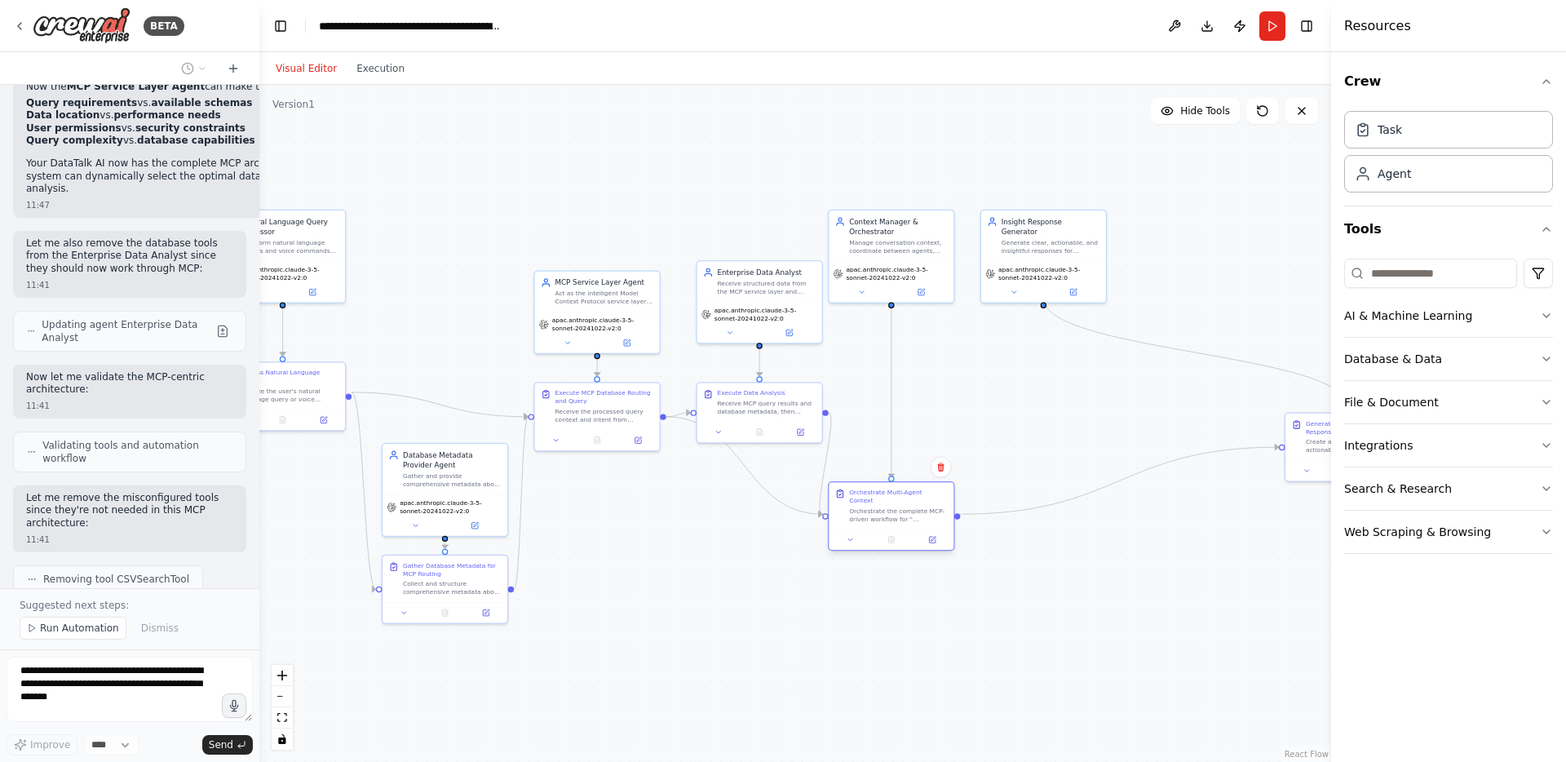
click at [892, 507] on div "Orchestrate the complete MCP-driven workflow for "{user_query}", managing conte…" at bounding box center [898, 515] width 99 height 16
click at [896, 507] on div "Orchestrate the complete MCP-driven workflow for "{user_query}", managing conte…" at bounding box center [898, 515] width 99 height 16
drag, startPoint x: 919, startPoint y: 240, endPoint x: 927, endPoint y: 288, distance: 48.7
click at [927, 288] on div "Manage conversation context, coordinate between agents, and ensure seamless wor…" at bounding box center [909, 296] width 99 height 16
click at [914, 507] on div "Orchestrate the complete MCP-driven workflow for "{user_query}", managing conte…" at bounding box center [909, 515] width 99 height 16
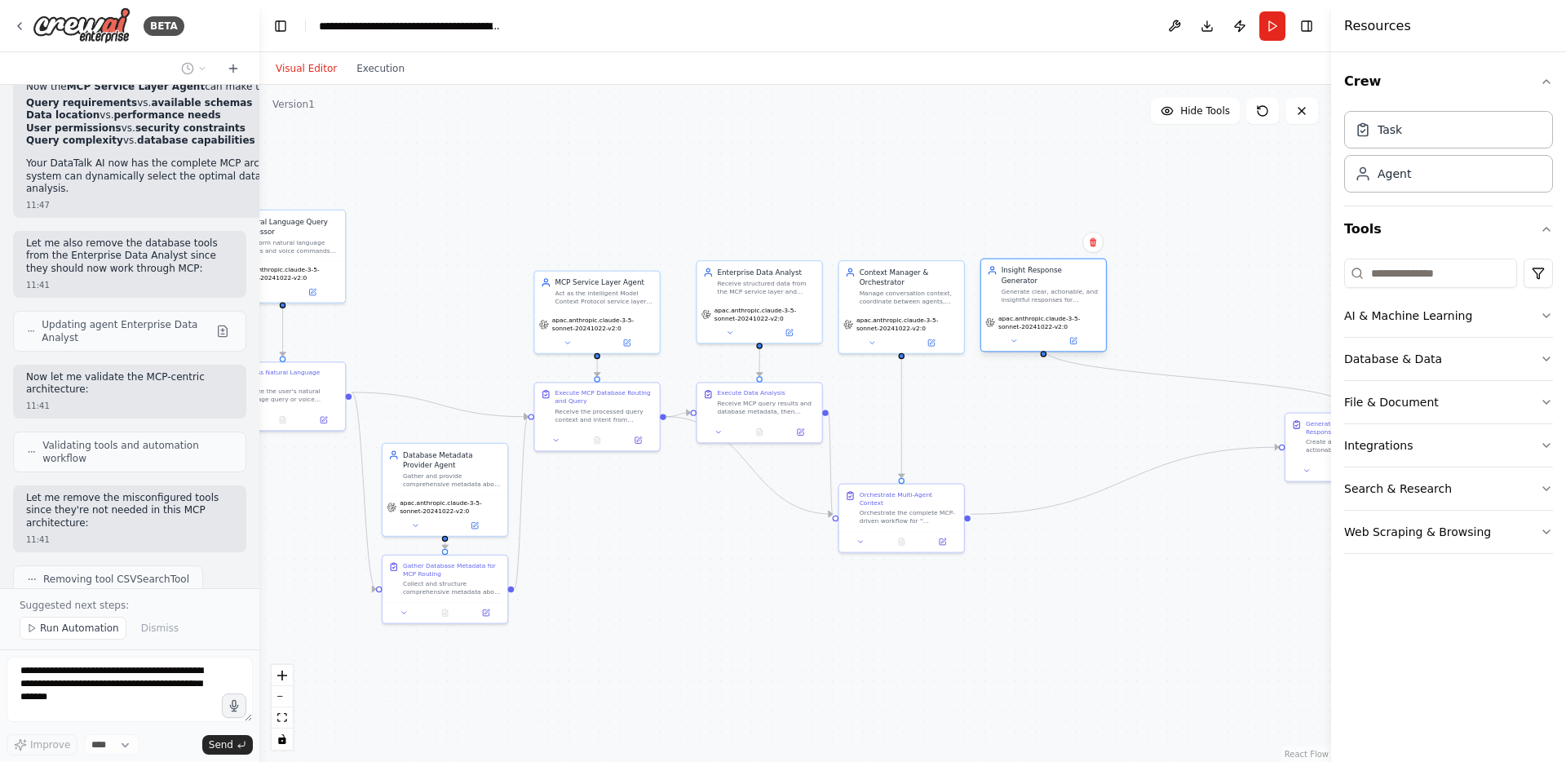
click at [1060, 308] on div "Insight Response Generator Generate clear, actionable, and insightful responses…" at bounding box center [1044, 305] width 126 height 94
drag, startPoint x: 1306, startPoint y: 442, endPoint x: 999, endPoint y: 443, distance: 306.7
click at [999, 443] on div "Create a comprehensive, actionable response to the user query "{user_query}" ba…" at bounding box center [1044, 444] width 99 height 16
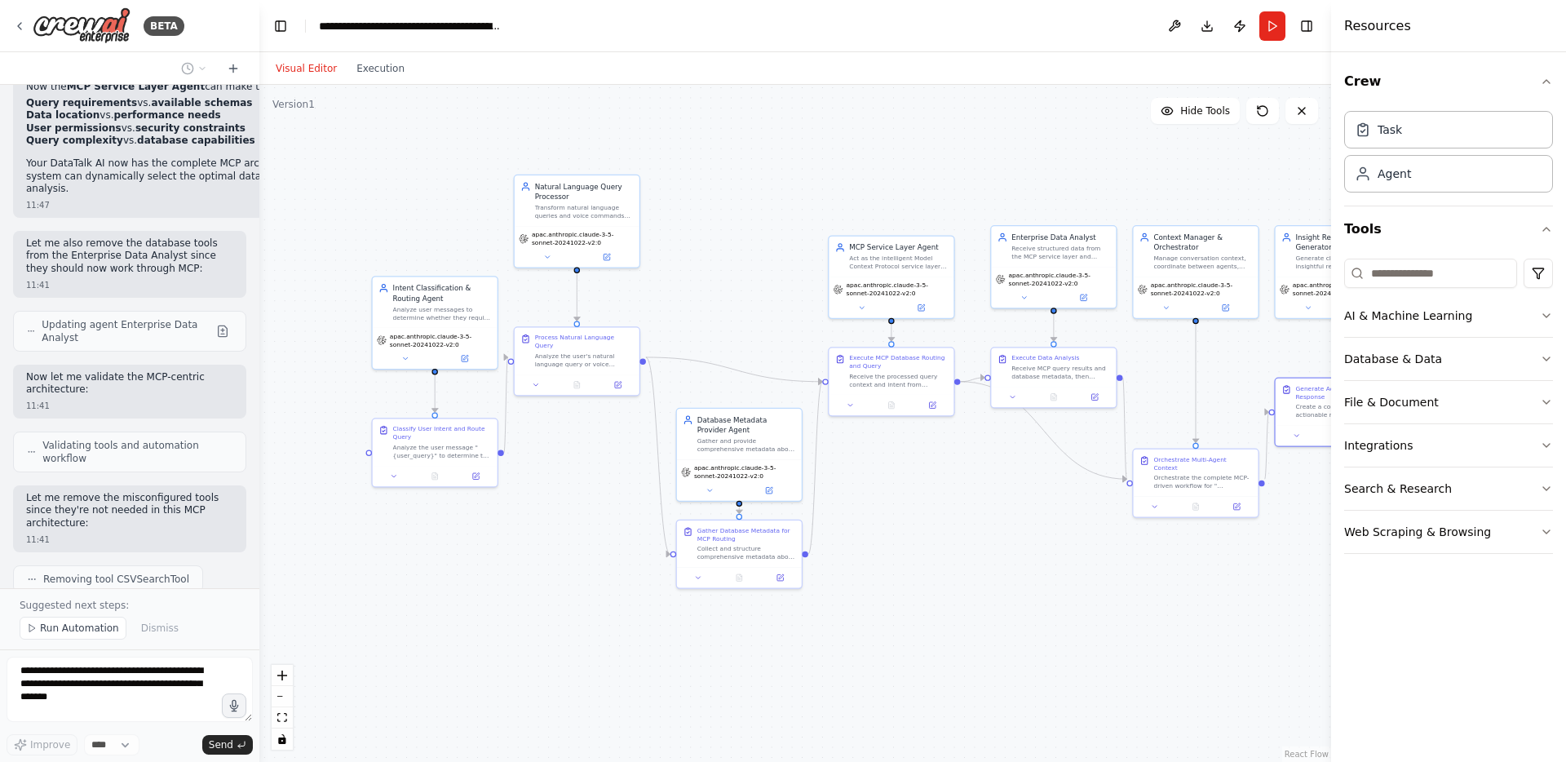
drag, startPoint x: 808, startPoint y: 681, endPoint x: 1105, endPoint y: 648, distance: 299.6
click at [1105, 648] on div ".deletable-edge-delete-btn { width: 20px; height: 20px; border: 0px solid #ffff…" at bounding box center [795, 423] width 1072 height 677
click at [600, 372] on div at bounding box center [577, 382] width 125 height 20
drag, startPoint x: 607, startPoint y: 219, endPoint x: 612, endPoint y: 284, distance: 64.6
click at [612, 284] on div "Natural Language Query Processor Transform natural language queries and voice c…" at bounding box center [577, 280] width 126 height 94
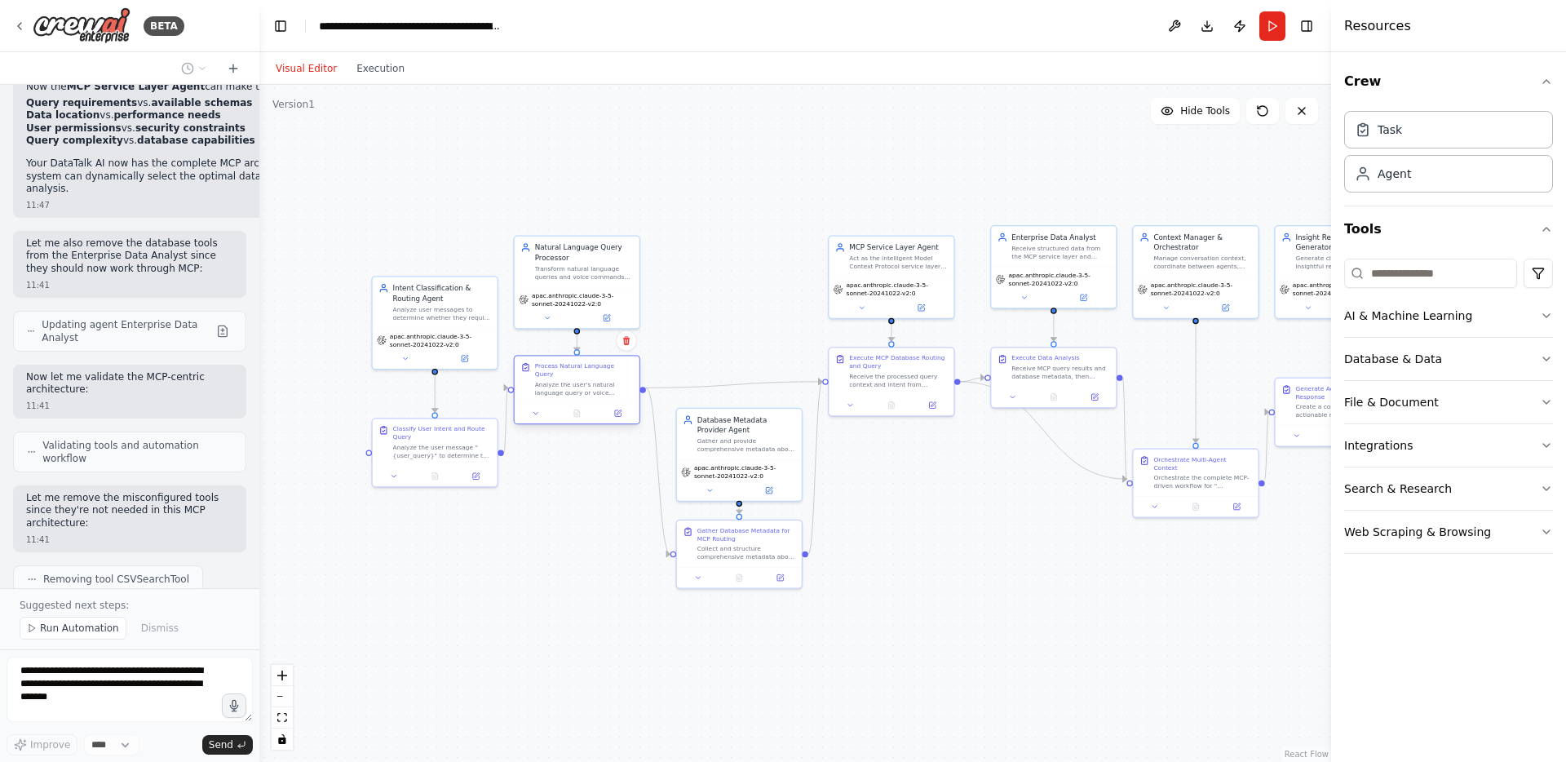
drag, startPoint x: 597, startPoint y: 354, endPoint x: 598, endPoint y: 385, distance: 31.0
click at [598, 385] on div "Analyze the user's natural language query or voice command: "{user_query}". Ext…" at bounding box center [584, 388] width 99 height 16
click at [887, 529] on div ".deletable-edge-delete-btn { width: 20px; height: 20px; border: 0px solid #ffff…" at bounding box center [795, 423] width 1072 height 677
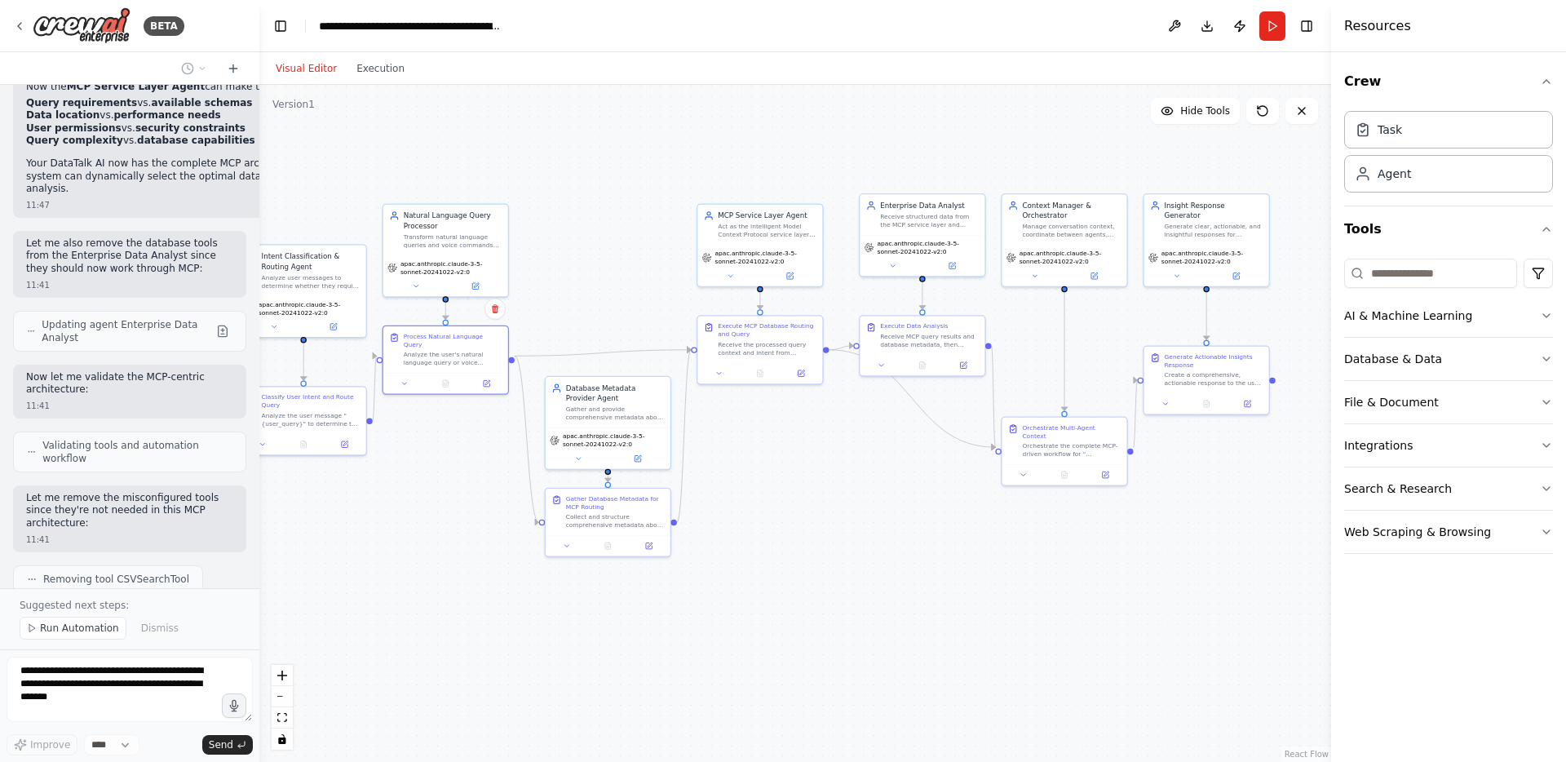
drag, startPoint x: 899, startPoint y: 578, endPoint x: 768, endPoint y: 545, distance: 134.5
click at [768, 545] on div ".deletable-edge-delete-btn { width: 20px; height: 20px; border: 0px solid #ffff…" at bounding box center [795, 423] width 1072 height 677
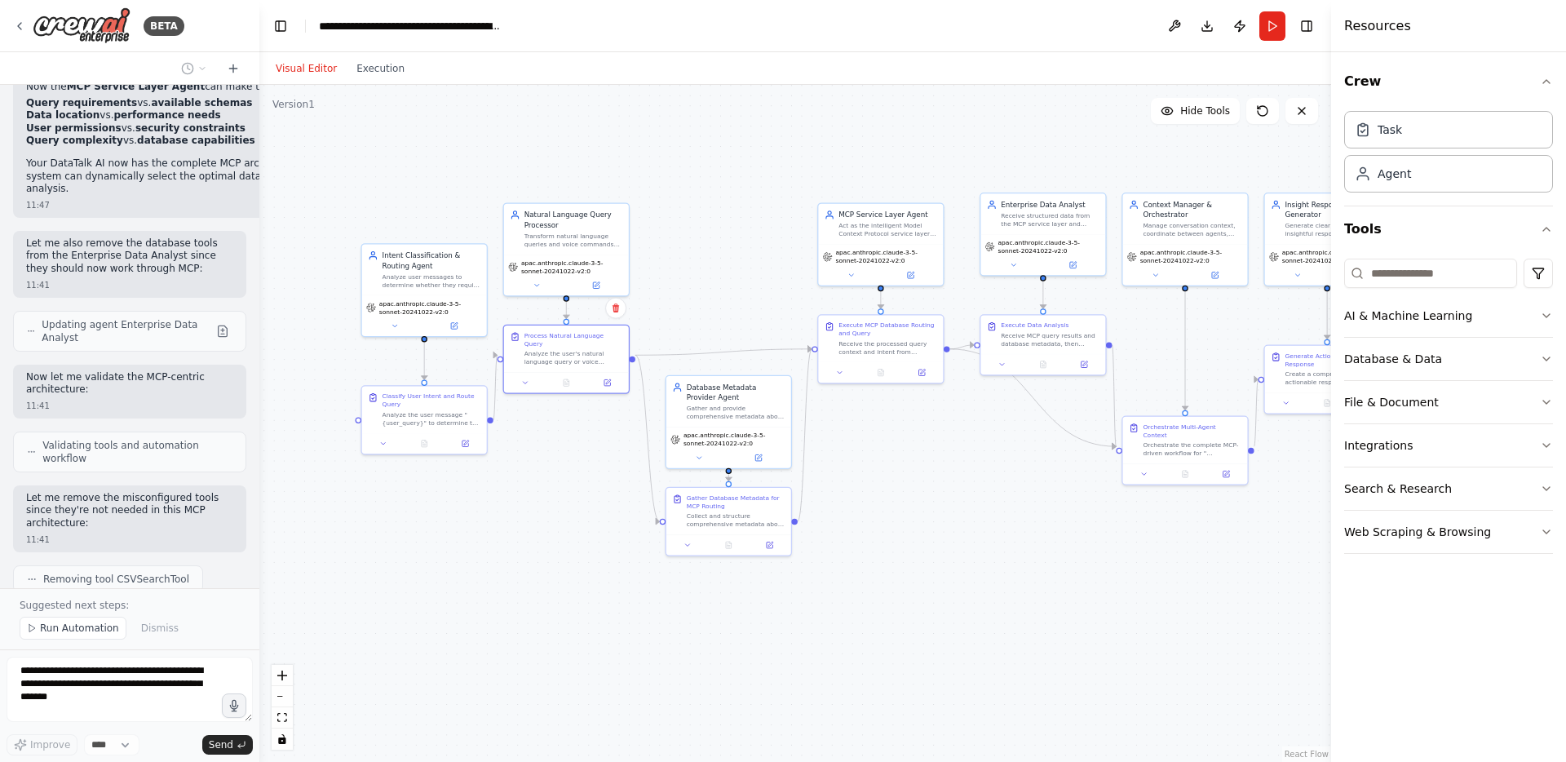
drag, startPoint x: 614, startPoint y: 667, endPoint x: 735, endPoint y: 666, distance: 120.7
click at [735, 666] on div ".deletable-edge-delete-btn { width: 20px; height: 20px; border: 0px solid #ffff…" at bounding box center [795, 423] width 1072 height 677
click at [459, 321] on button at bounding box center [453, 324] width 57 height 12
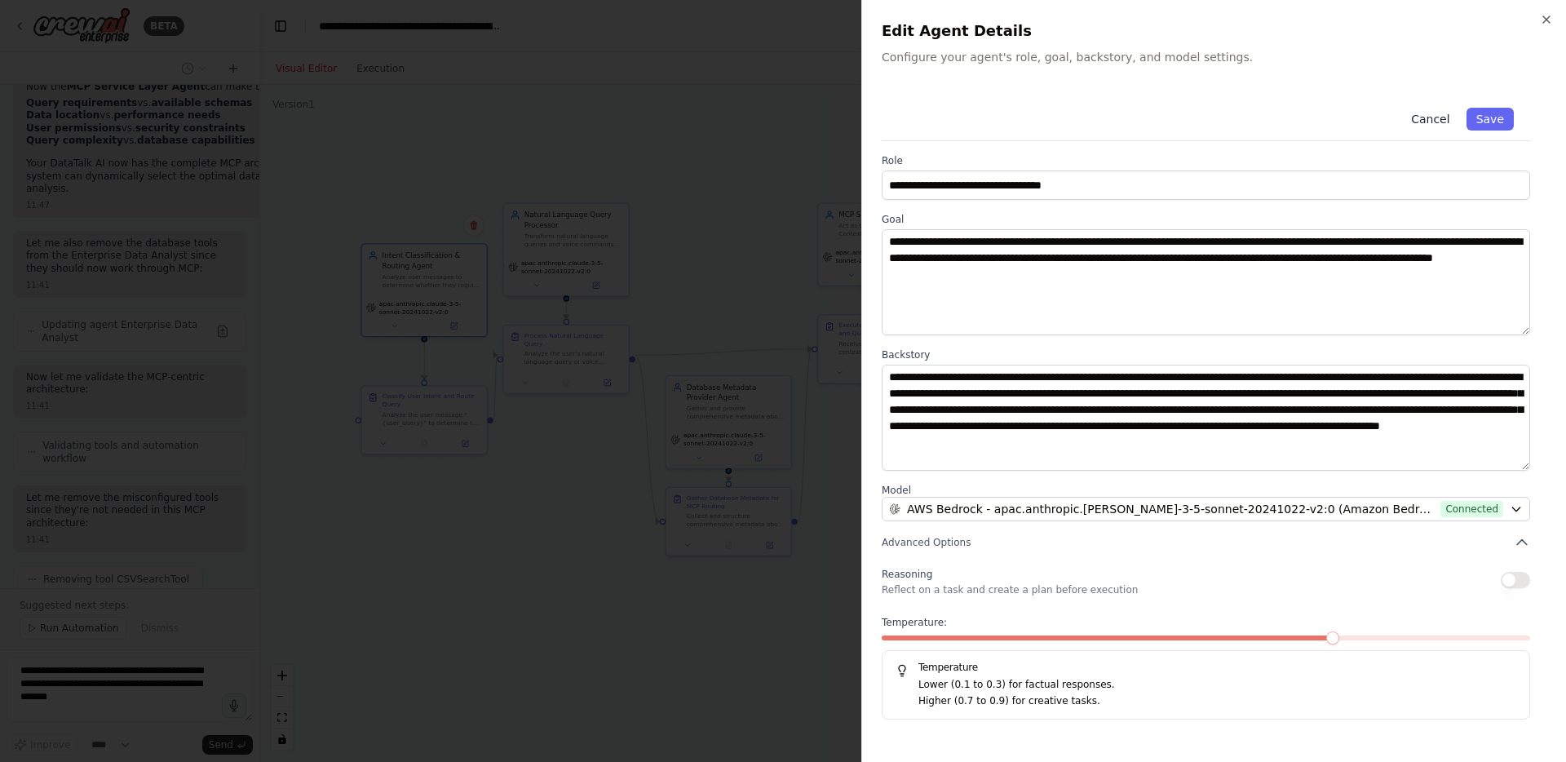
click at [1437, 117] on button "Cancel" at bounding box center [1430, 119] width 58 height 23
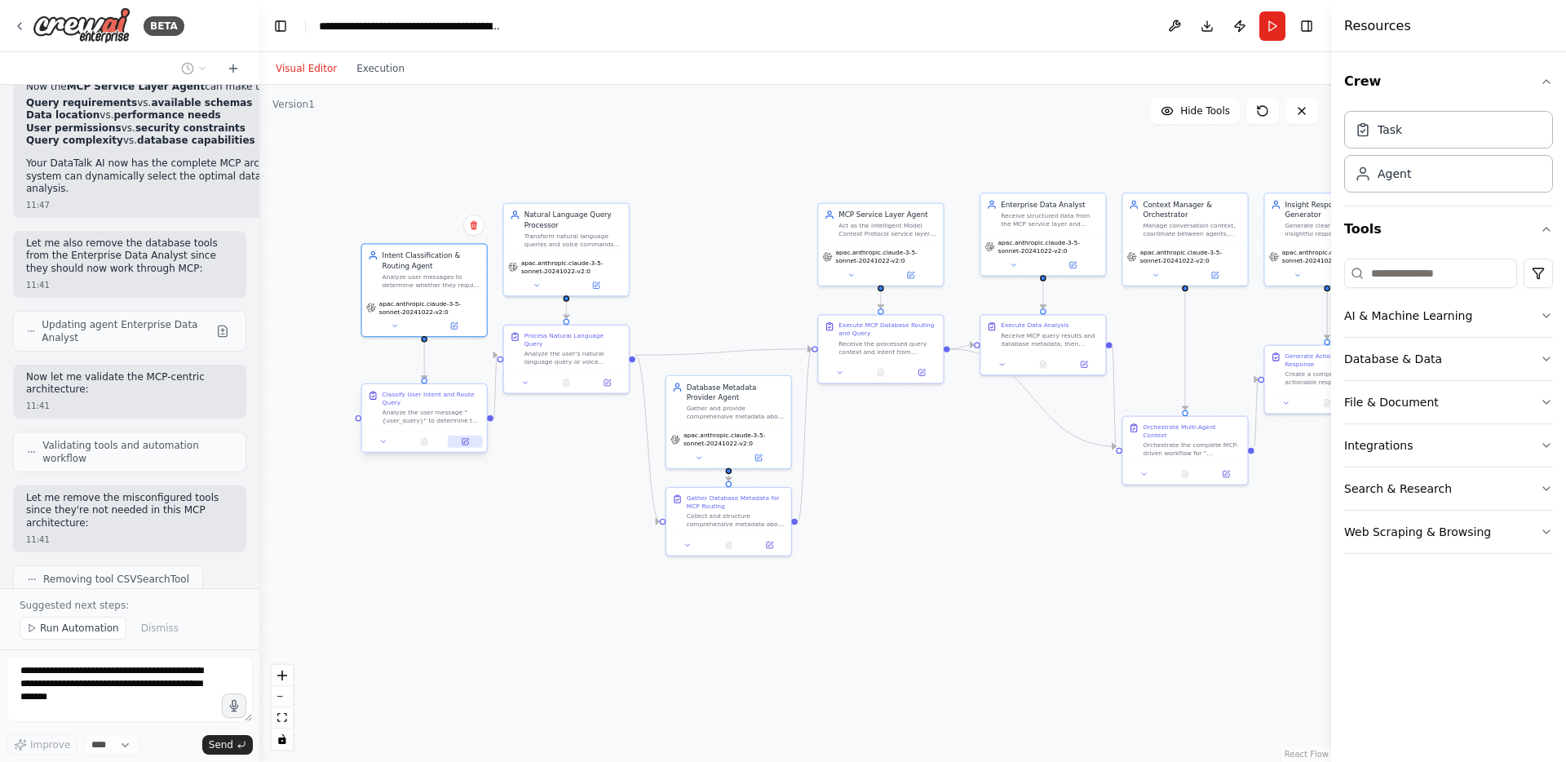
click at [467, 437] on icon at bounding box center [465, 441] width 8 height 8
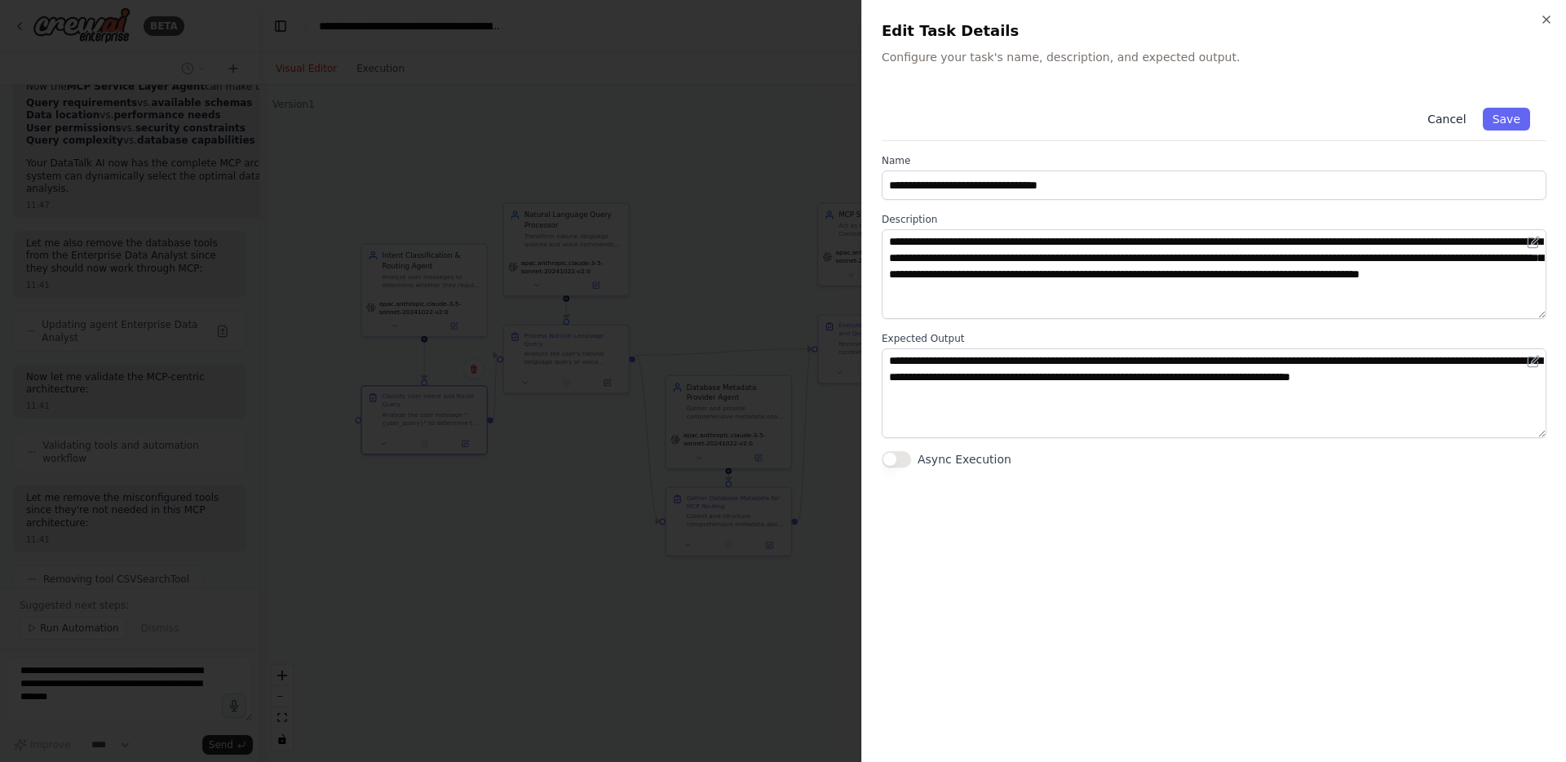
click at [1436, 115] on button "Cancel" at bounding box center [1447, 119] width 58 height 23
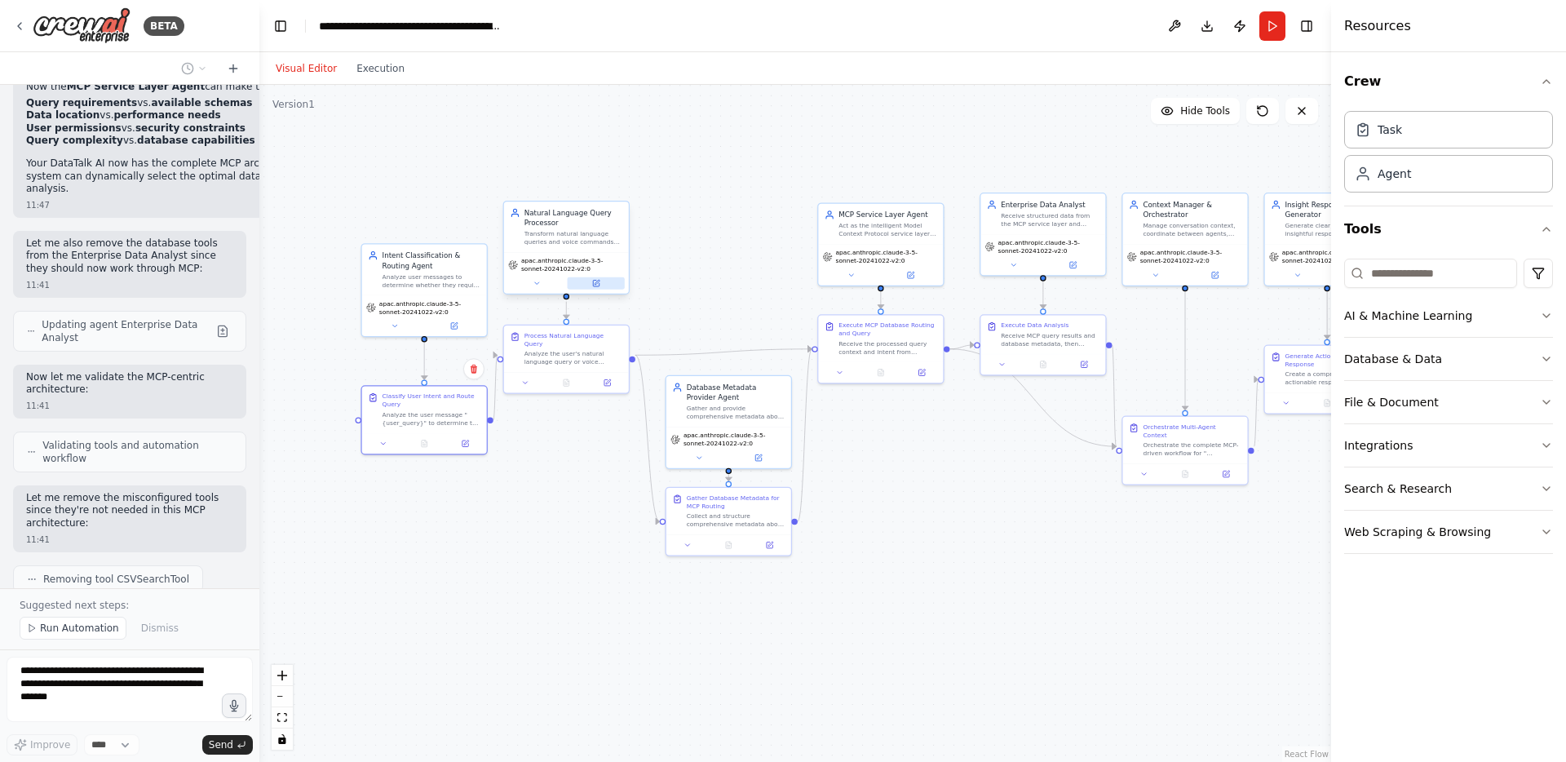
click at [601, 281] on button at bounding box center [596, 283] width 57 height 12
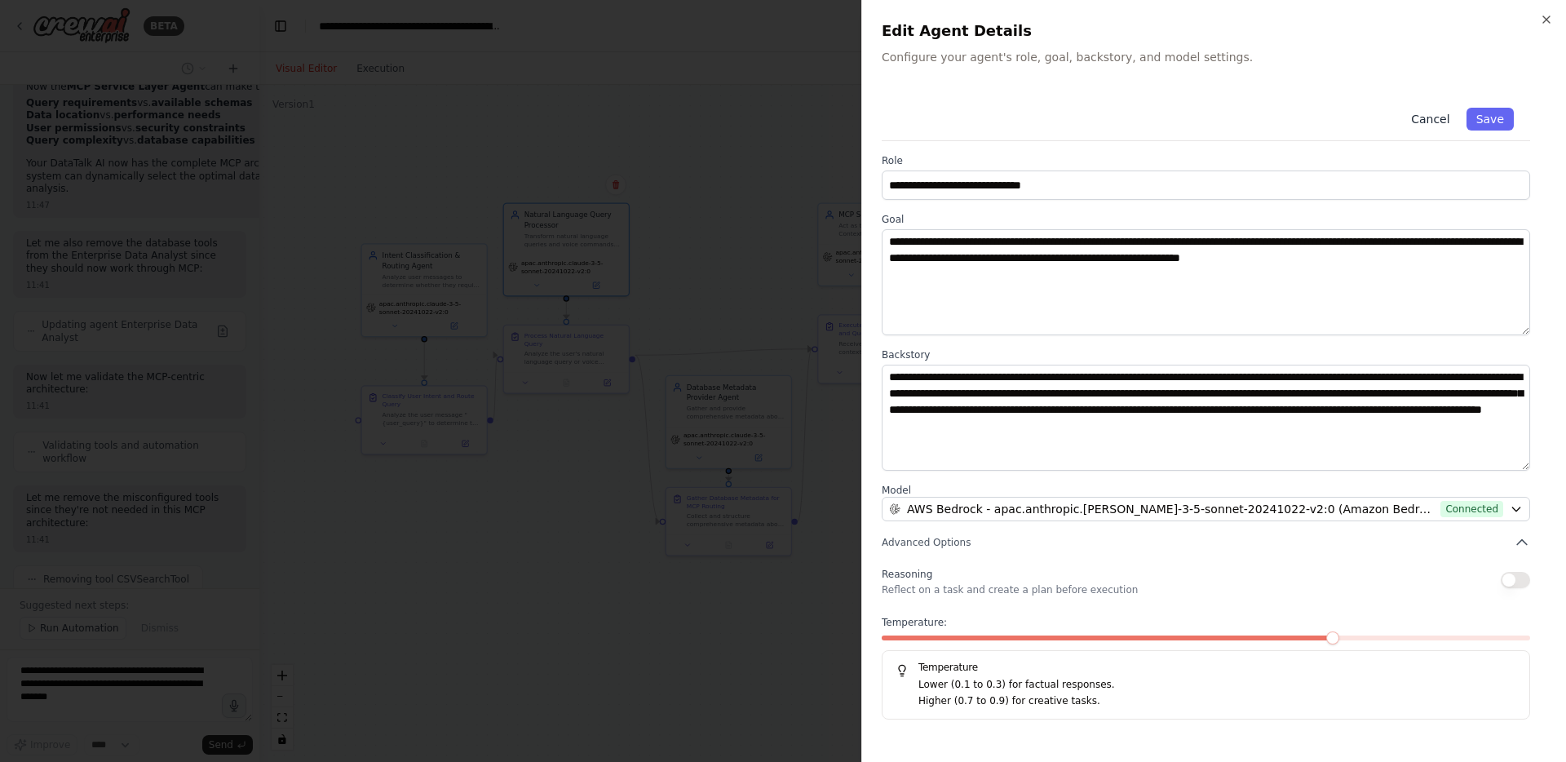
click at [1433, 120] on button "Cancel" at bounding box center [1430, 119] width 58 height 23
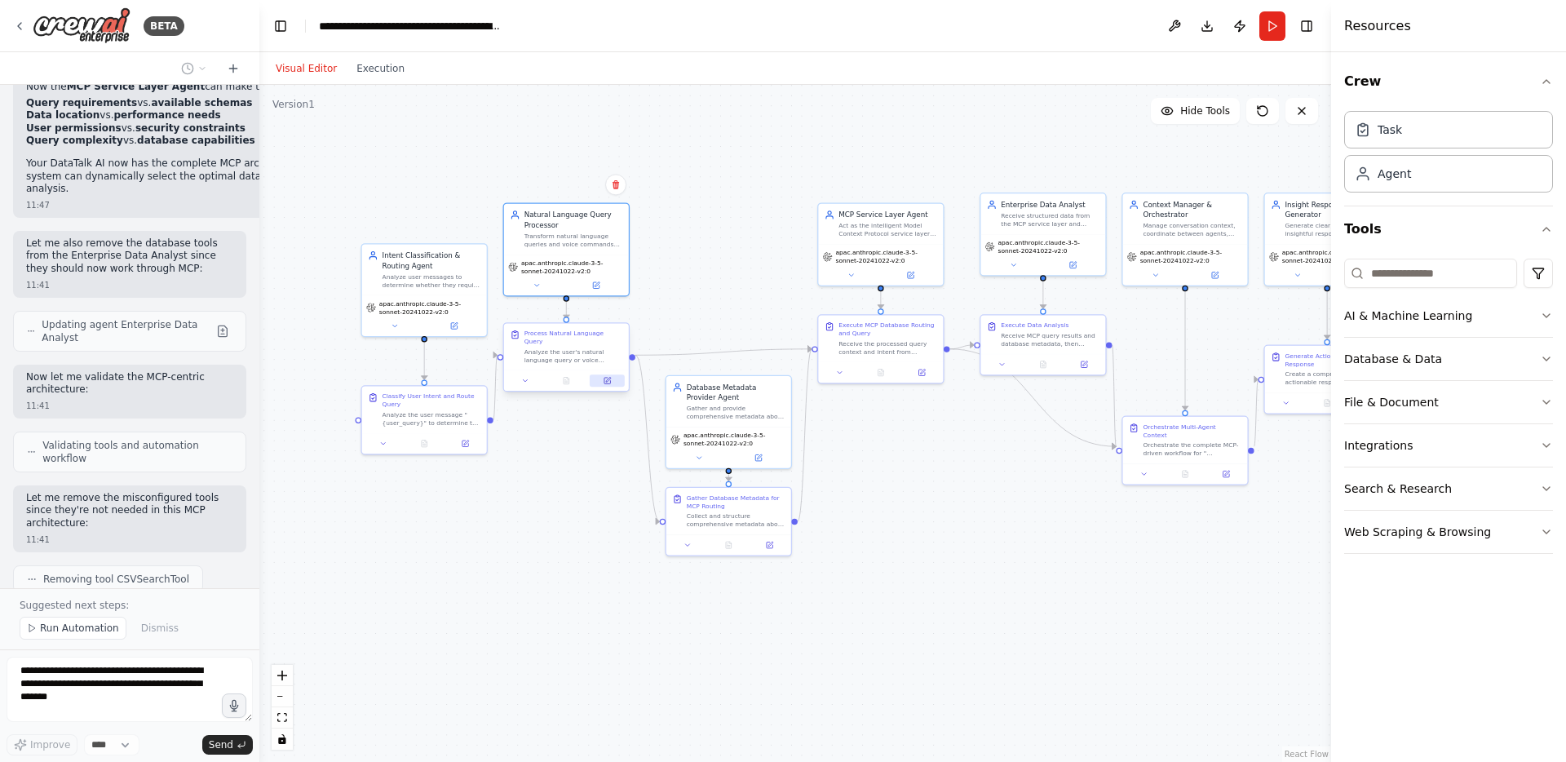
click at [610, 377] on icon at bounding box center [607, 381] width 8 height 8
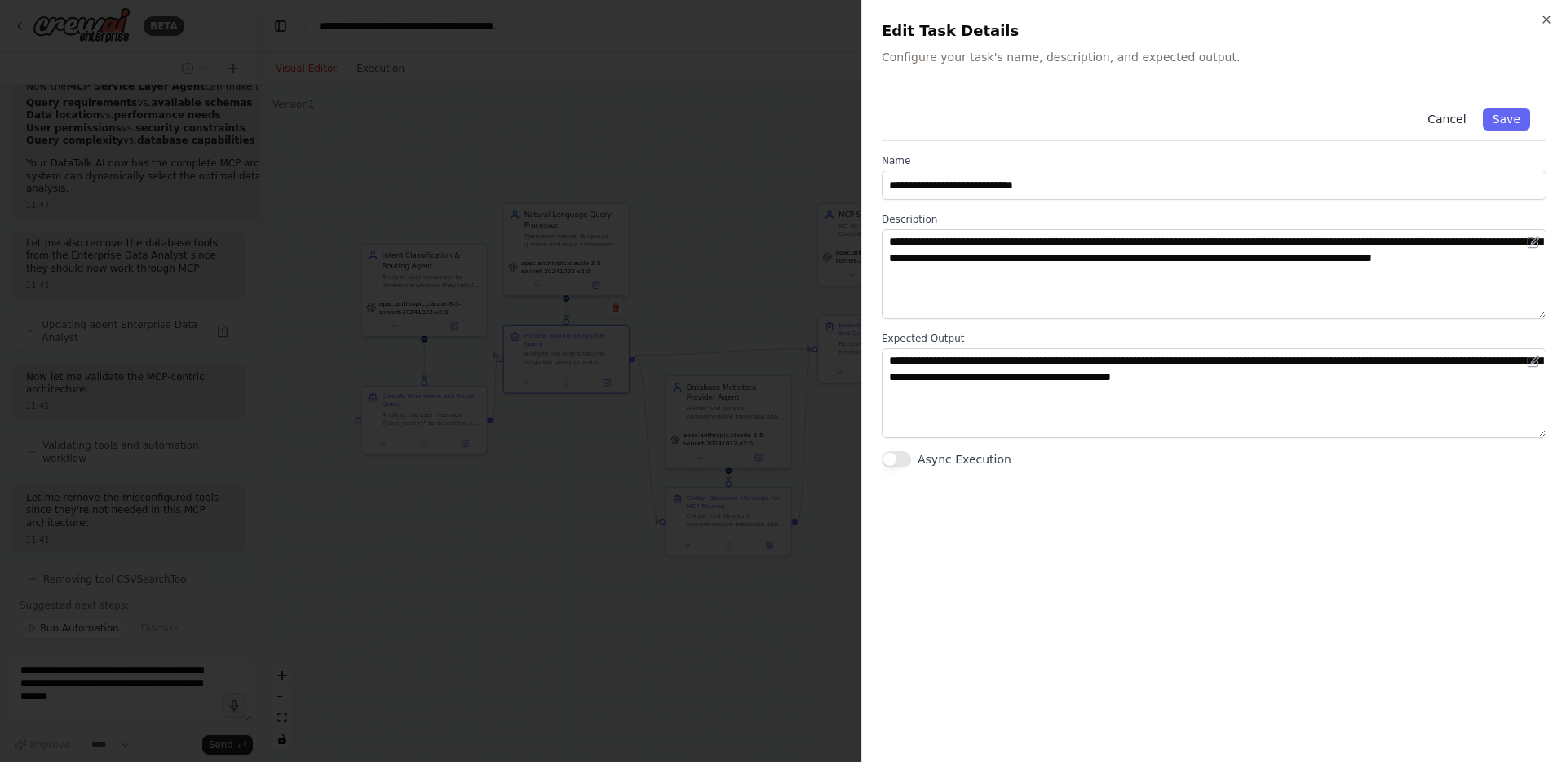
click at [1450, 114] on button "Cancel" at bounding box center [1447, 119] width 58 height 23
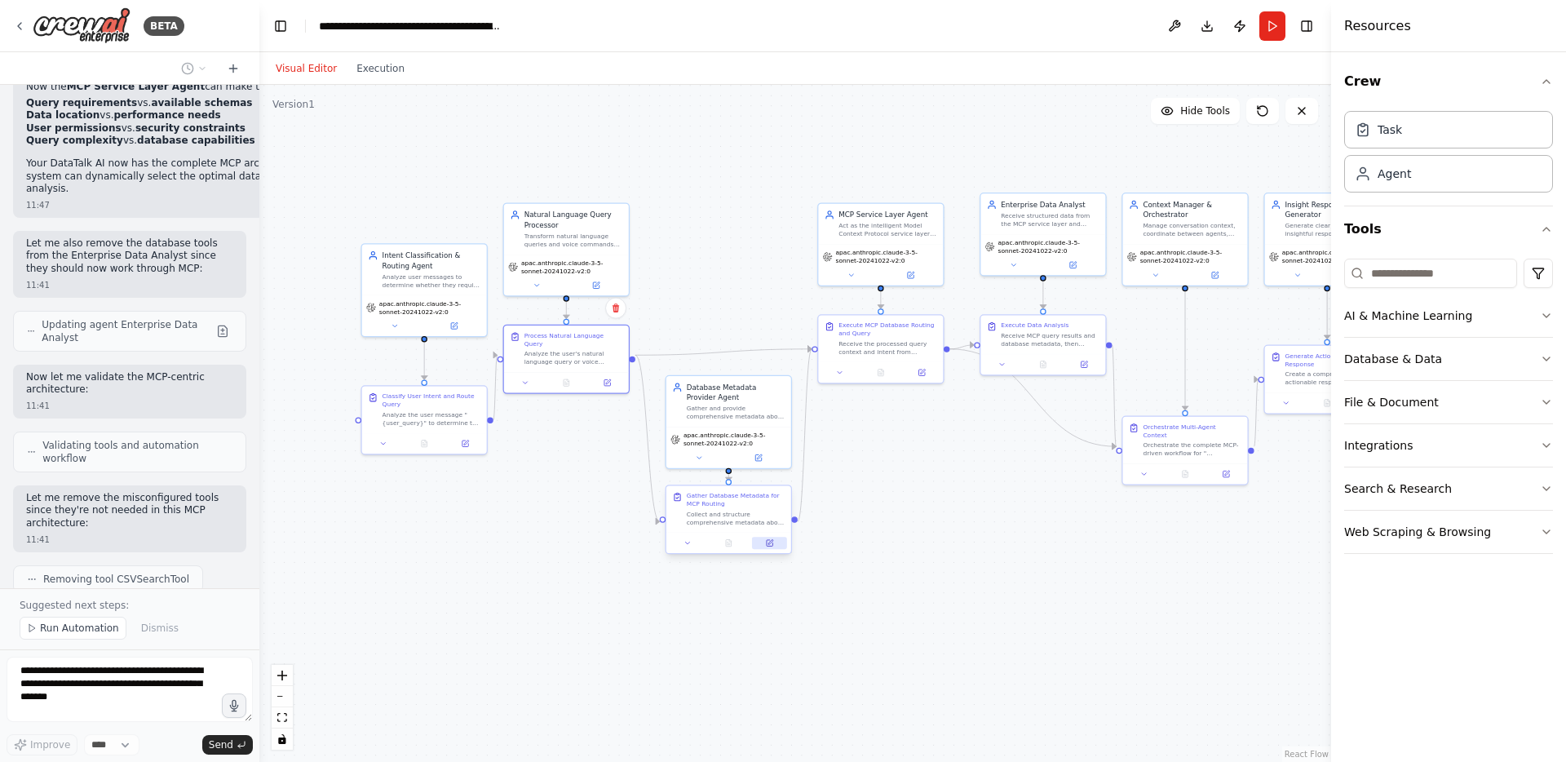
click at [772, 547] on button at bounding box center [769, 543] width 35 height 12
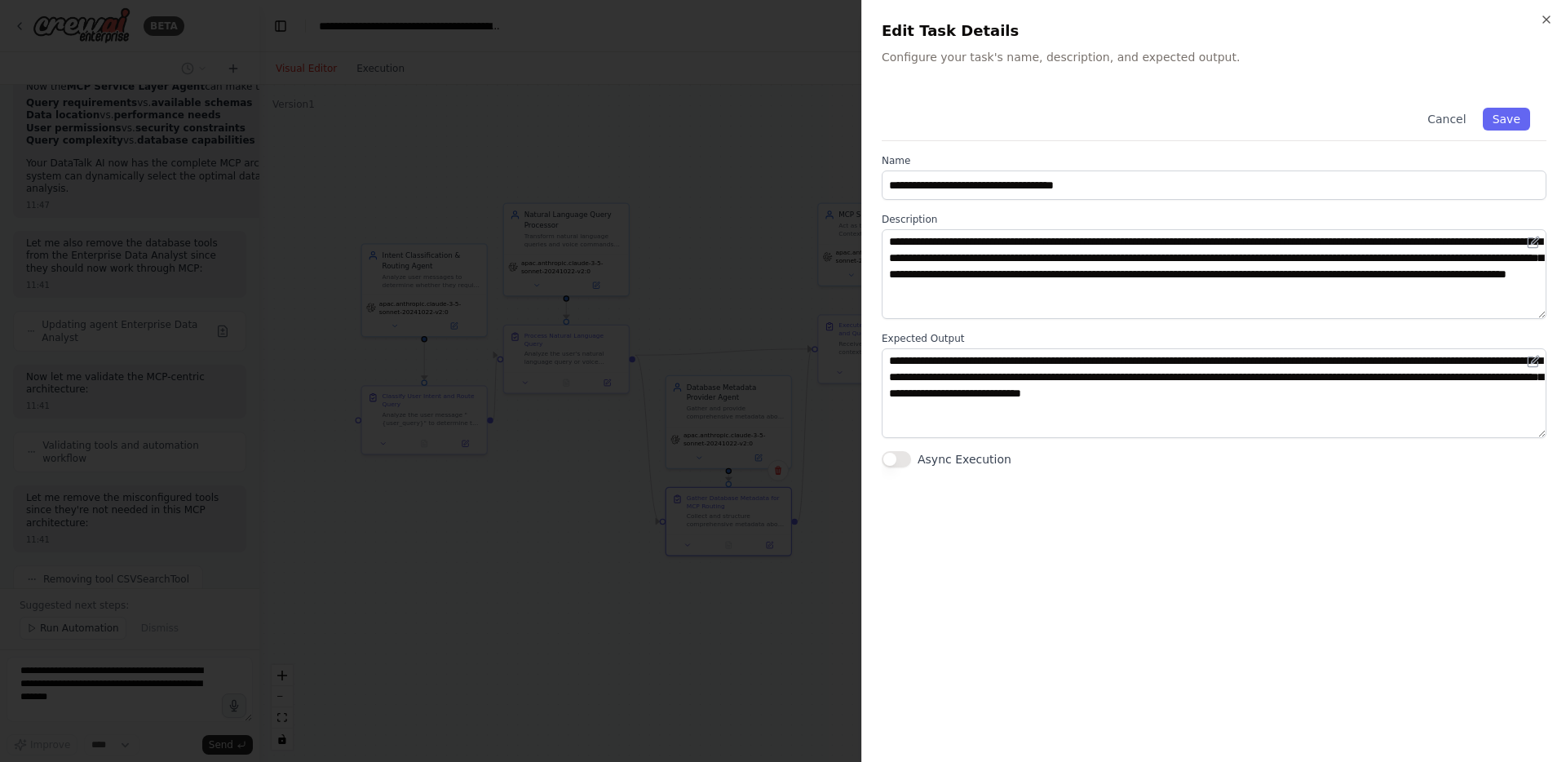
click at [706, 602] on div at bounding box center [783, 381] width 1566 height 762
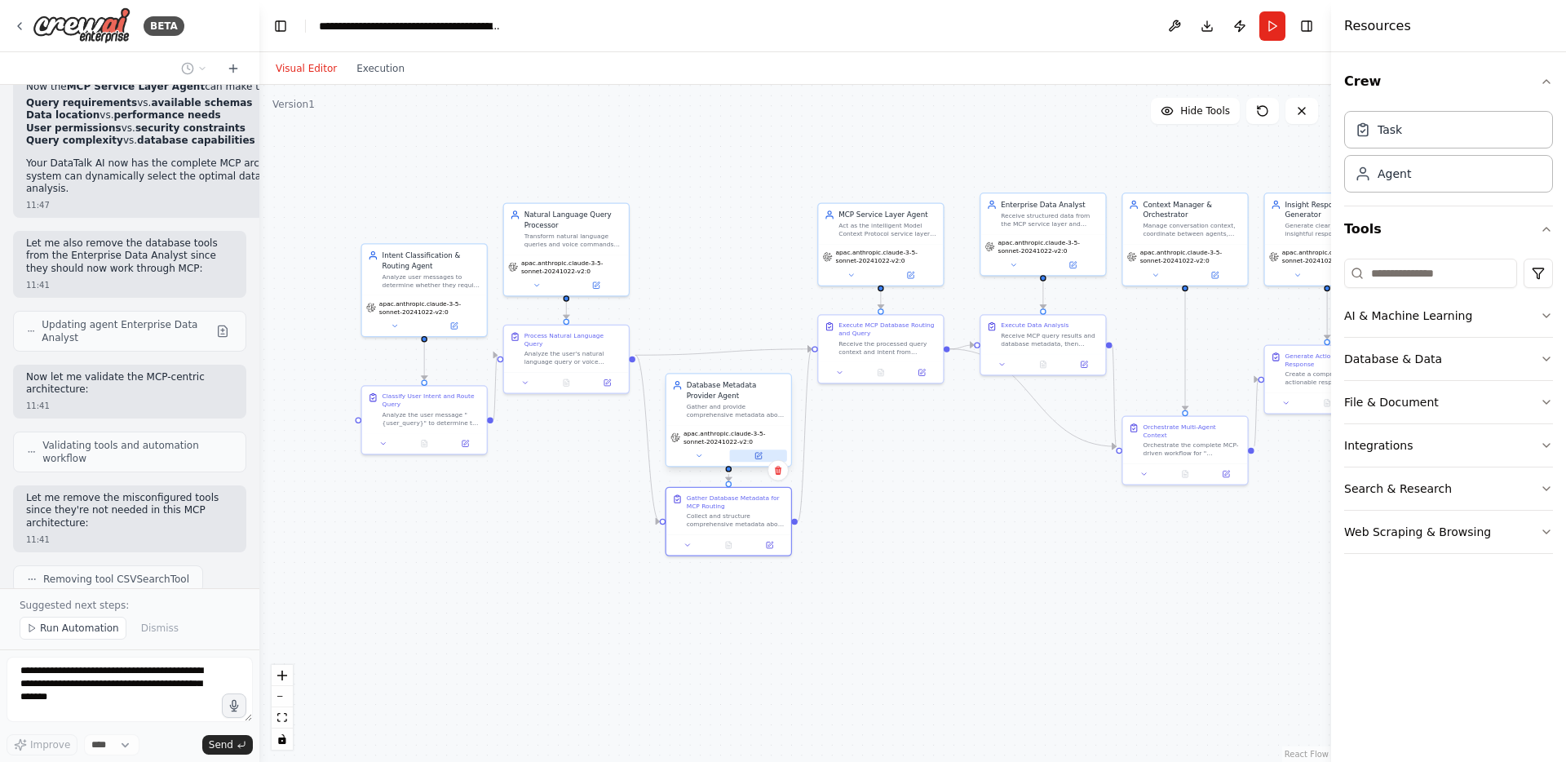
click at [759, 458] on icon at bounding box center [758, 456] width 6 height 6
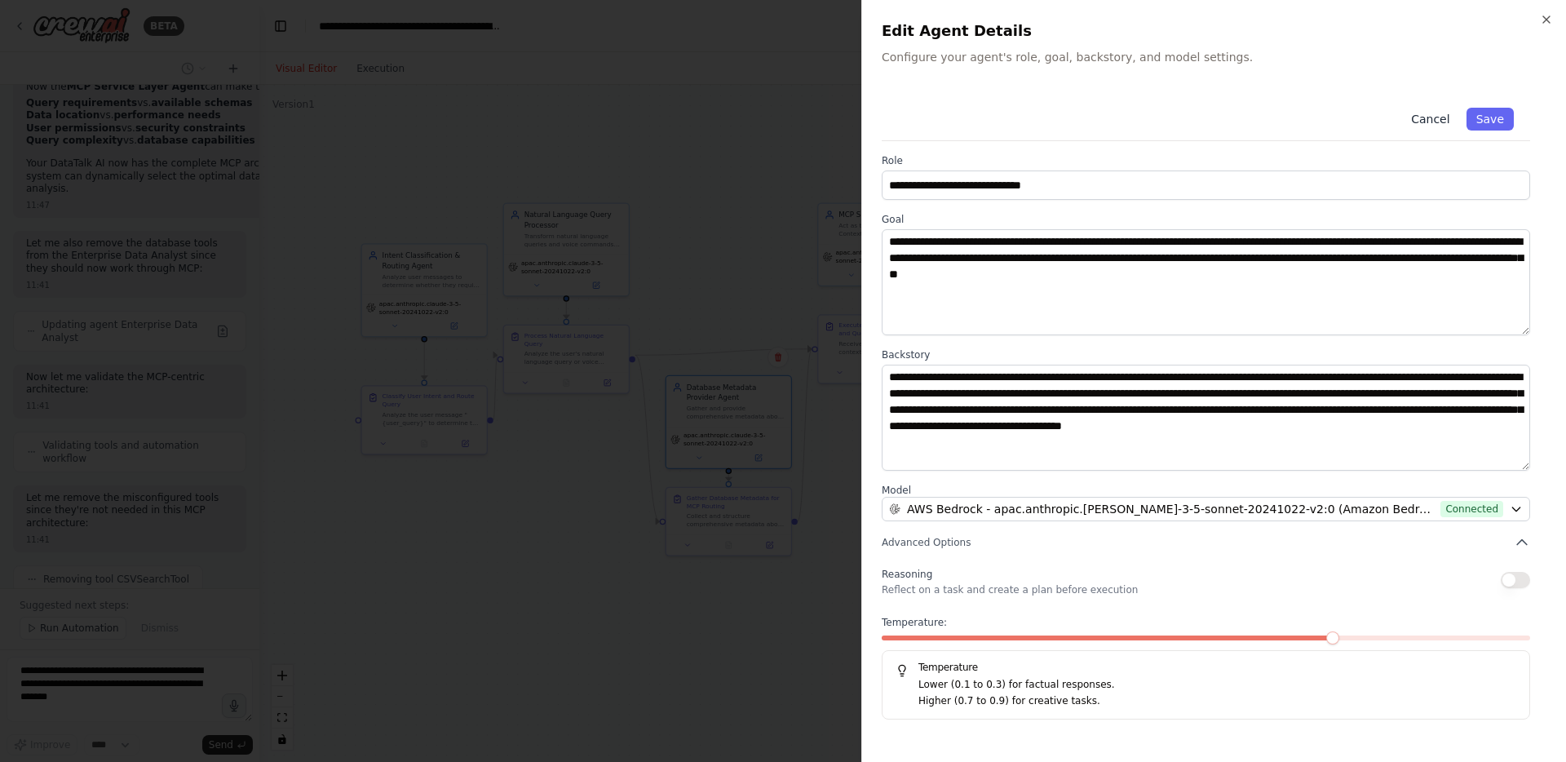
click at [1438, 122] on button "Cancel" at bounding box center [1430, 119] width 58 height 23
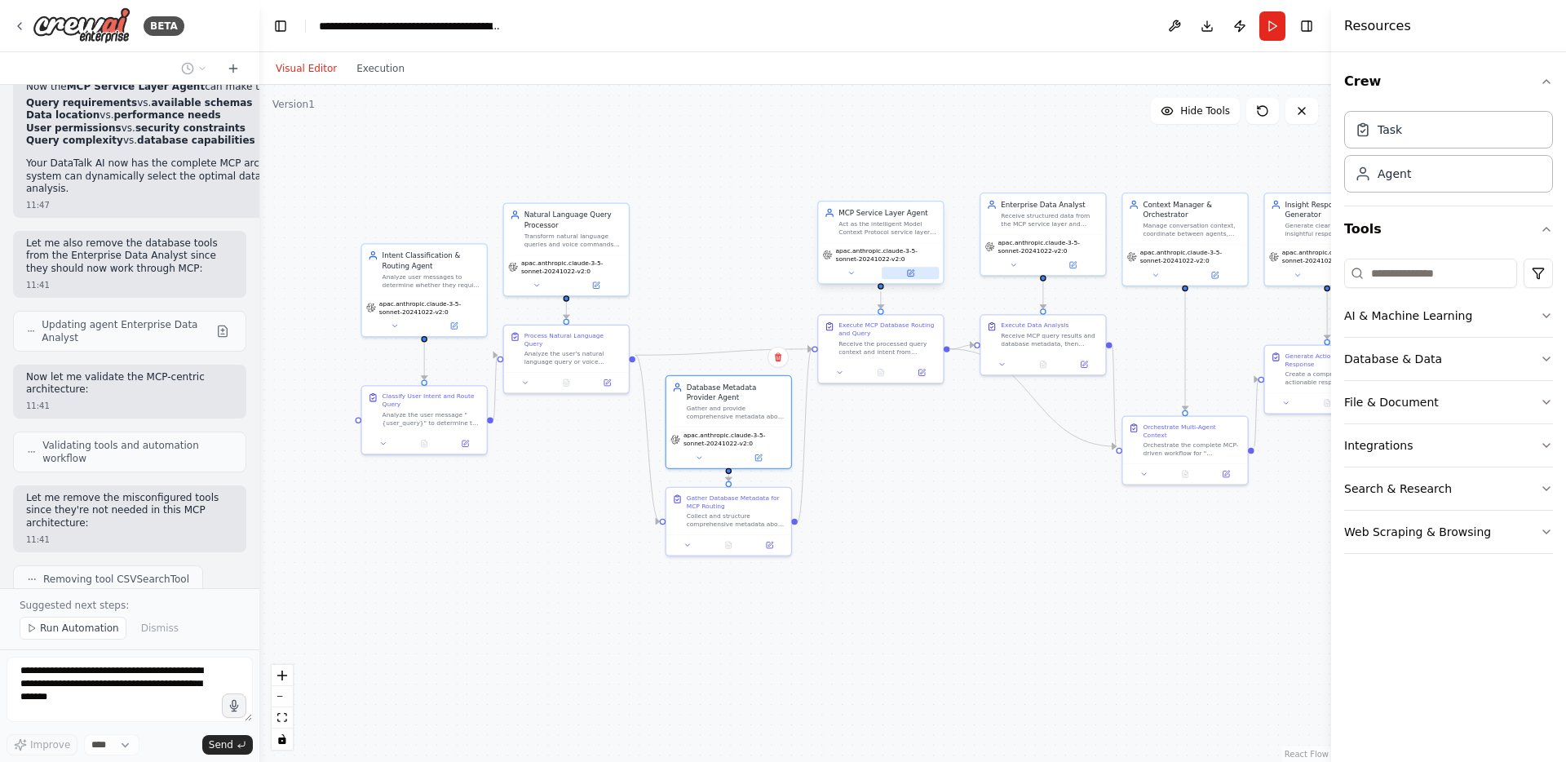
click at [917, 270] on button at bounding box center [910, 273] width 57 height 12
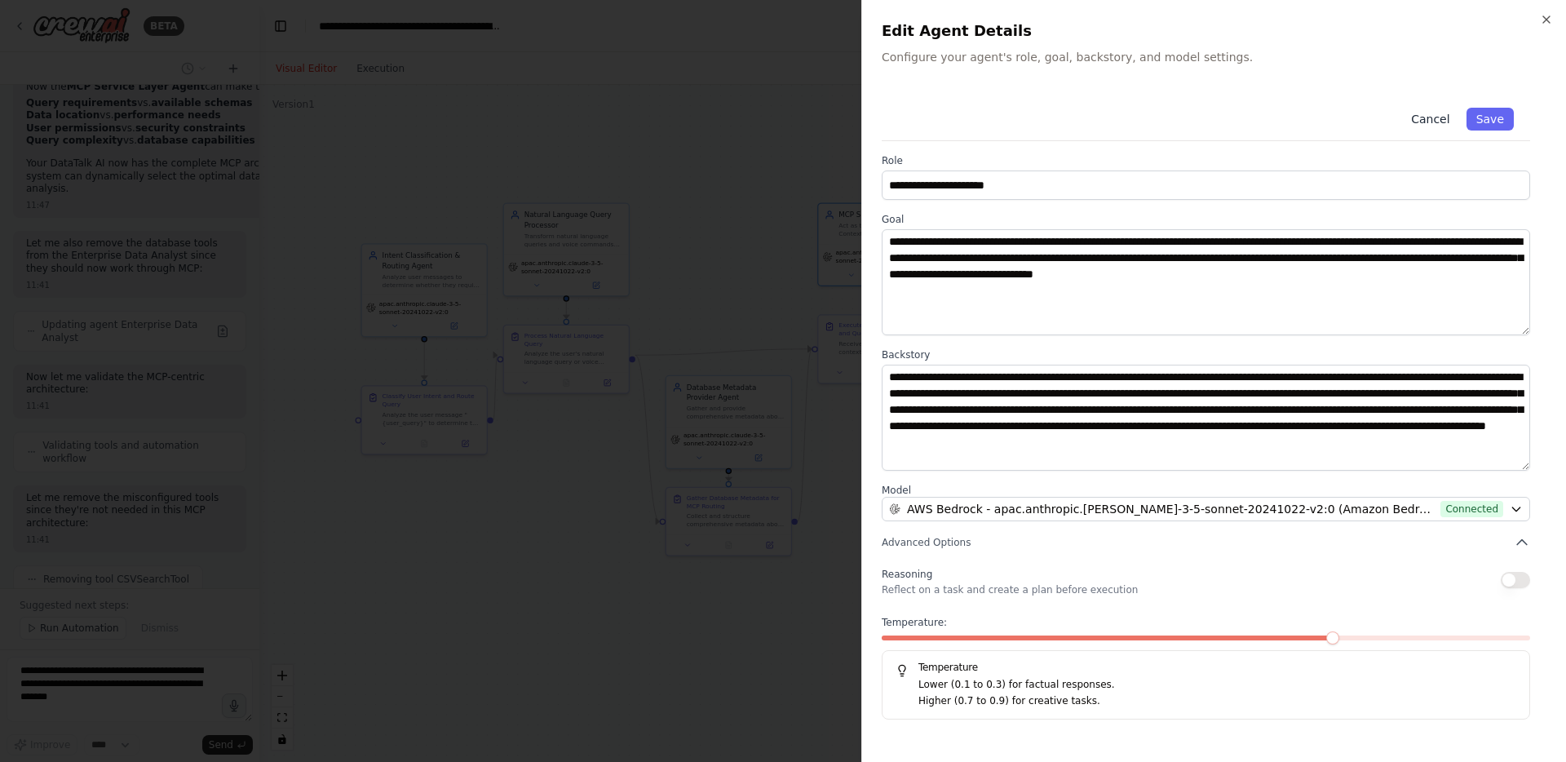
click at [1441, 122] on button "Cancel" at bounding box center [1430, 119] width 58 height 23
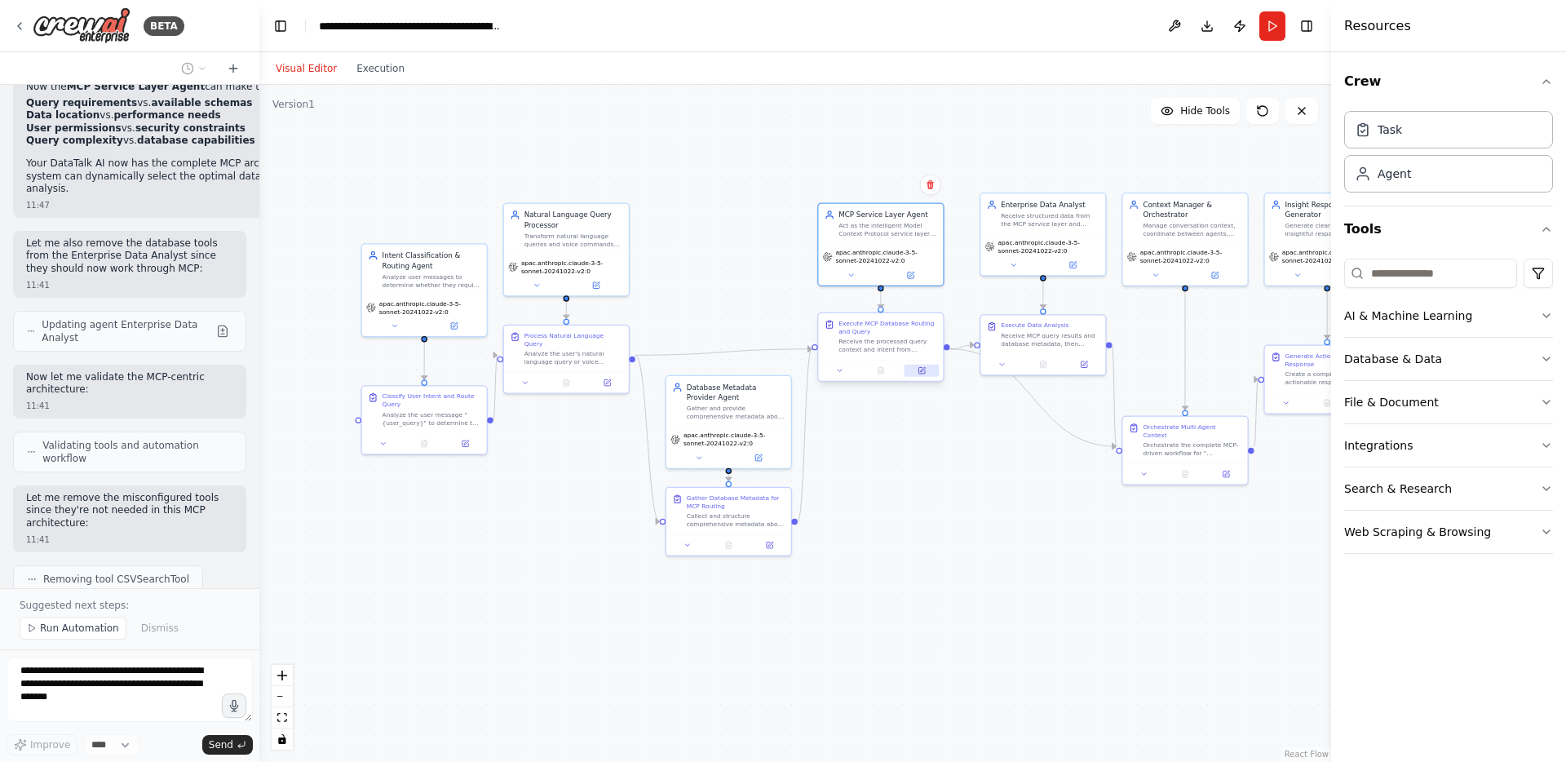
click at [923, 372] on icon at bounding box center [922, 371] width 6 height 6
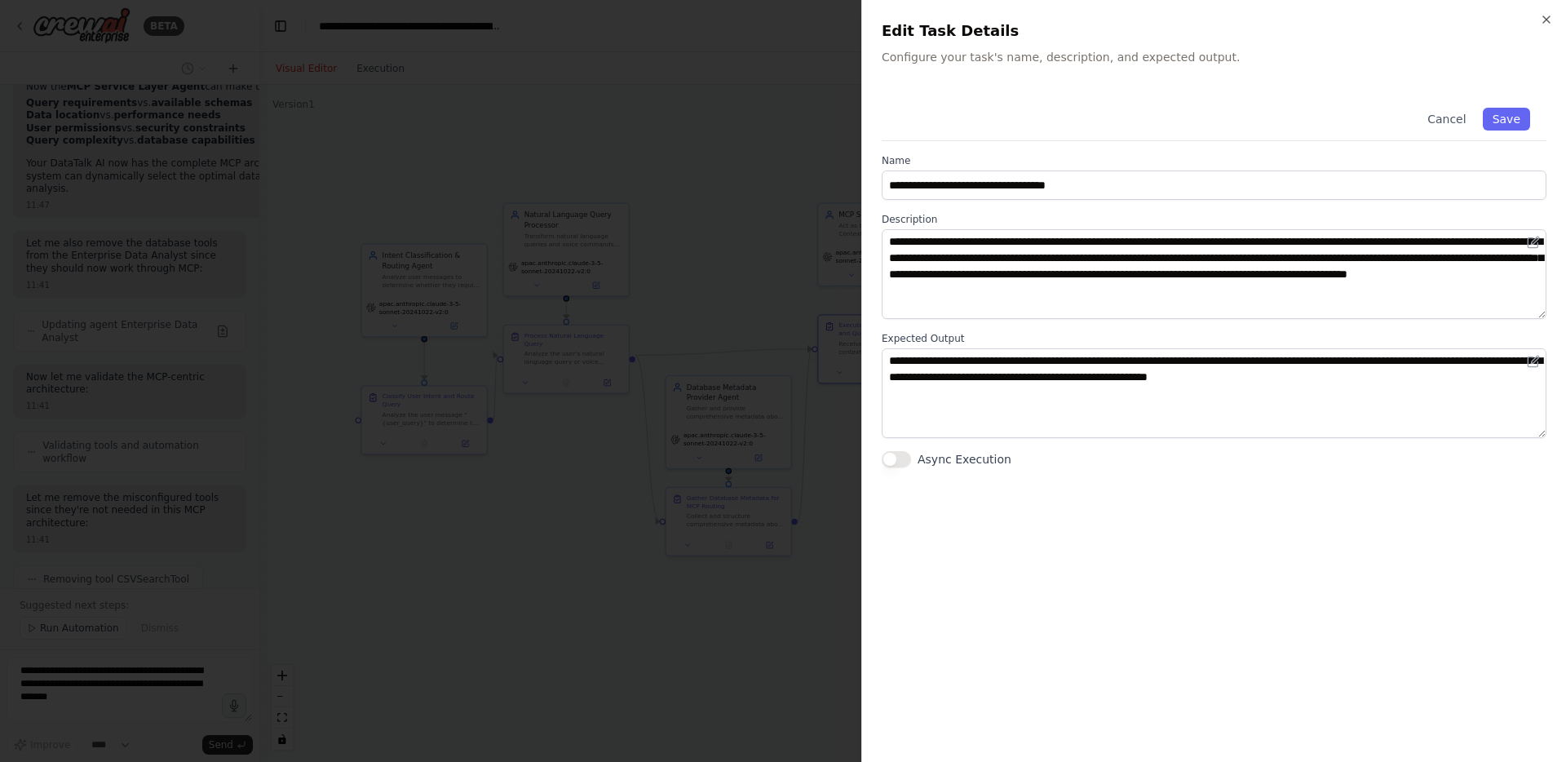
click at [787, 710] on div at bounding box center [783, 381] width 1566 height 762
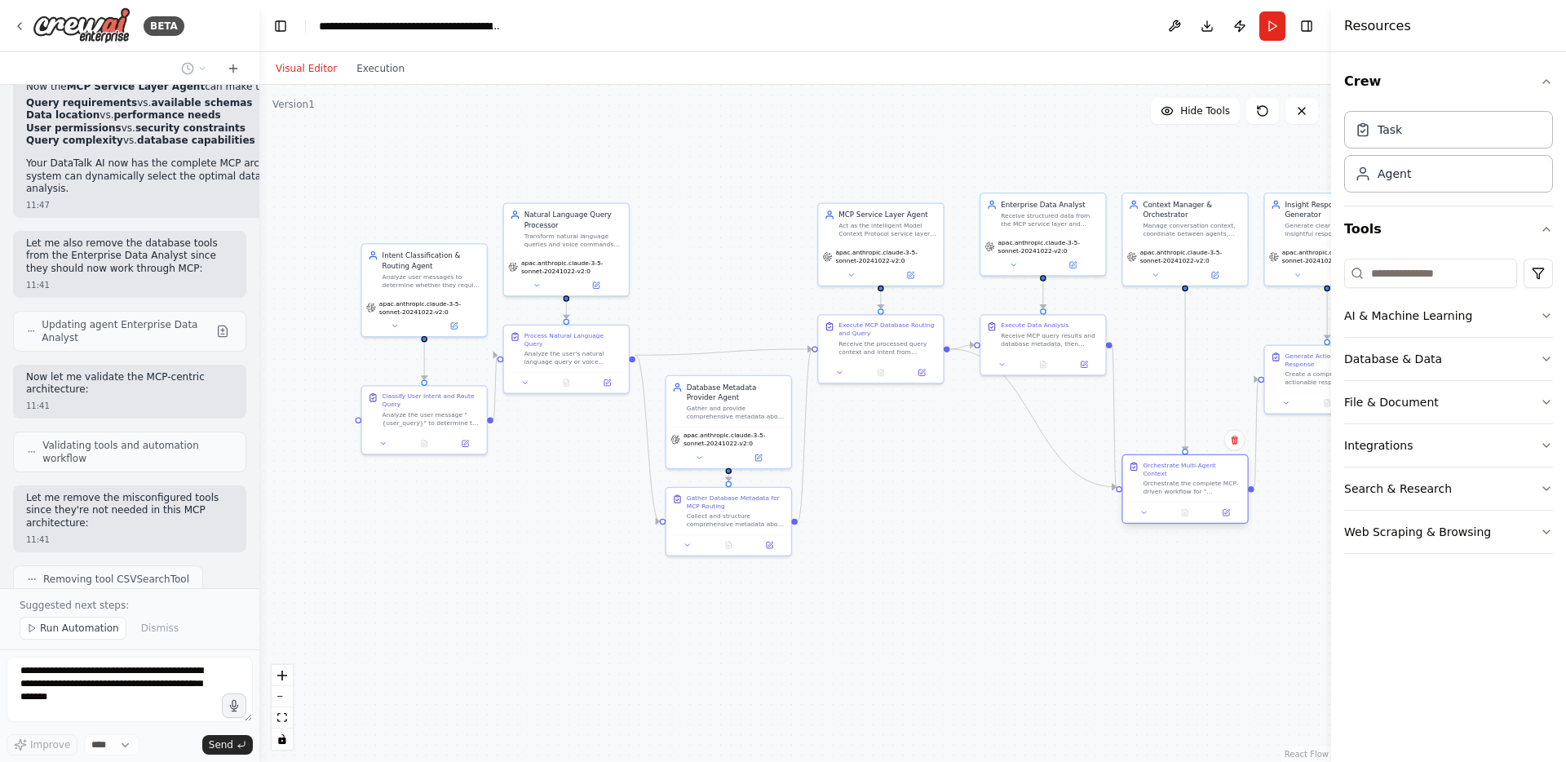
drag, startPoint x: 1157, startPoint y: 443, endPoint x: 1155, endPoint y: 485, distance: 41.6
click at [1155, 485] on div "Orchestrate the complete MCP-driven workflow for "{user_query}", managing conte…" at bounding box center [1192, 488] width 99 height 16
click at [1220, 272] on button at bounding box center [1214, 273] width 57 height 12
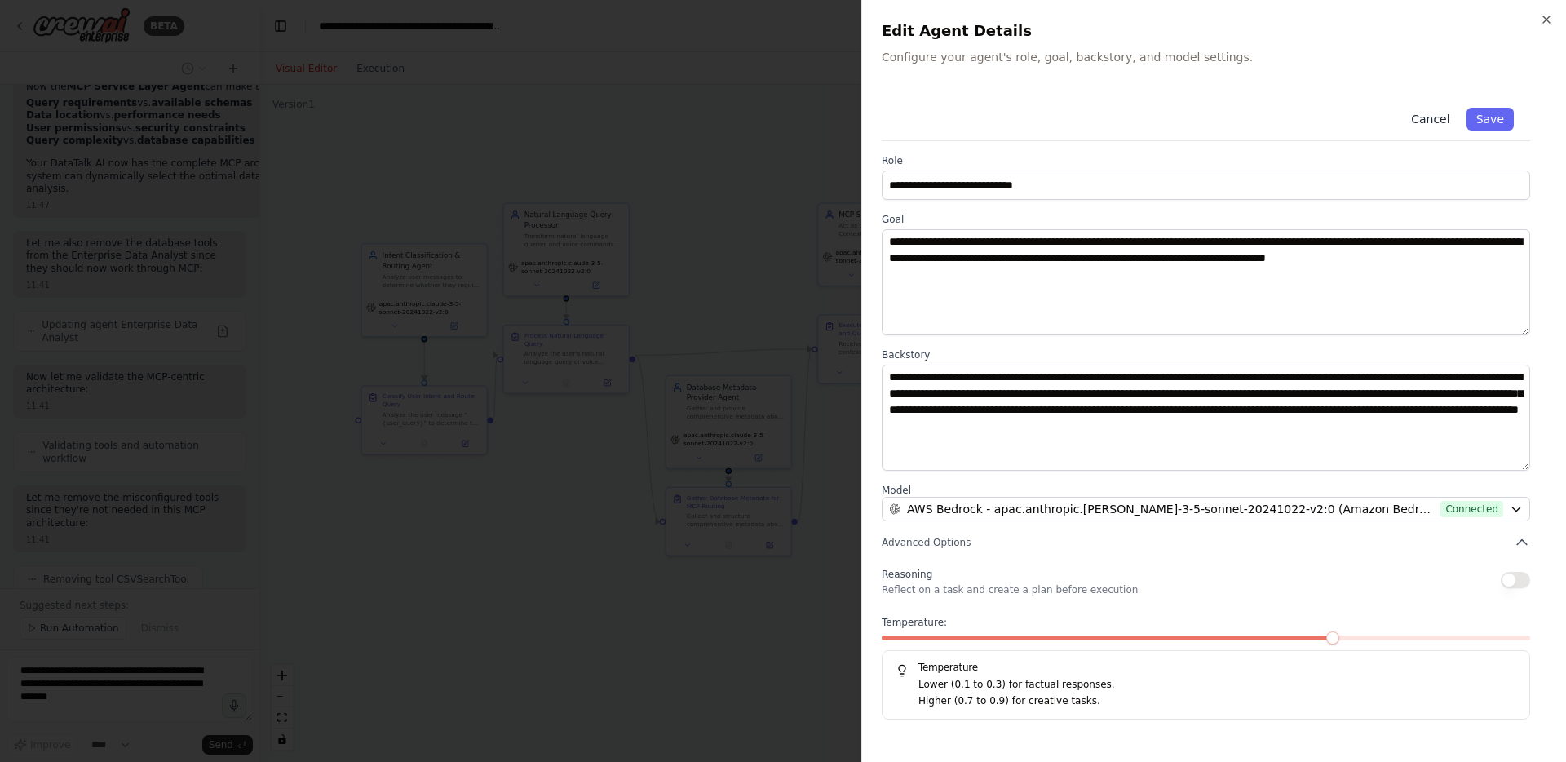
click at [1441, 116] on button "Cancel" at bounding box center [1430, 119] width 58 height 23
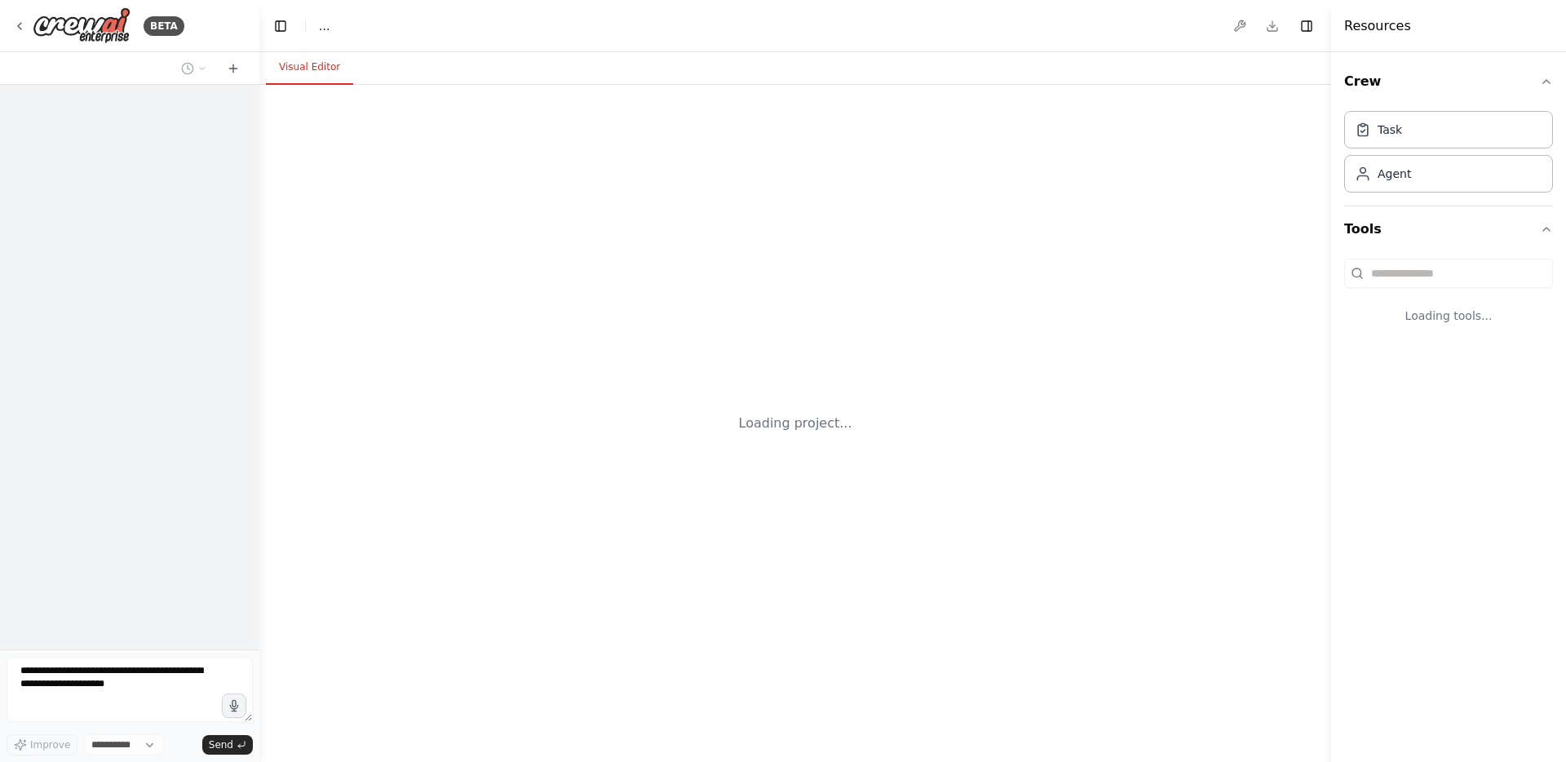
select select "****"
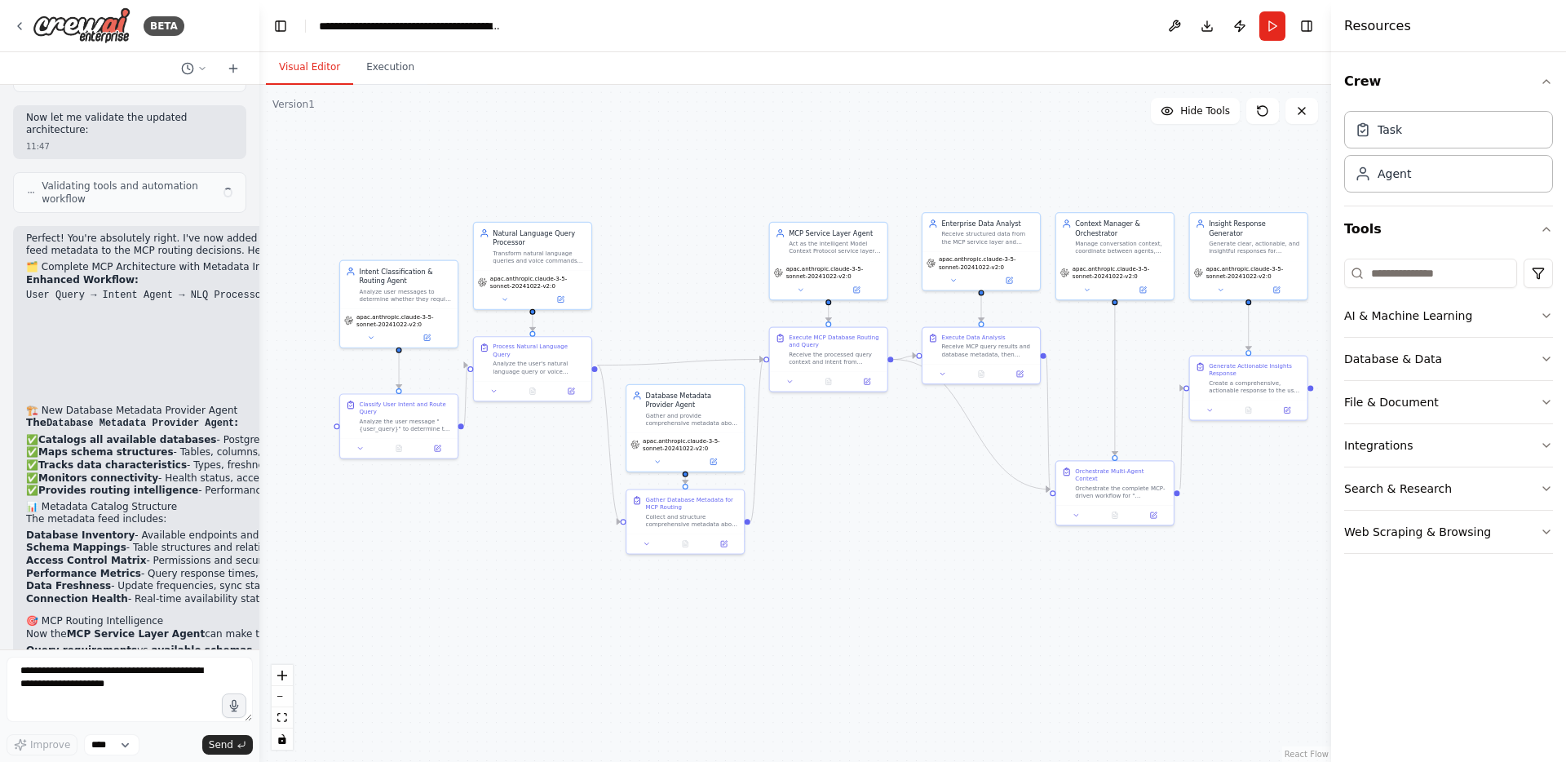
scroll to position [8211, 0]
click at [1153, 511] on icon at bounding box center [1154, 514] width 6 height 6
click at [1153, 510] on icon at bounding box center [1155, 512] width 4 height 4
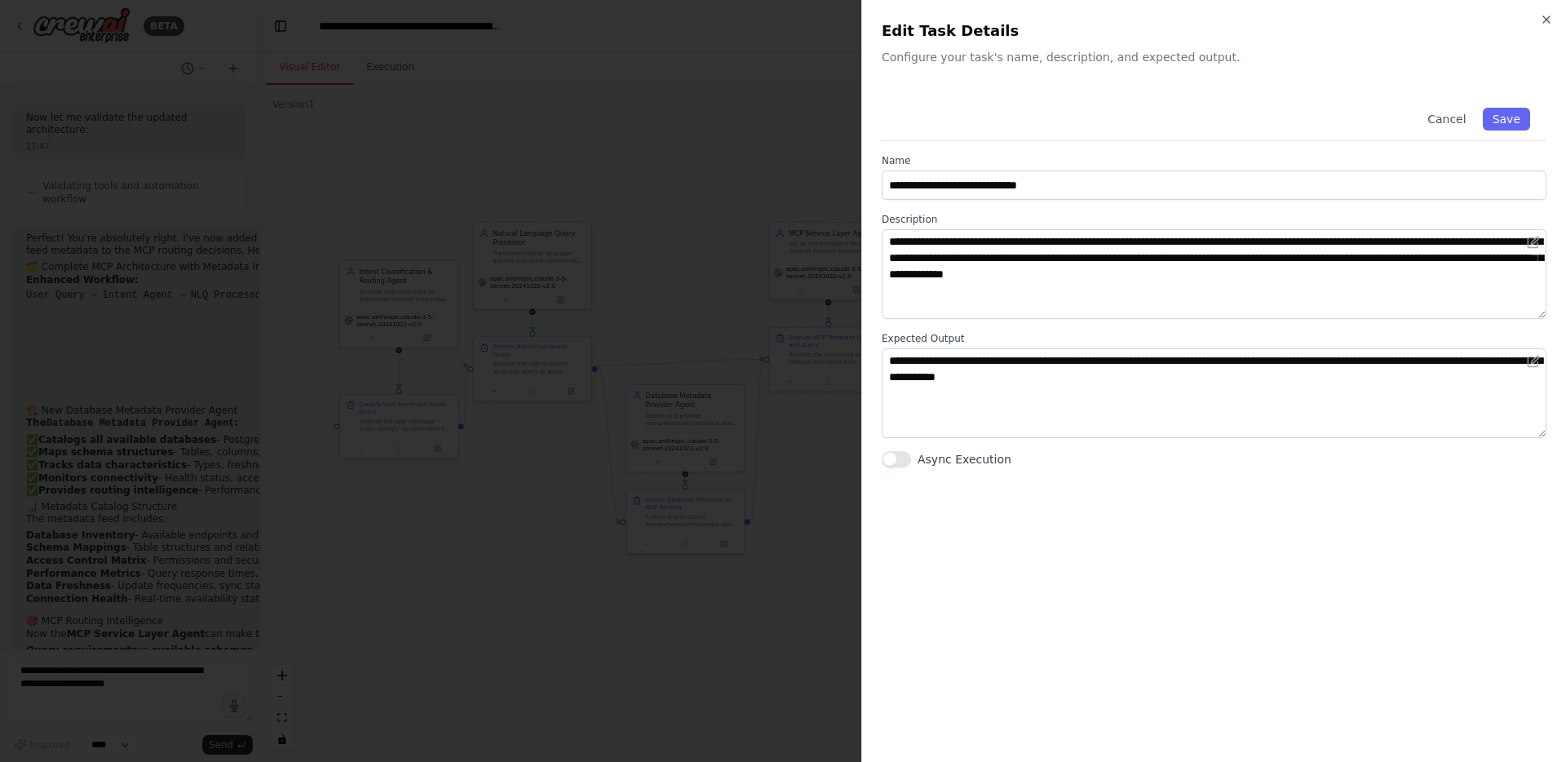
click at [690, 691] on div at bounding box center [783, 381] width 1566 height 762
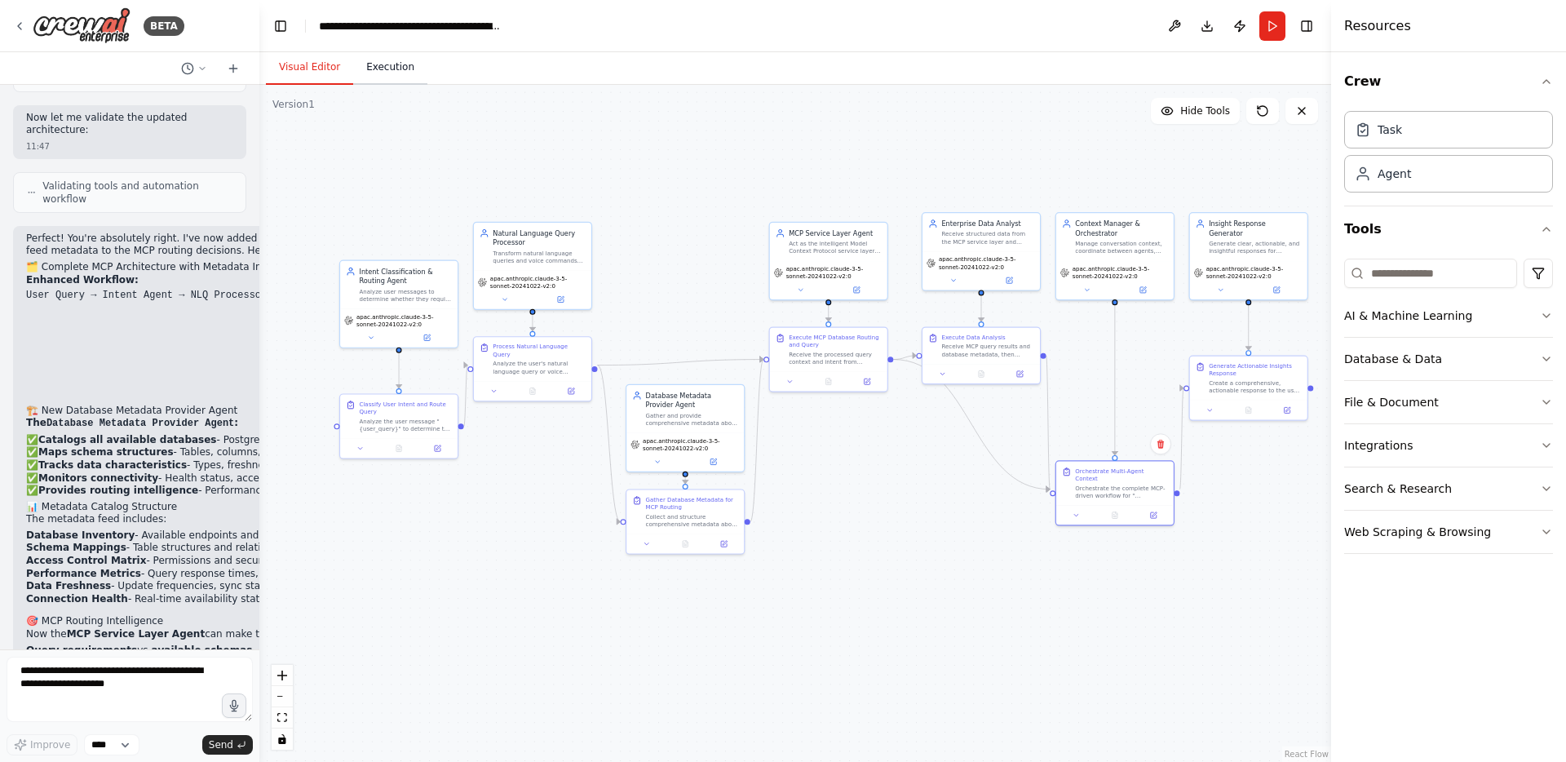
click at [401, 67] on button "Execution" at bounding box center [390, 68] width 74 height 34
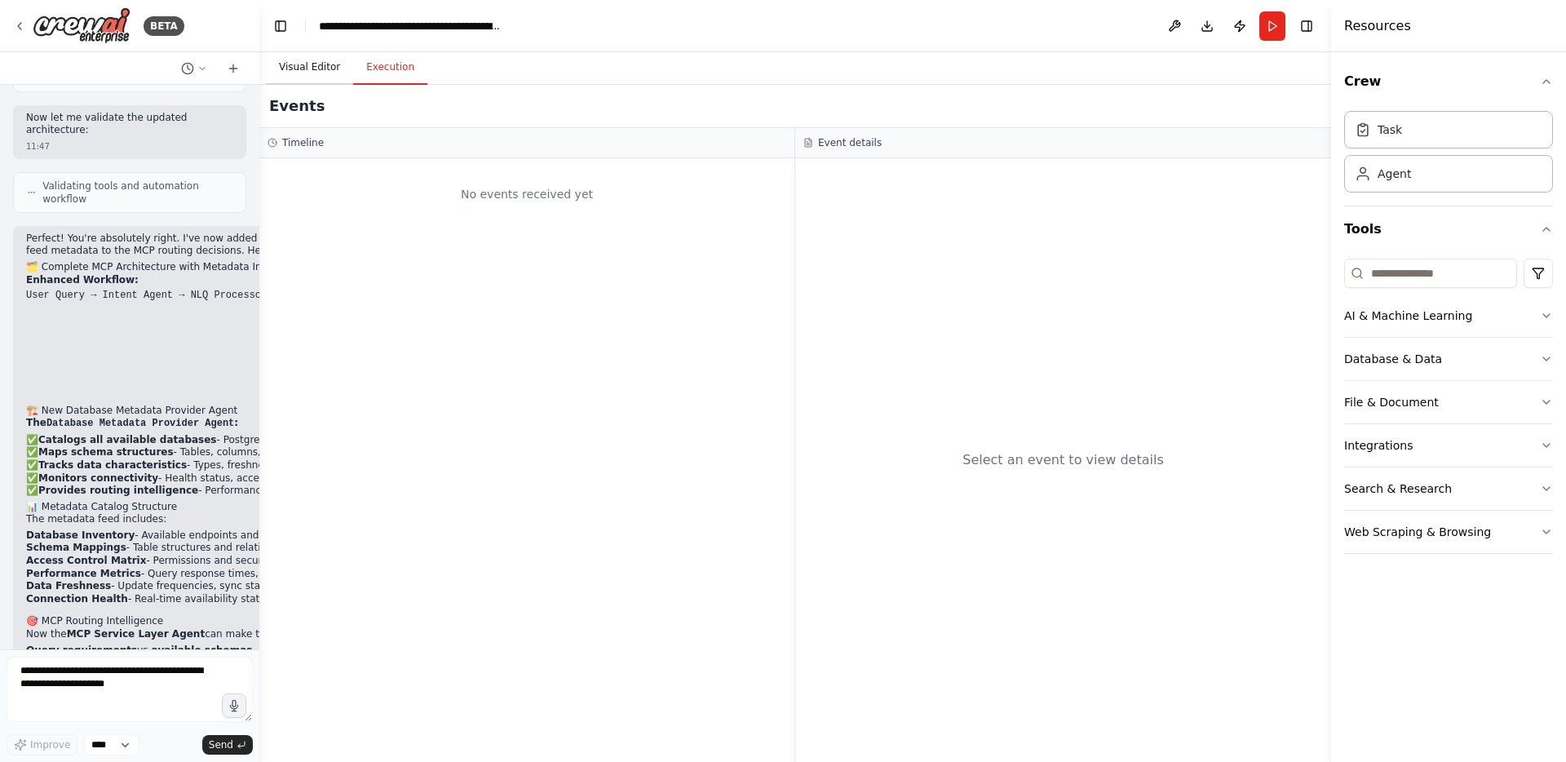
click at [293, 66] on button "Visual Editor" at bounding box center [309, 68] width 87 height 34
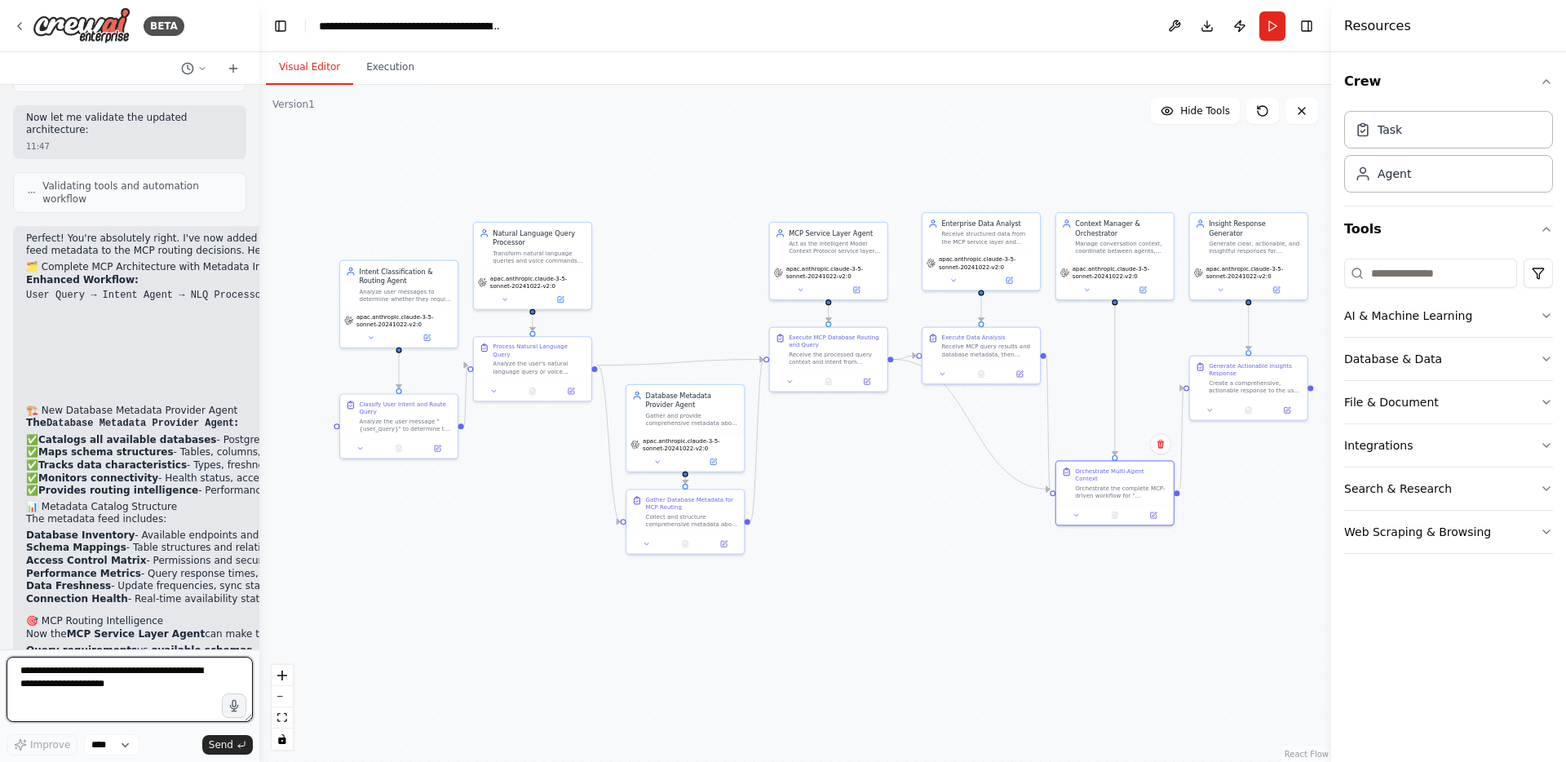
click at [166, 680] on textarea at bounding box center [130, 689] width 246 height 65
click at [1275, 24] on button "Run" at bounding box center [1273, 25] width 26 height 29
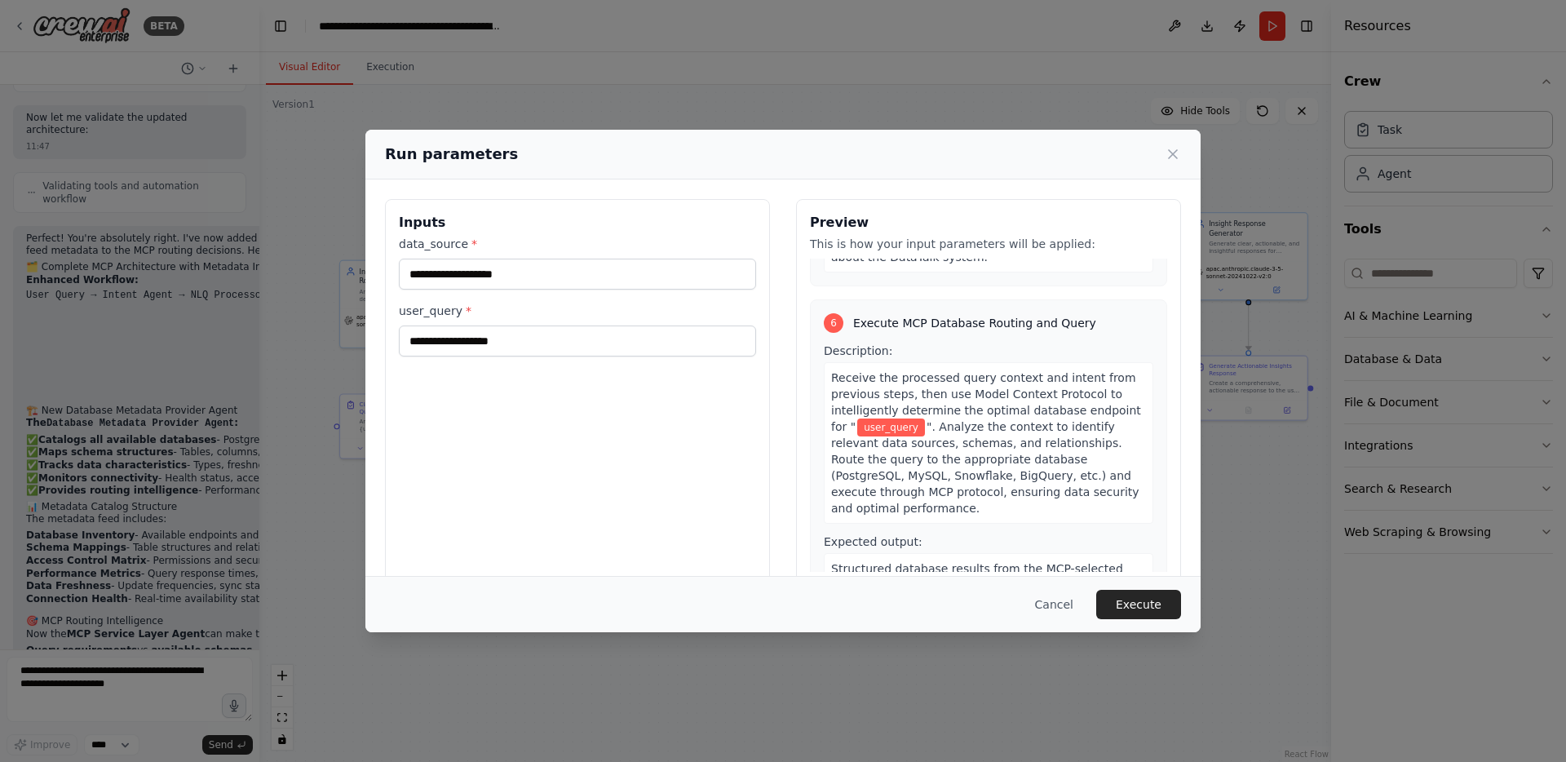
scroll to position [2149, 0]
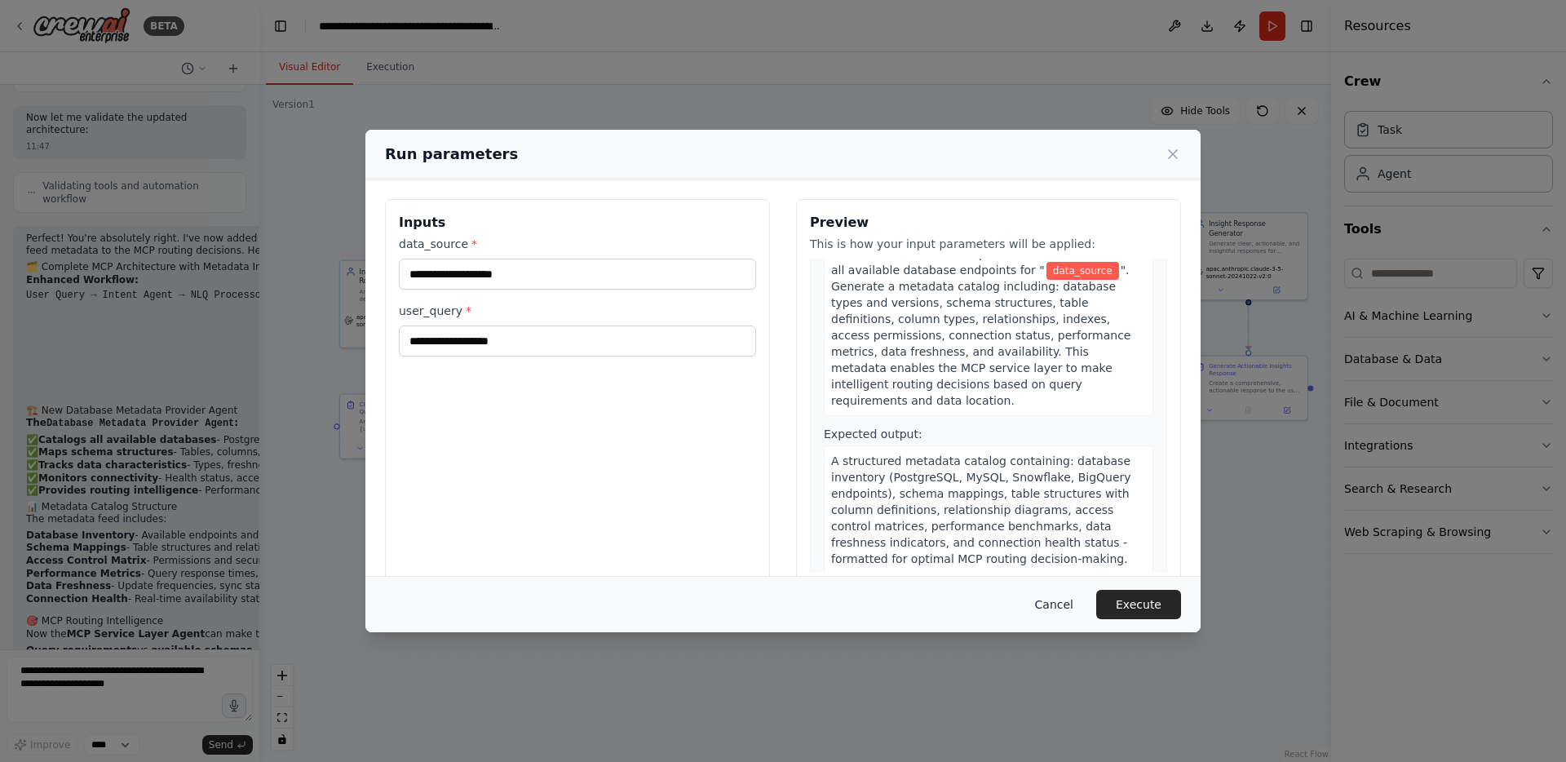
click at [1071, 609] on button "Cancel" at bounding box center [1054, 604] width 64 height 29
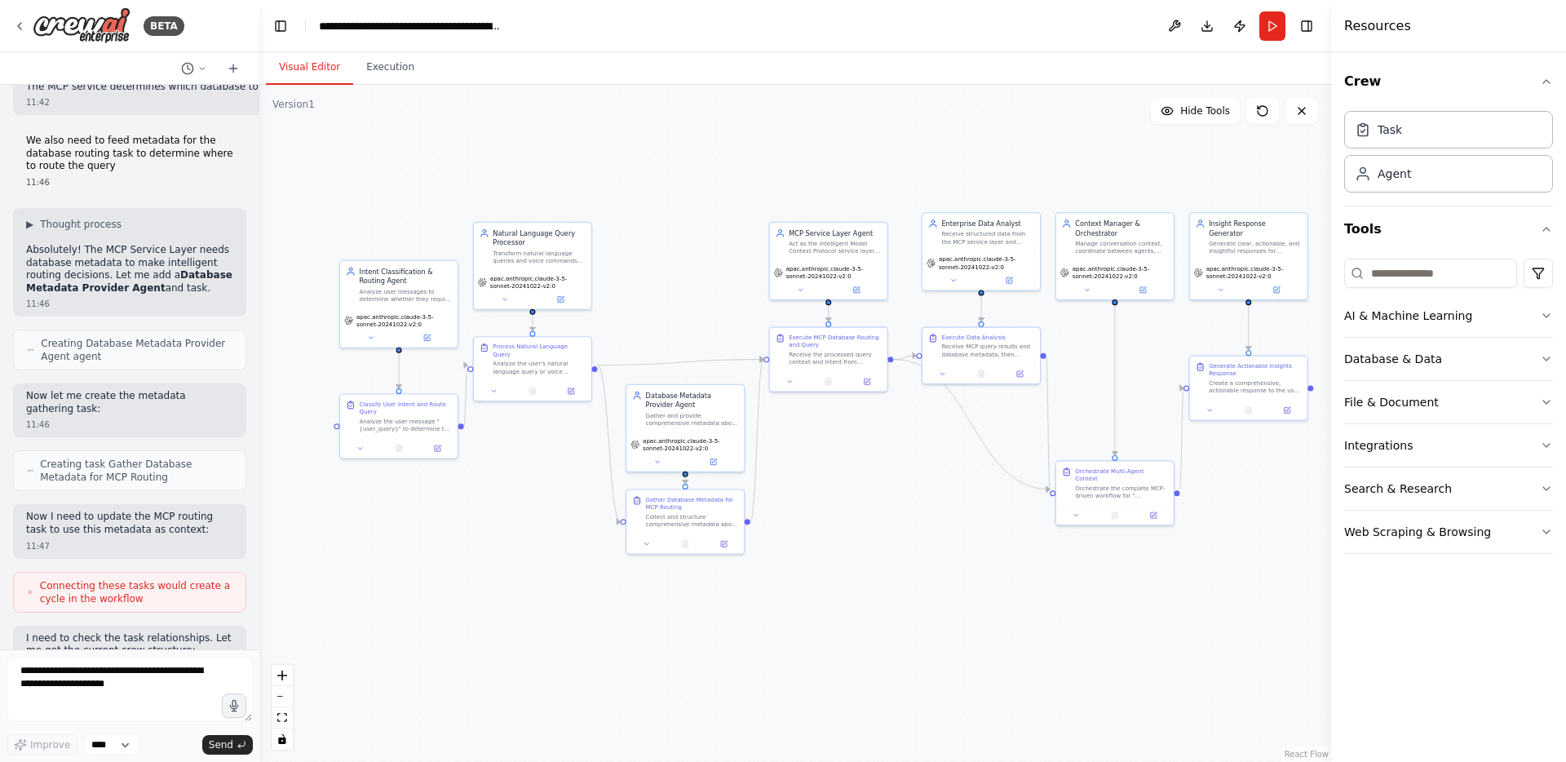
scroll to position [8211, 0]
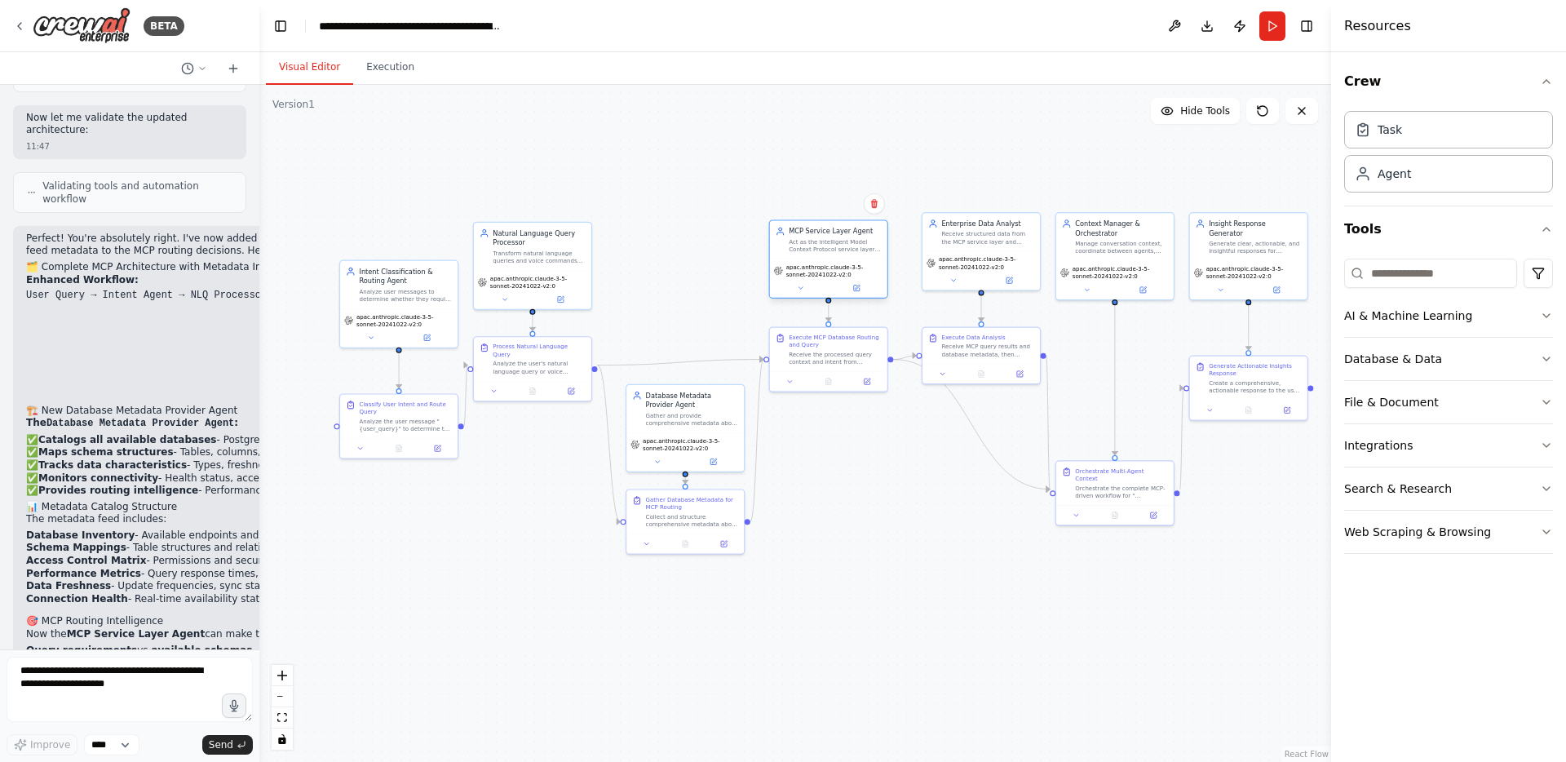
click at [829, 256] on div "MCP Service Layer Agent Act as the intelligent Model Context Protocol service l…" at bounding box center [828, 258] width 119 height 79
drag, startPoint x: 985, startPoint y: 245, endPoint x: 983, endPoint y: 255, distance: 10.1
click at [983, 255] on div "Enterprise Data Analyst Receive structured data from the MCP service layer and …" at bounding box center [981, 240] width 117 height 38
drag, startPoint x: 1103, startPoint y: 246, endPoint x: 1100, endPoint y: 255, distance: 8.5
click at [1100, 255] on div "Manage conversation context, coordinate between agents, and ensure seamless wor…" at bounding box center [1121, 254] width 93 height 15
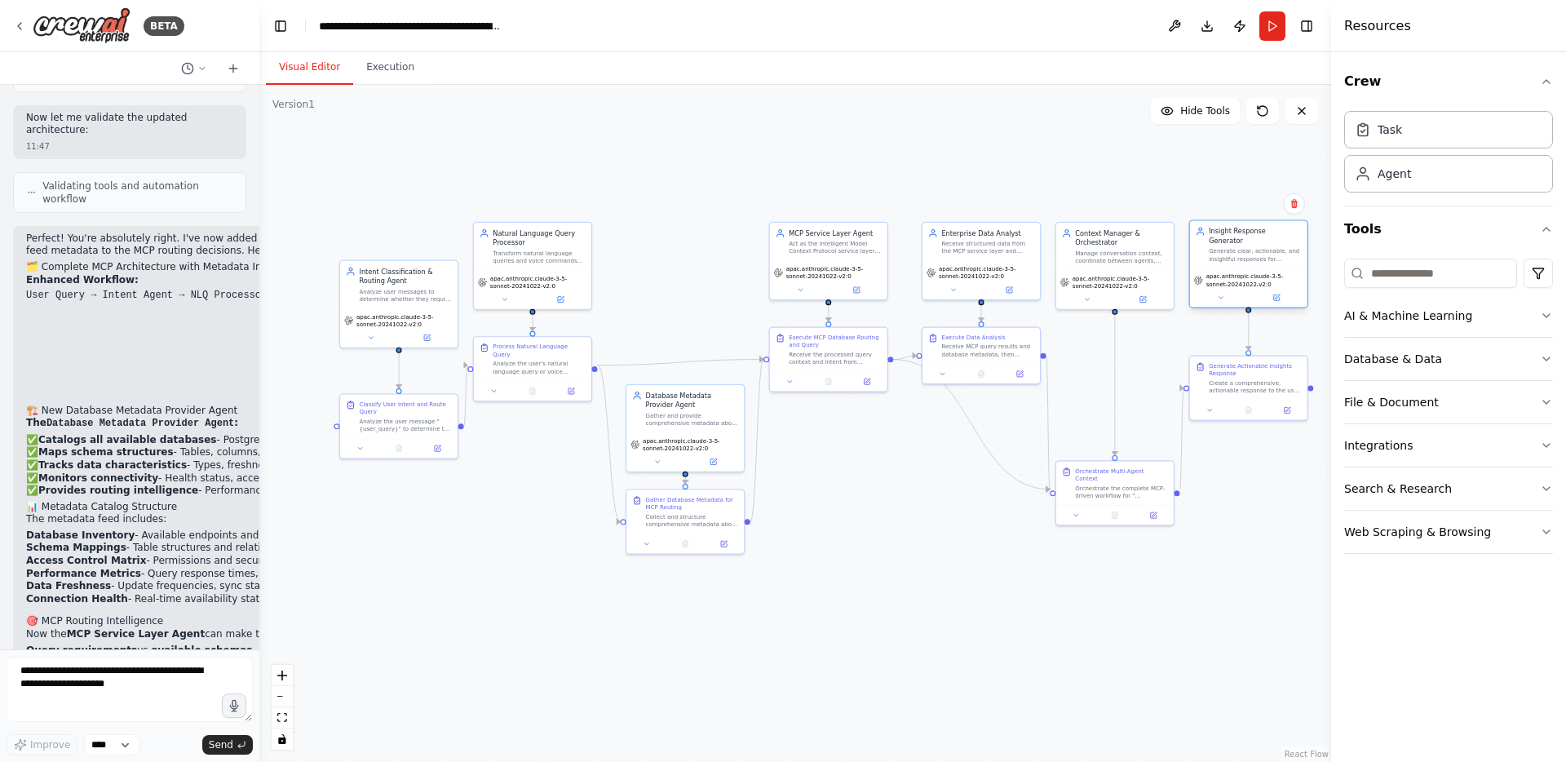
drag, startPoint x: 1269, startPoint y: 246, endPoint x: 1267, endPoint y: 255, distance: 9.3
click at [1267, 255] on div "Insight Response Generator Generate clear, actionable, and insightful responses…" at bounding box center [1248, 245] width 117 height 48
click at [726, 539] on icon at bounding box center [725, 541] width 4 height 4
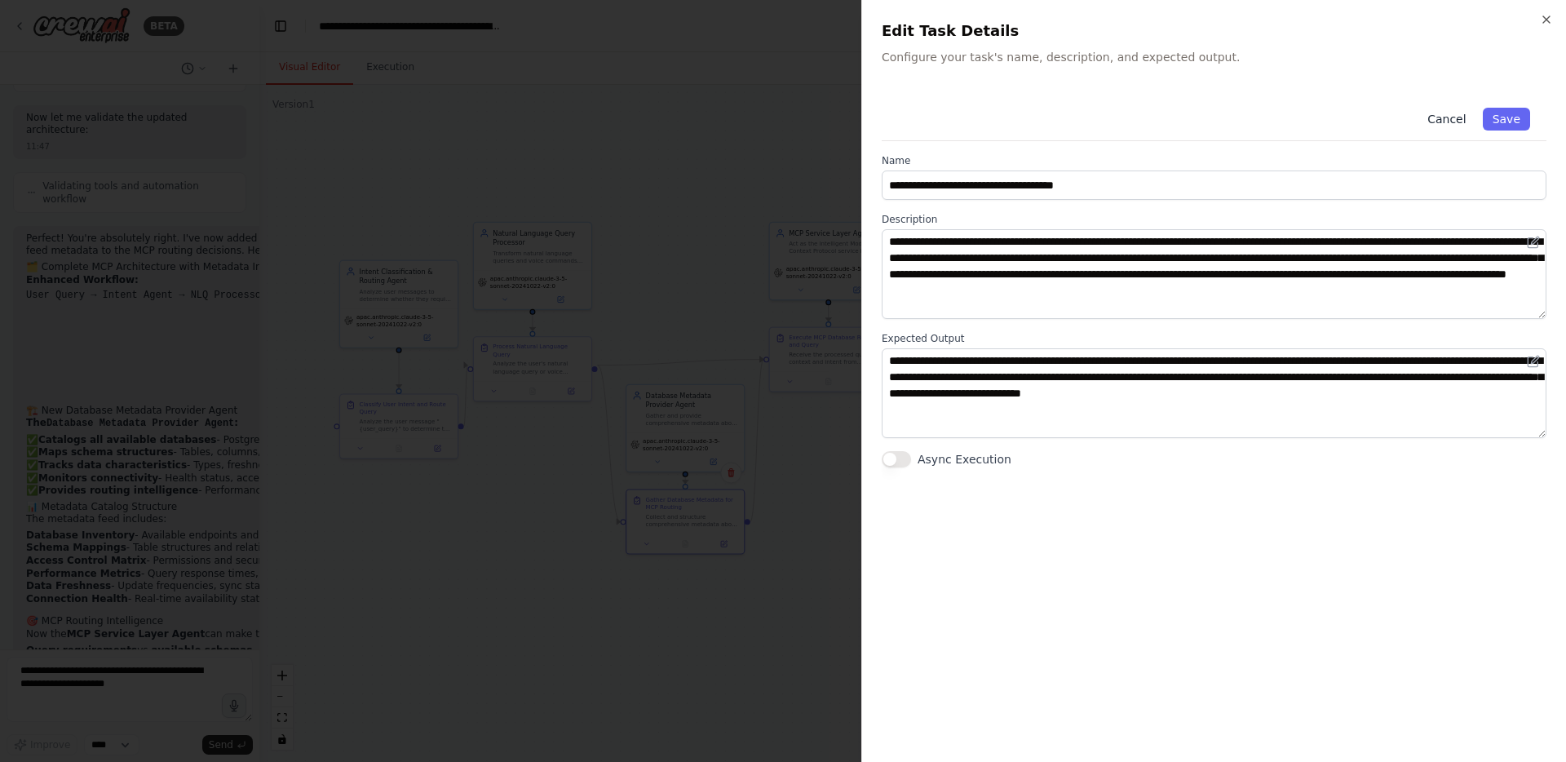
click at [1449, 120] on button "Cancel" at bounding box center [1447, 119] width 58 height 23
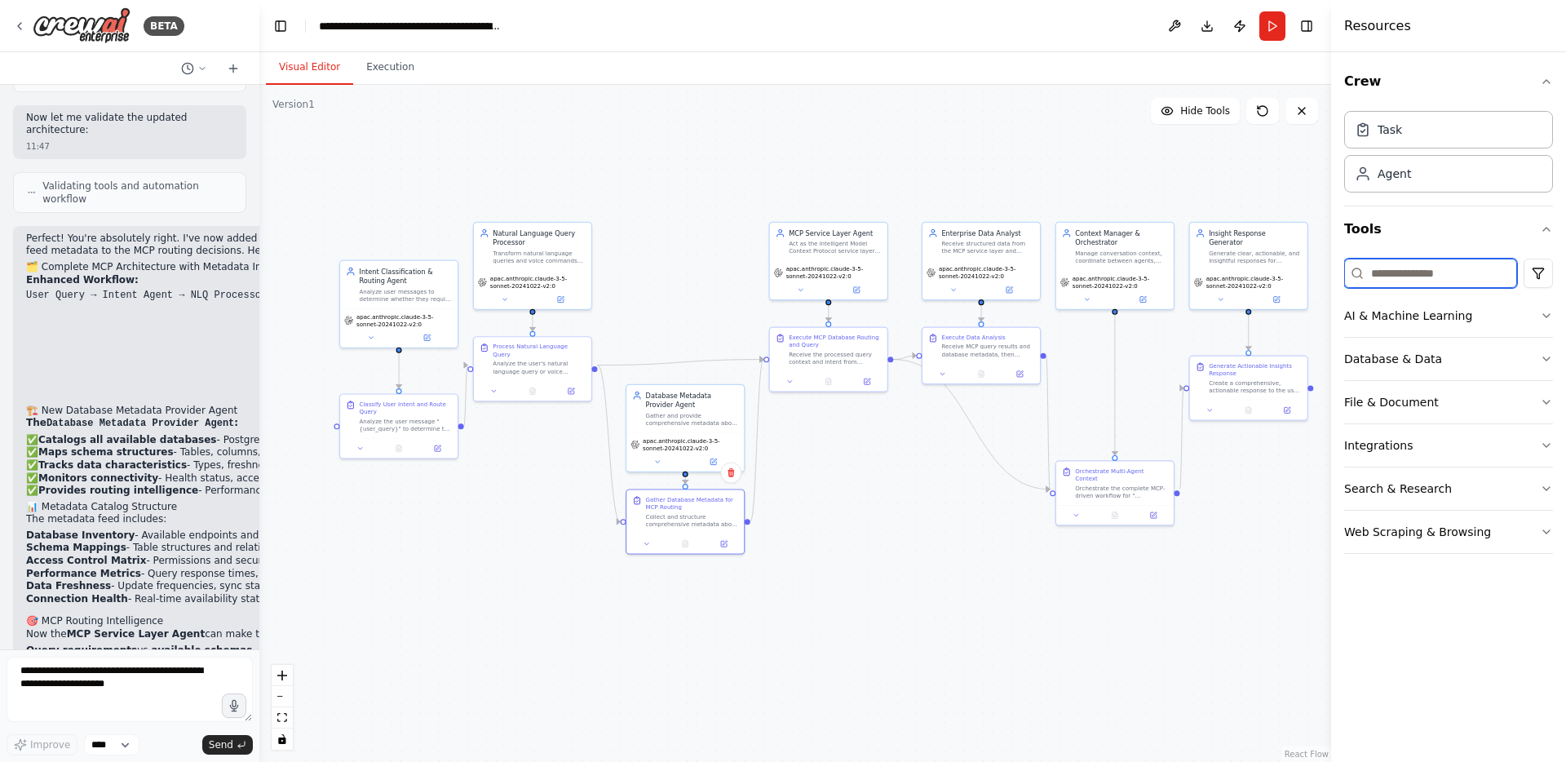
click at [1445, 279] on input at bounding box center [1430, 273] width 173 height 29
type input "*"
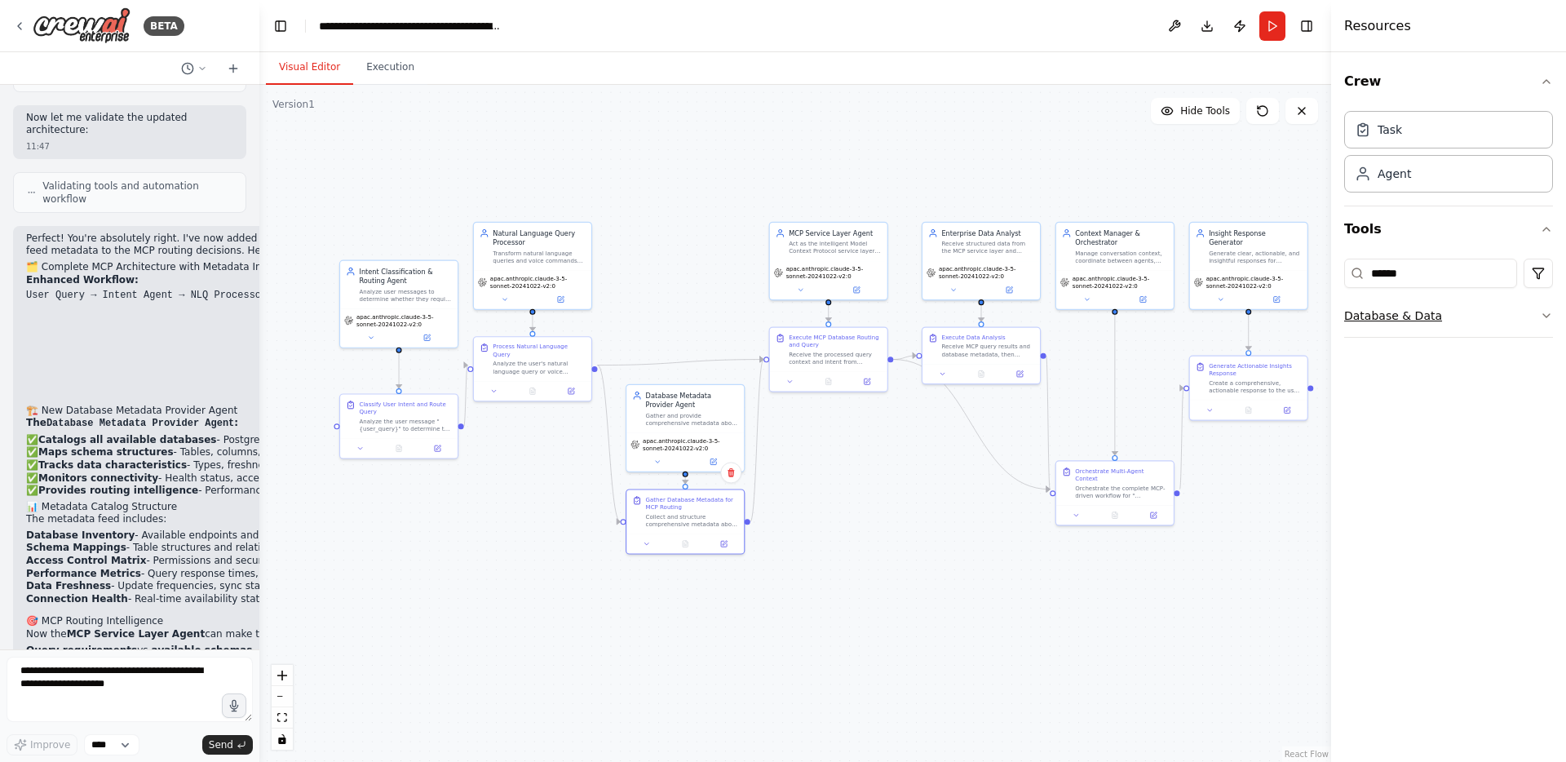
click at [1547, 311] on icon "button" at bounding box center [1546, 315] width 13 height 13
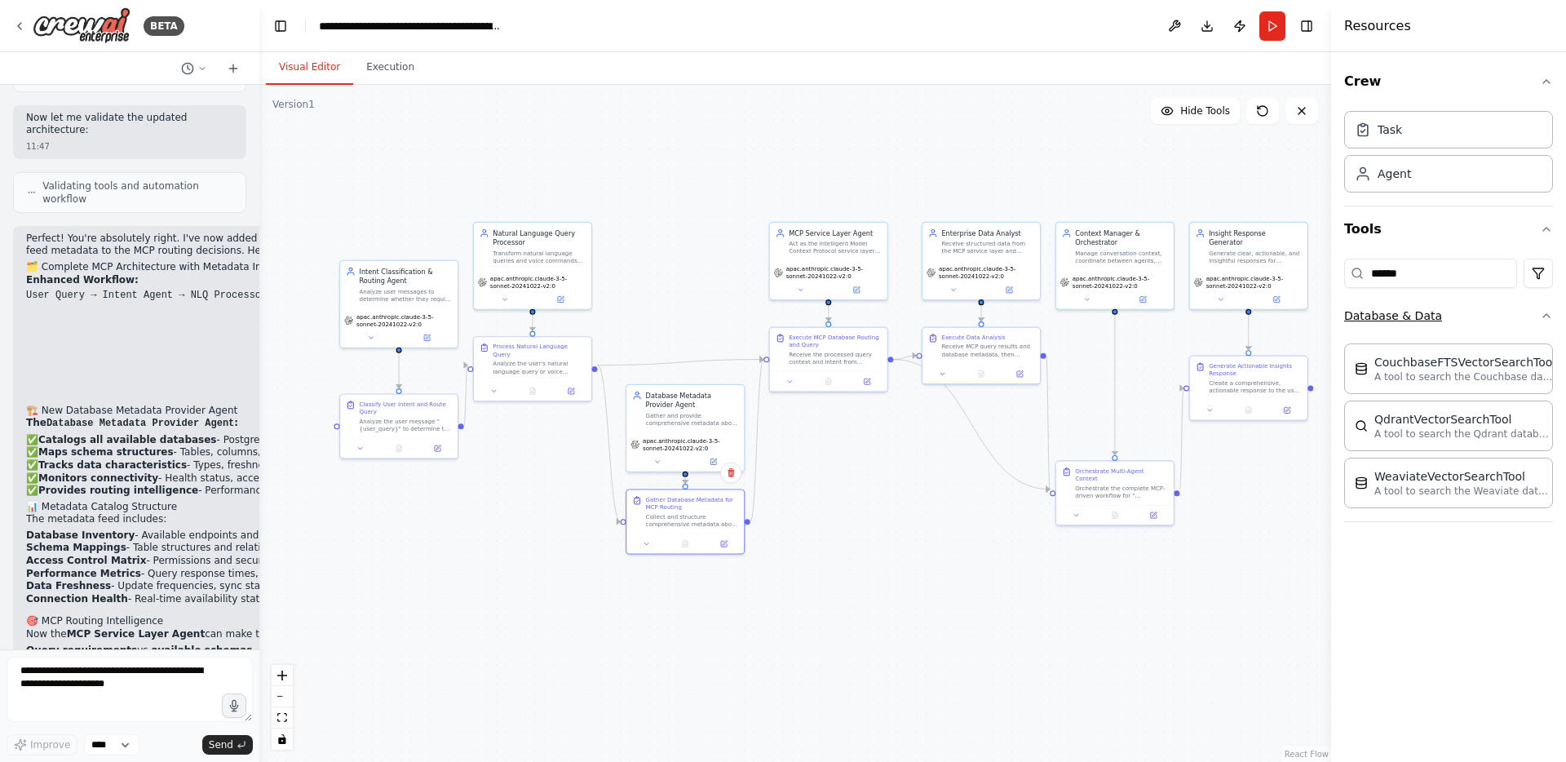
click at [1548, 313] on icon "button" at bounding box center [1546, 315] width 13 height 13
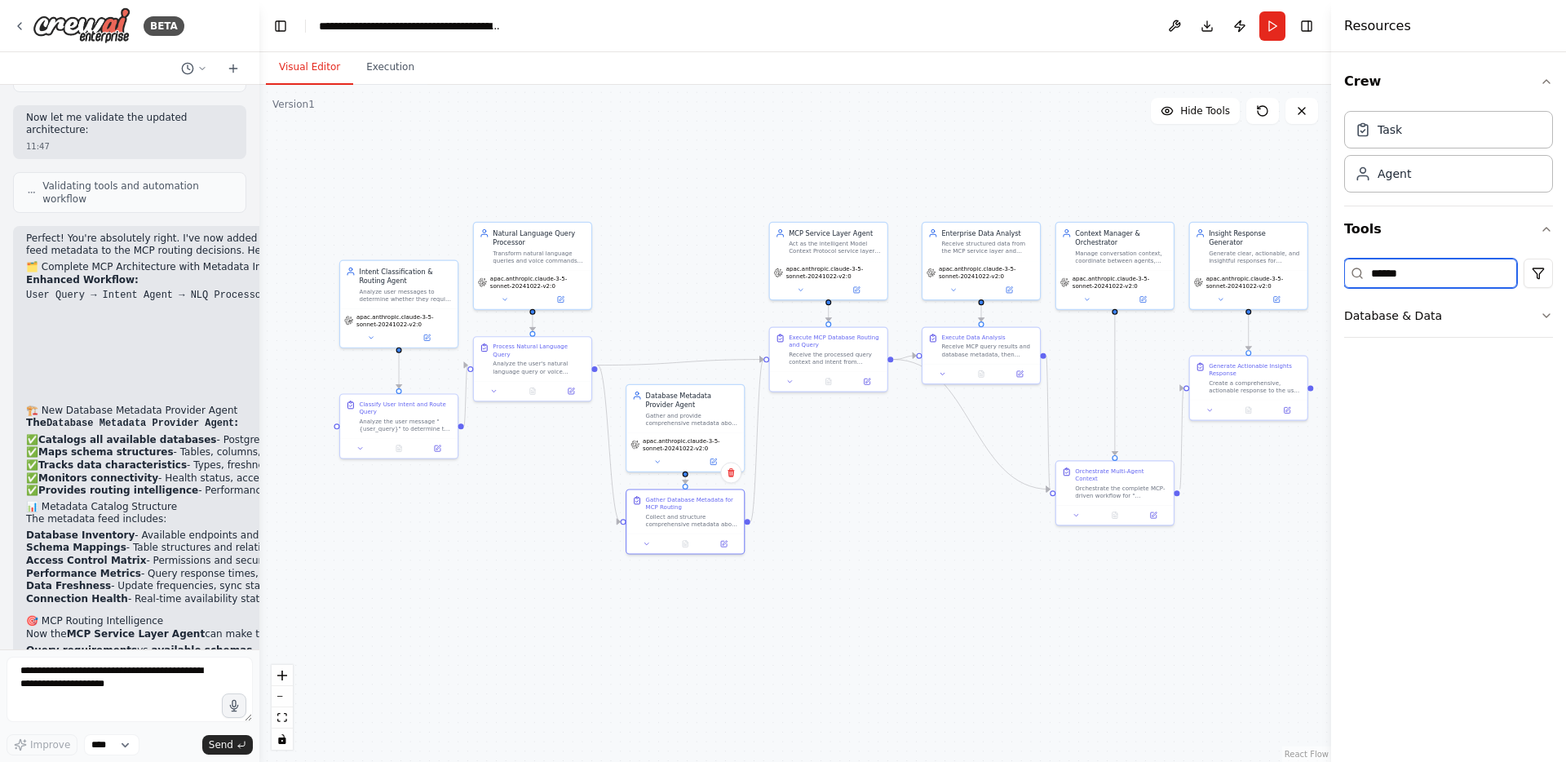
click at [1500, 277] on input "******" at bounding box center [1430, 273] width 173 height 29
type input "*"
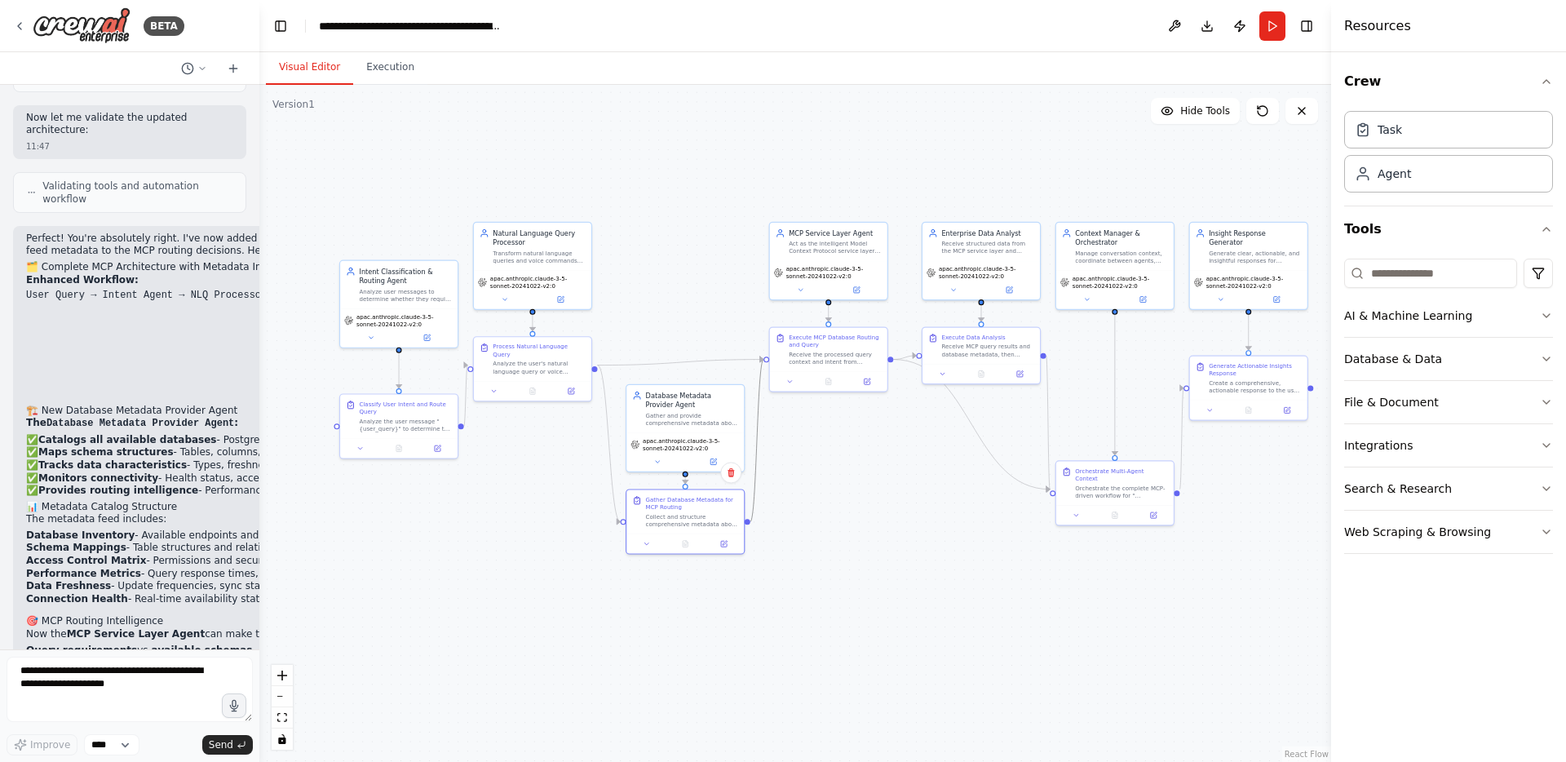
click at [759, 436] on icon "Edge from 4e433ee7-e776-4cf1-bc81-74137d3d50a6 to 697678ce-777a-4122-b616-31c71…" at bounding box center [756, 441] width 13 height 162
click at [840, 443] on div ".deletable-edge-delete-btn { width: 20px; height: 20px; border: 0px solid #ffff…" at bounding box center [795, 423] width 1072 height 677
click at [979, 430] on icon "Edge from 697678ce-777a-4122-b616-31c71cdad66e to 24dca699-d068-48aa-b592-615f3…" at bounding box center [971, 425] width 157 height 130
drag, startPoint x: 964, startPoint y: 408, endPoint x: 950, endPoint y: 433, distance: 28.8
click at [950, 433] on div ".deletable-edge-delete-btn { width: 20px; height: 20px; border: 0px solid #ffff…" at bounding box center [795, 423] width 1072 height 677
